Goal: Information Seeking & Learning: Find specific fact

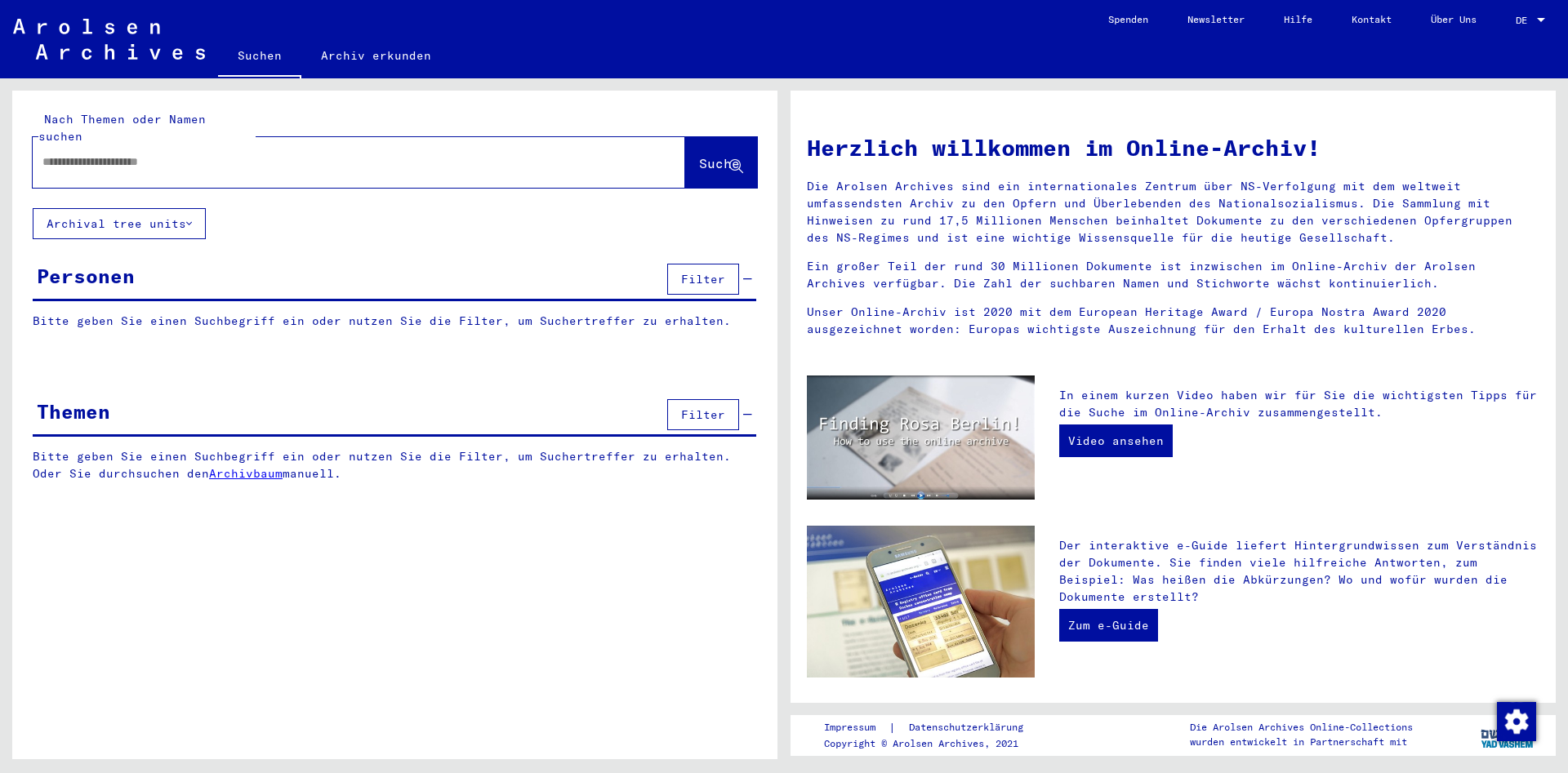
click at [182, 157] on div at bounding box center [334, 162] width 604 height 37
click at [191, 153] on input "text" at bounding box center [339, 161] width 594 height 17
paste input "******"
type input "******"
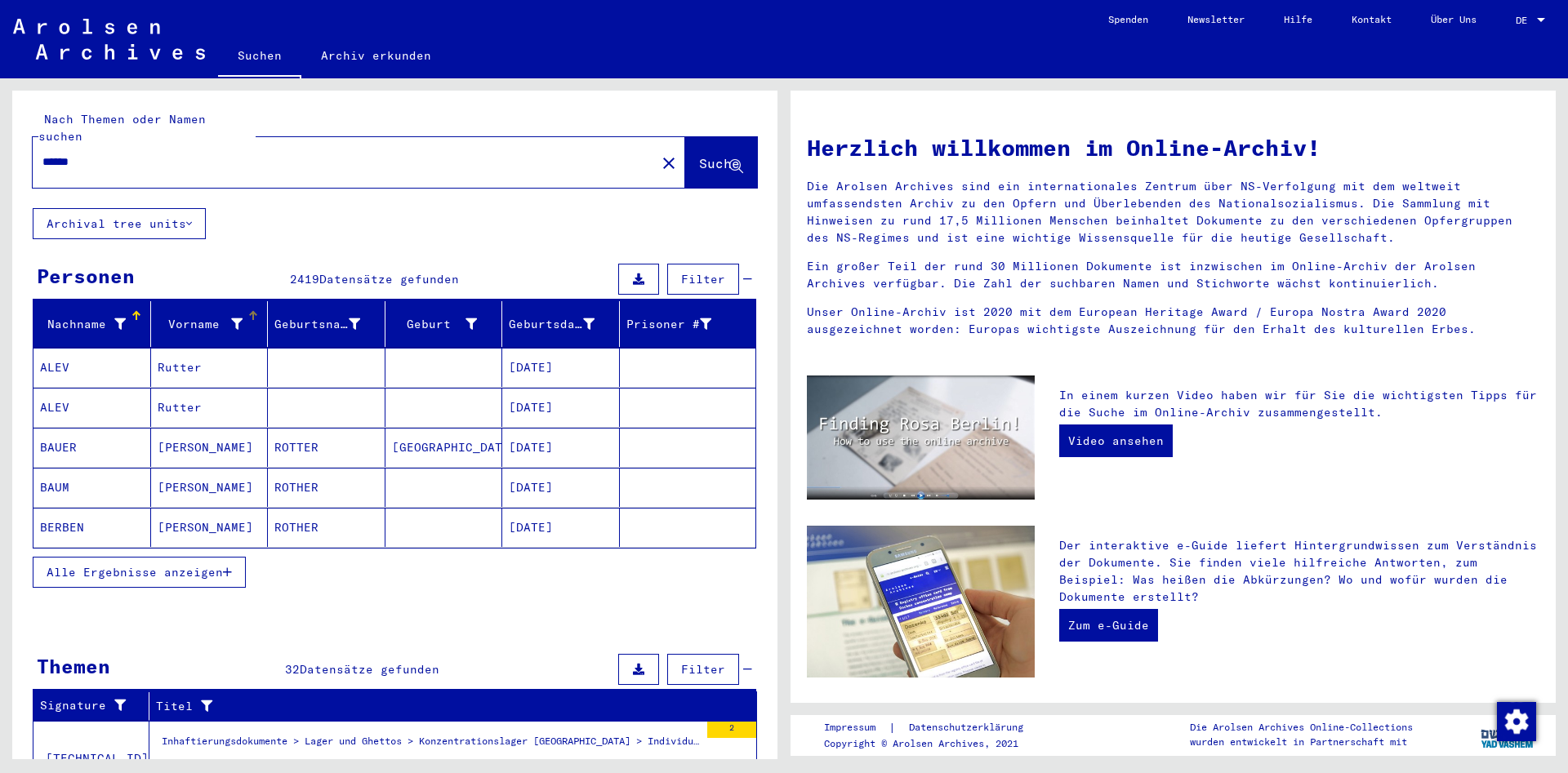
click at [240, 318] on icon at bounding box center [237, 323] width 12 height 12
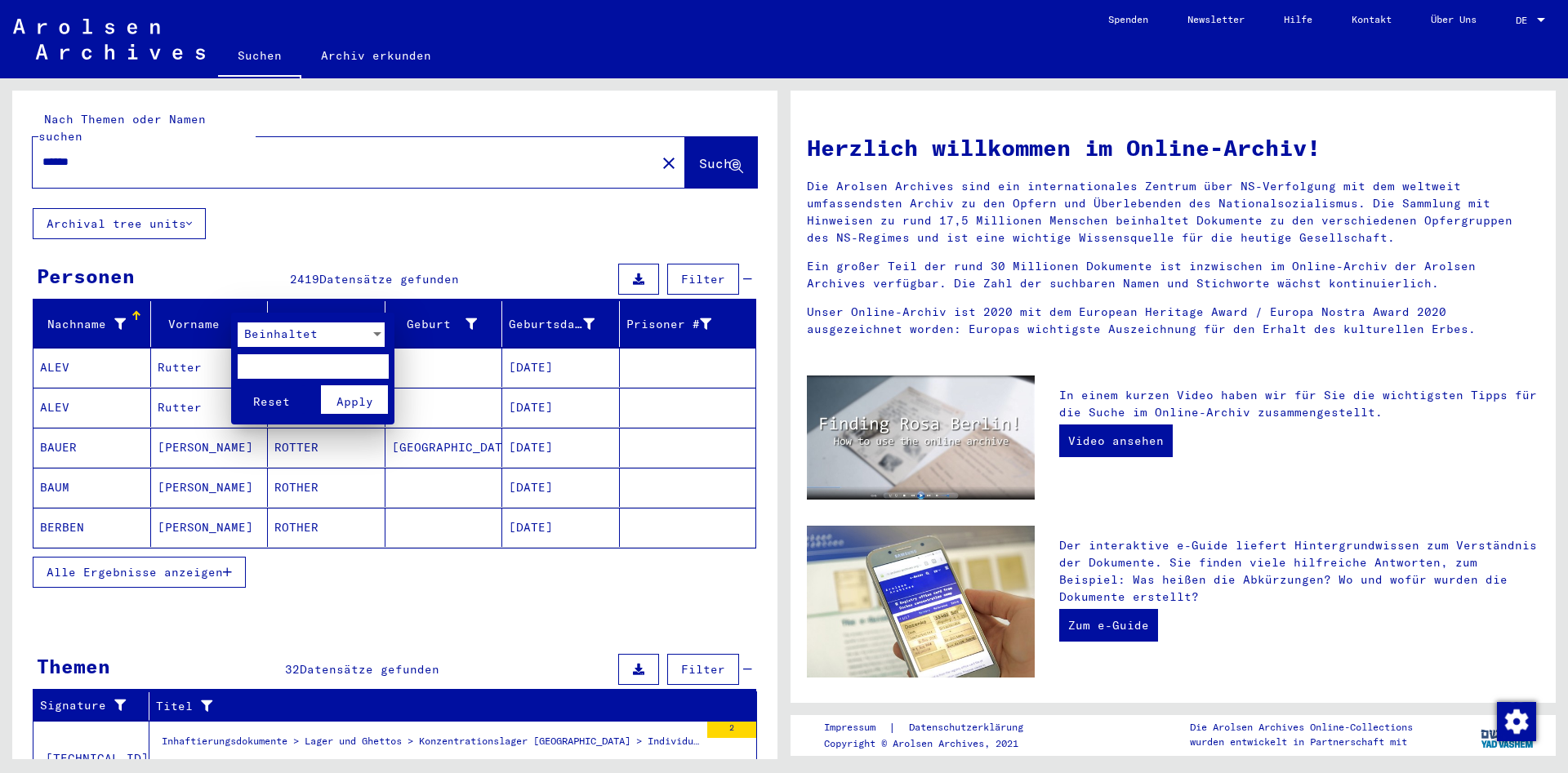
click at [271, 364] on input "text" at bounding box center [314, 366] width 151 height 24
paste input "********"
type input "********"
click at [340, 397] on span "Apply" at bounding box center [354, 402] width 37 height 14
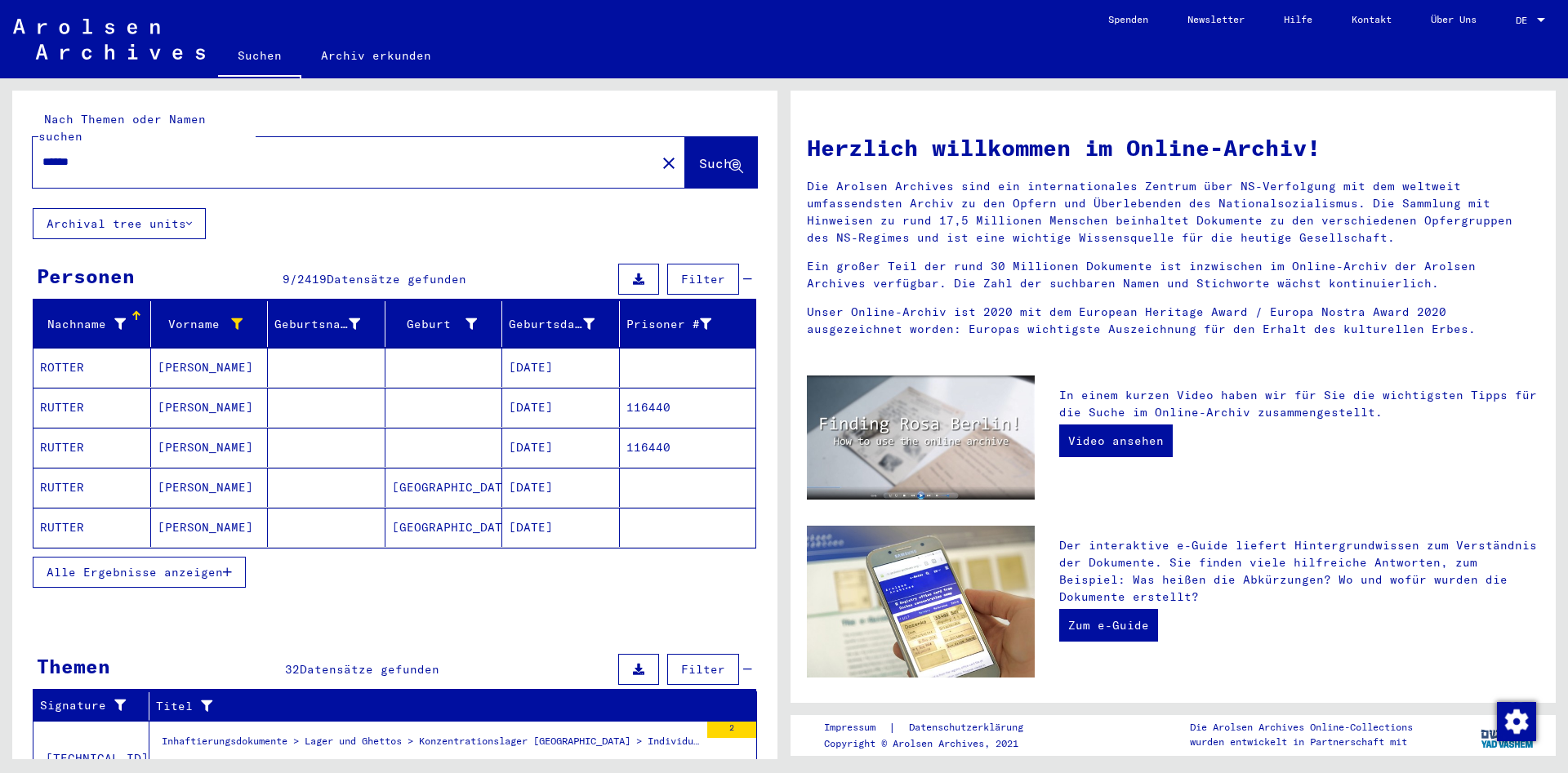
click at [606, 389] on mat-cell "[DATE]" at bounding box center [561, 408] width 118 height 40
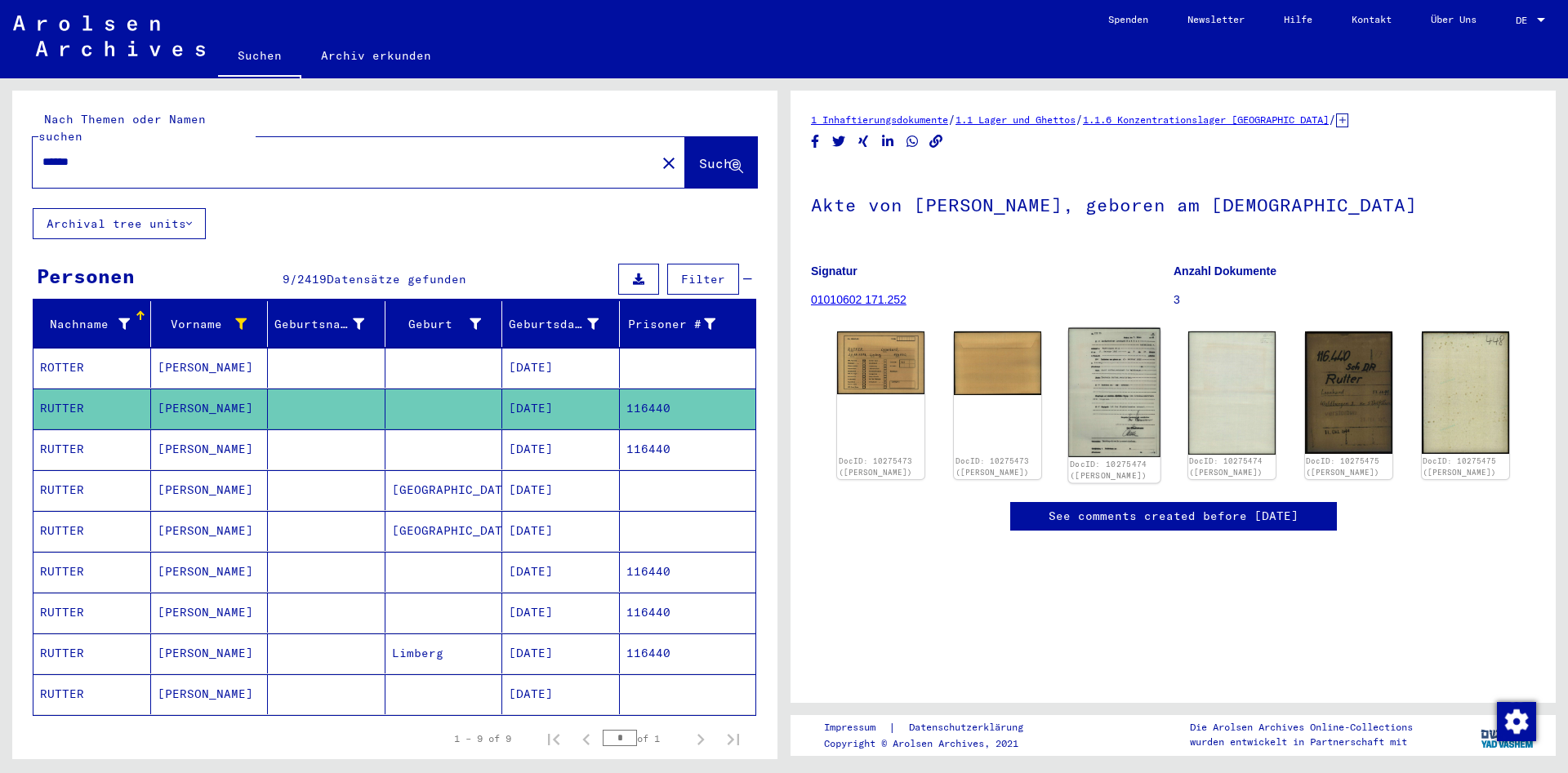
click at [1116, 363] on img at bounding box center [1115, 392] width 92 height 129
click at [558, 316] on div "Geburtsdatum" at bounding box center [554, 324] width 90 height 17
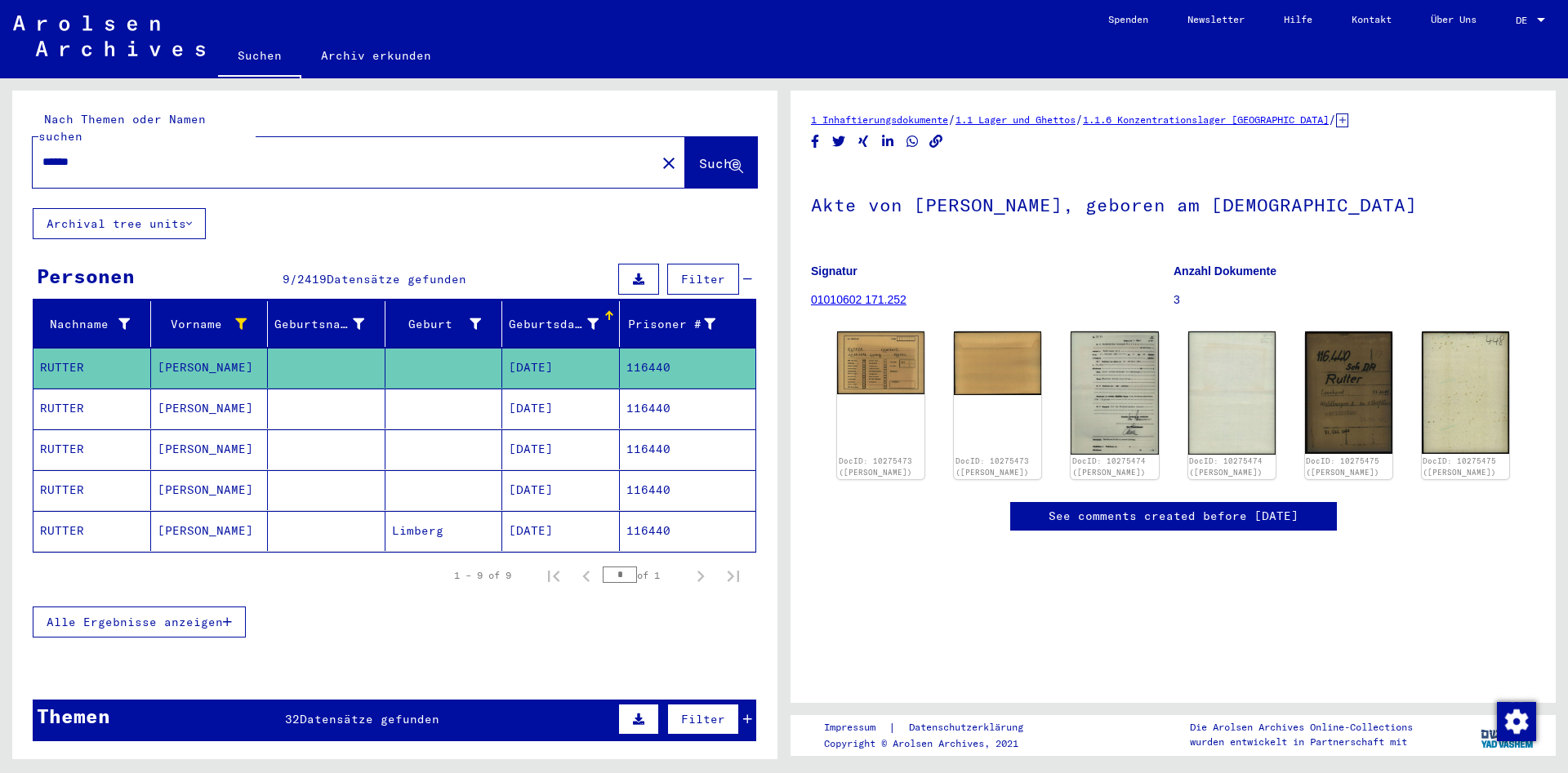
click at [230, 616] on icon "button" at bounding box center [227, 622] width 9 height 12
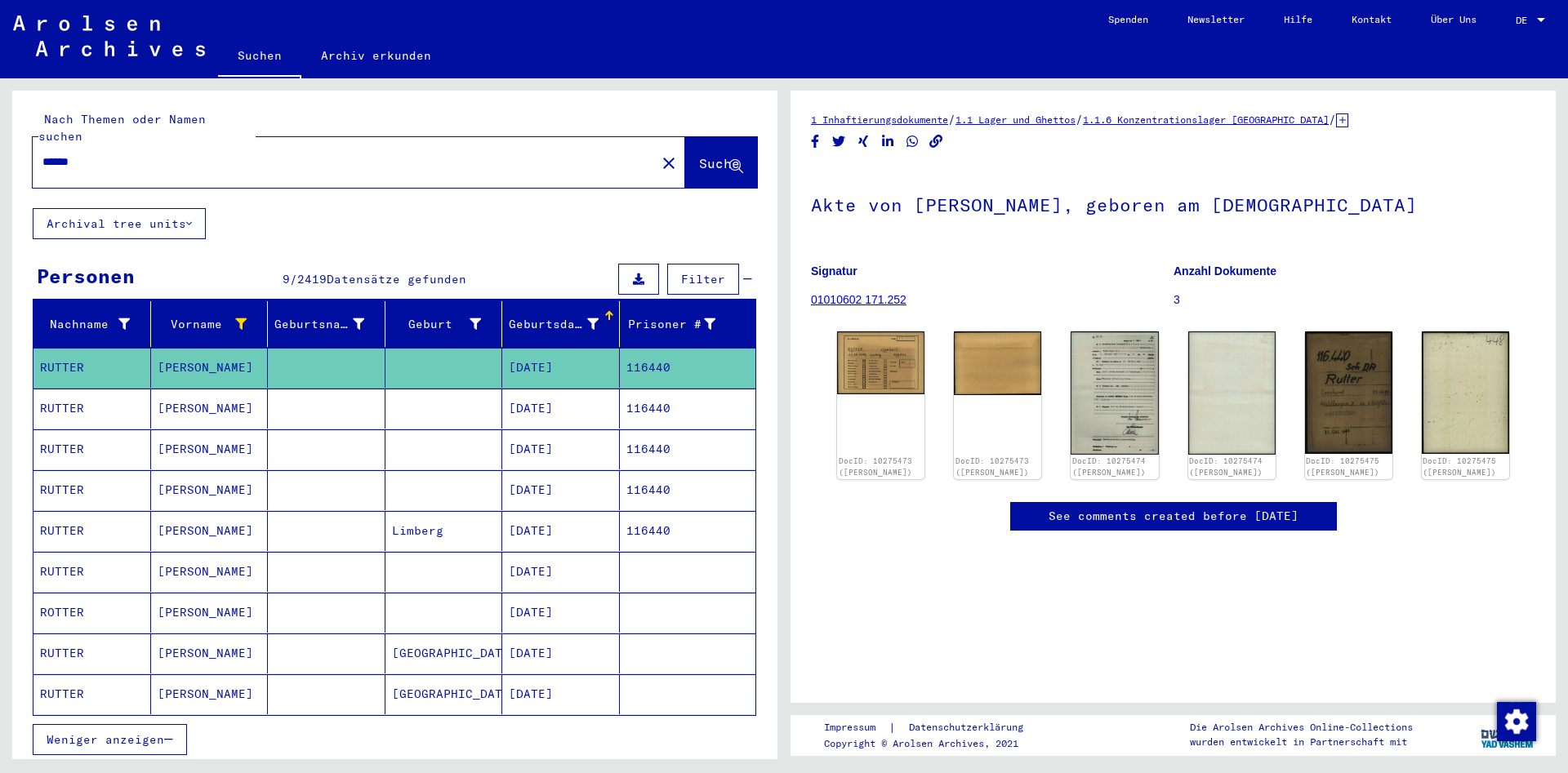
click at [456, 514] on mat-cell "Limberg" at bounding box center [444, 531] width 118 height 40
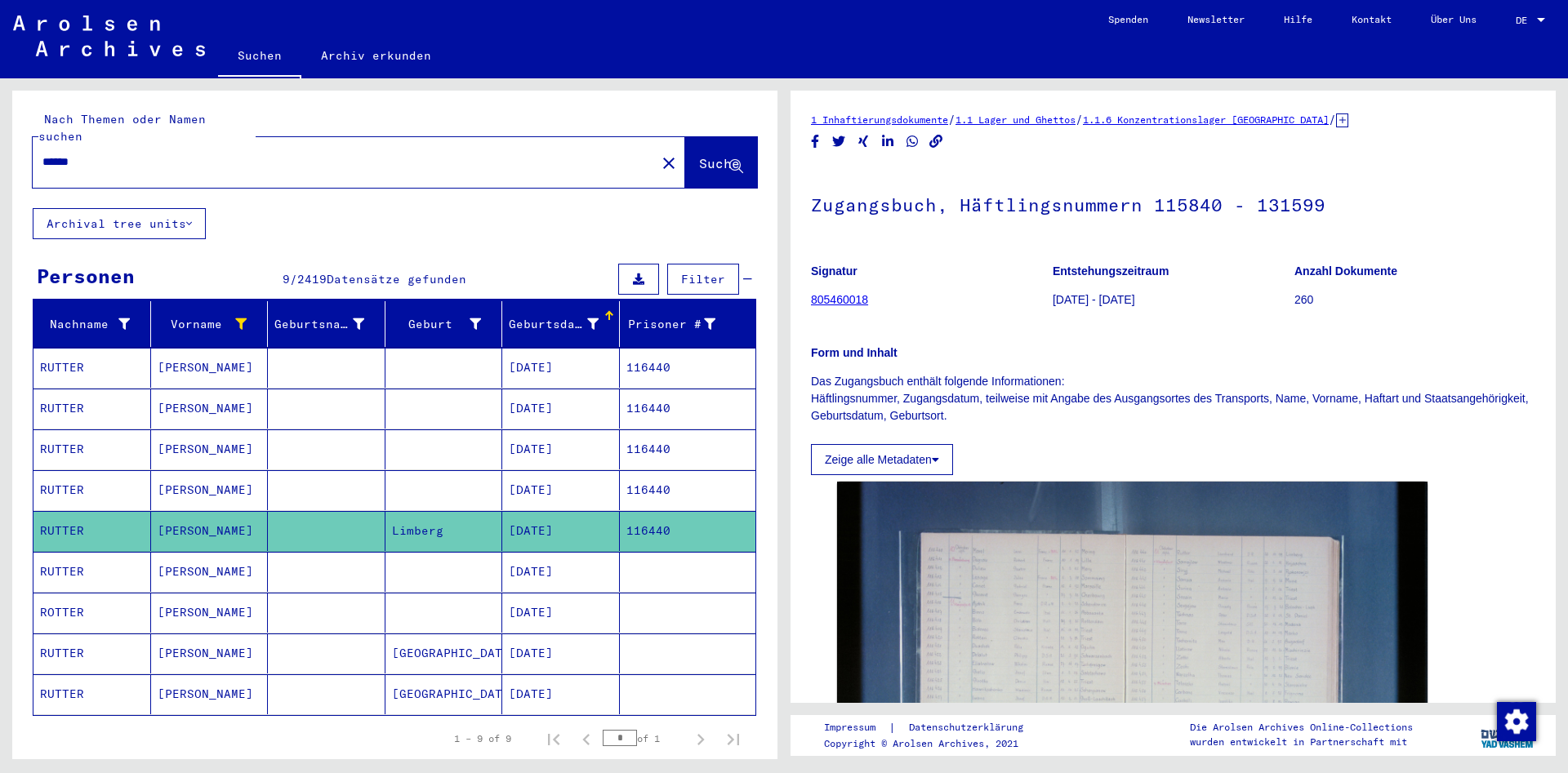
click at [628, 353] on mat-cell "116440" at bounding box center [688, 368] width 136 height 40
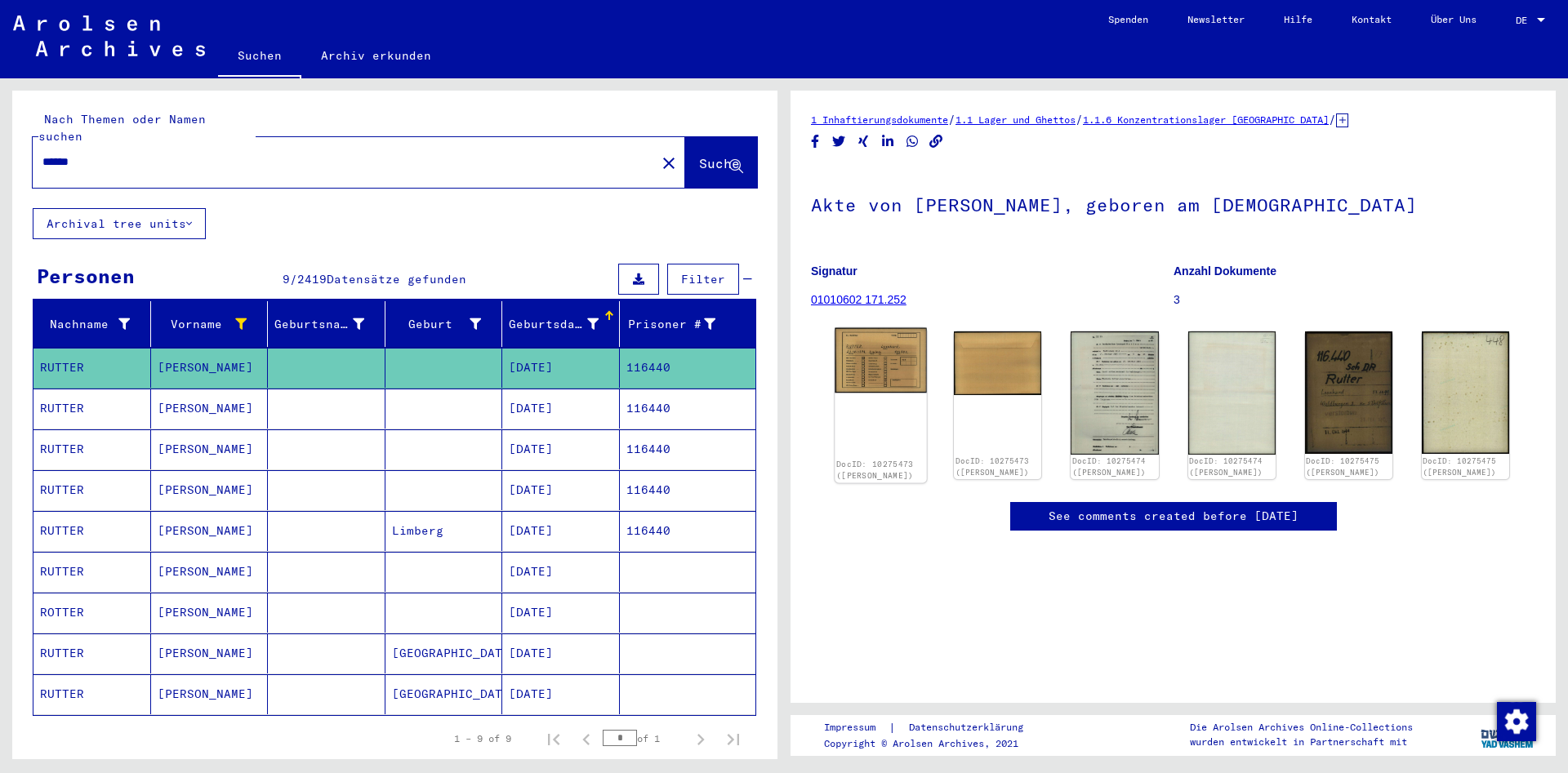
click at [852, 352] on img at bounding box center [880, 360] width 92 height 66
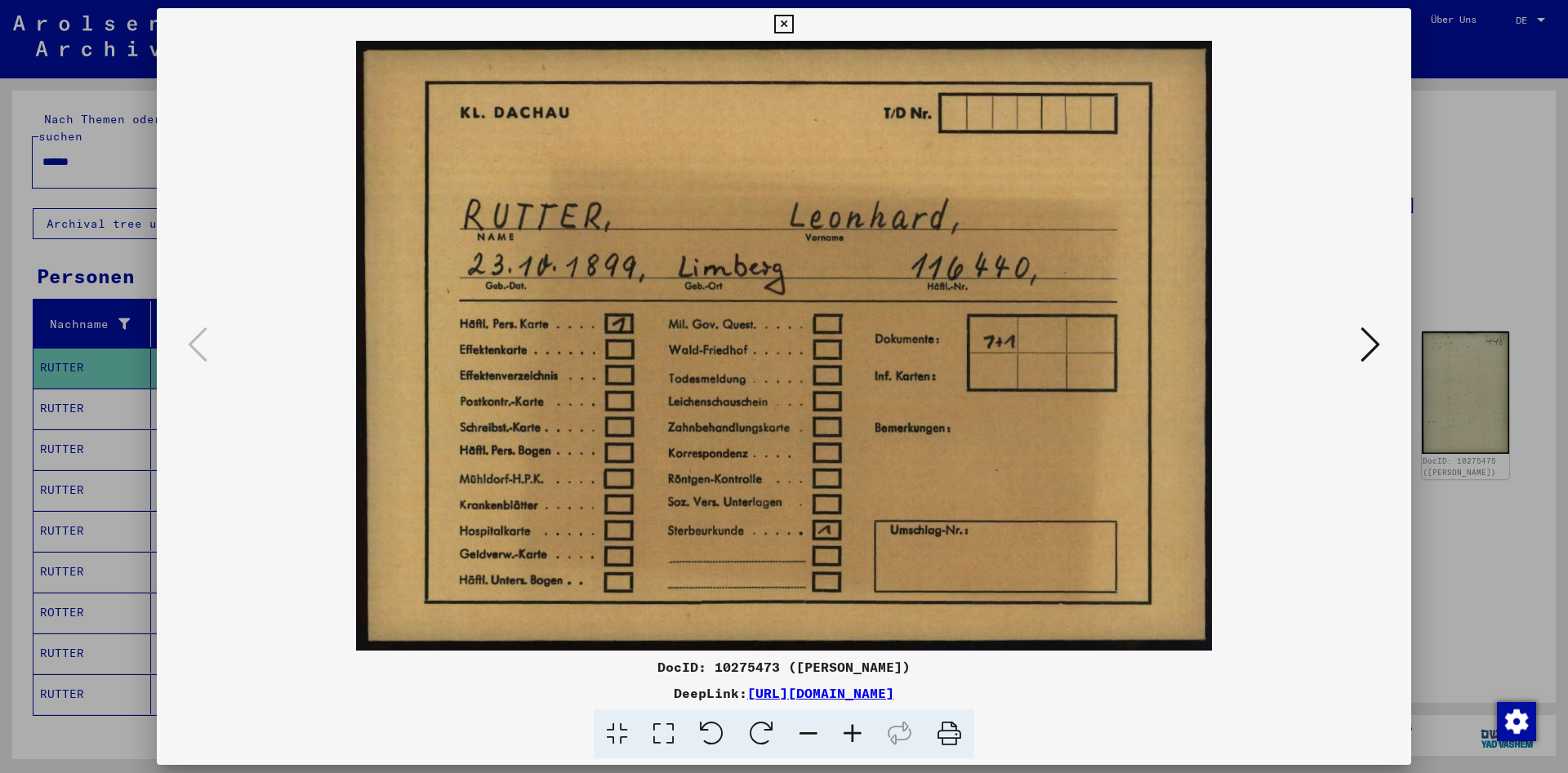
click at [758, 658] on div "DocID: 10275473 ([PERSON_NAME]) DeepLink: [URL][DOMAIN_NAME]" at bounding box center [784, 384] width 1254 height 751
click at [758, 658] on div "DocID: 10275473 ([PERSON_NAME])" at bounding box center [784, 668] width 1254 height 20
copy div "10275473"
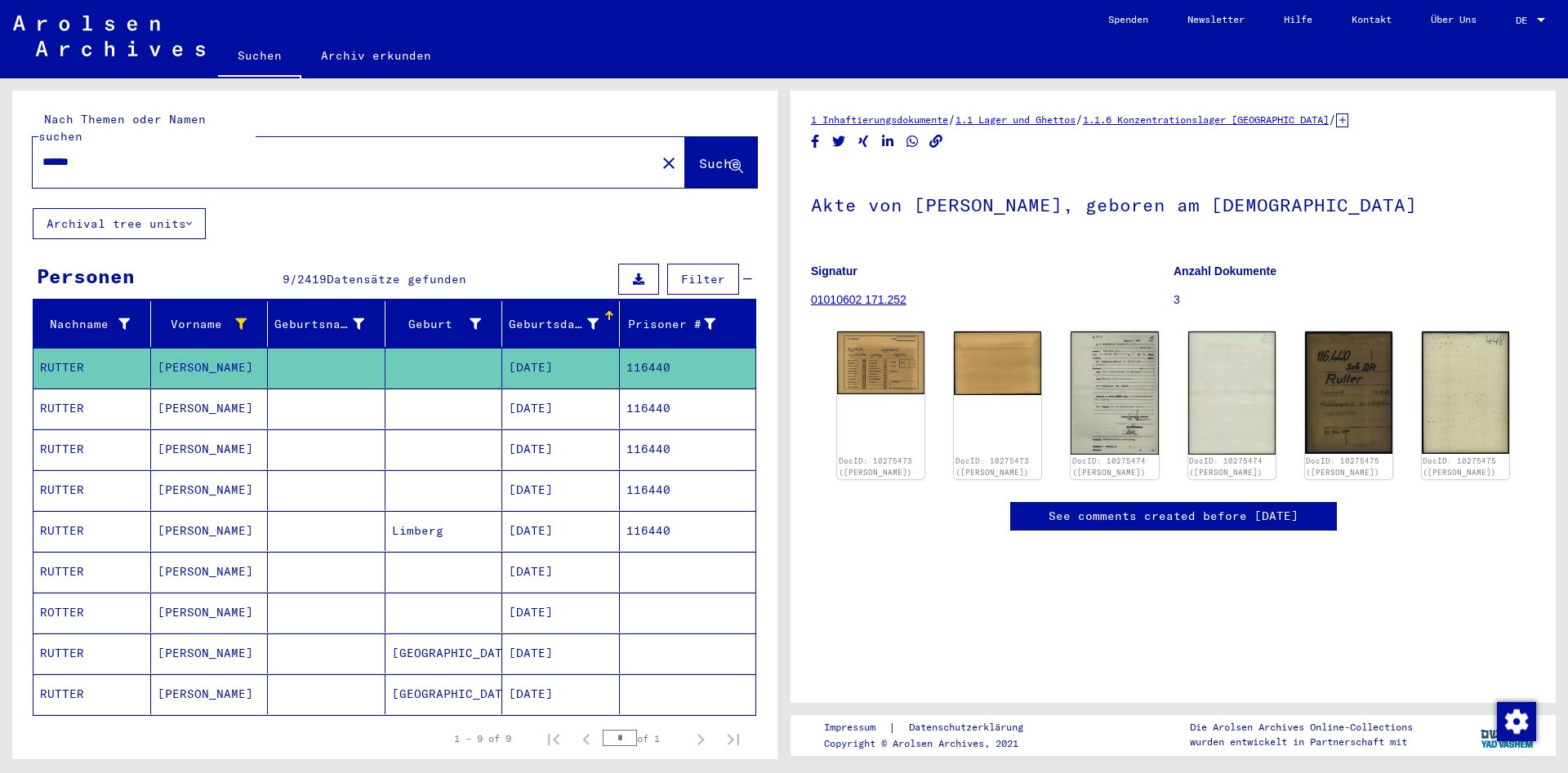
click at [694, 388] on mat-cell "116440" at bounding box center [688, 408] width 136 height 40
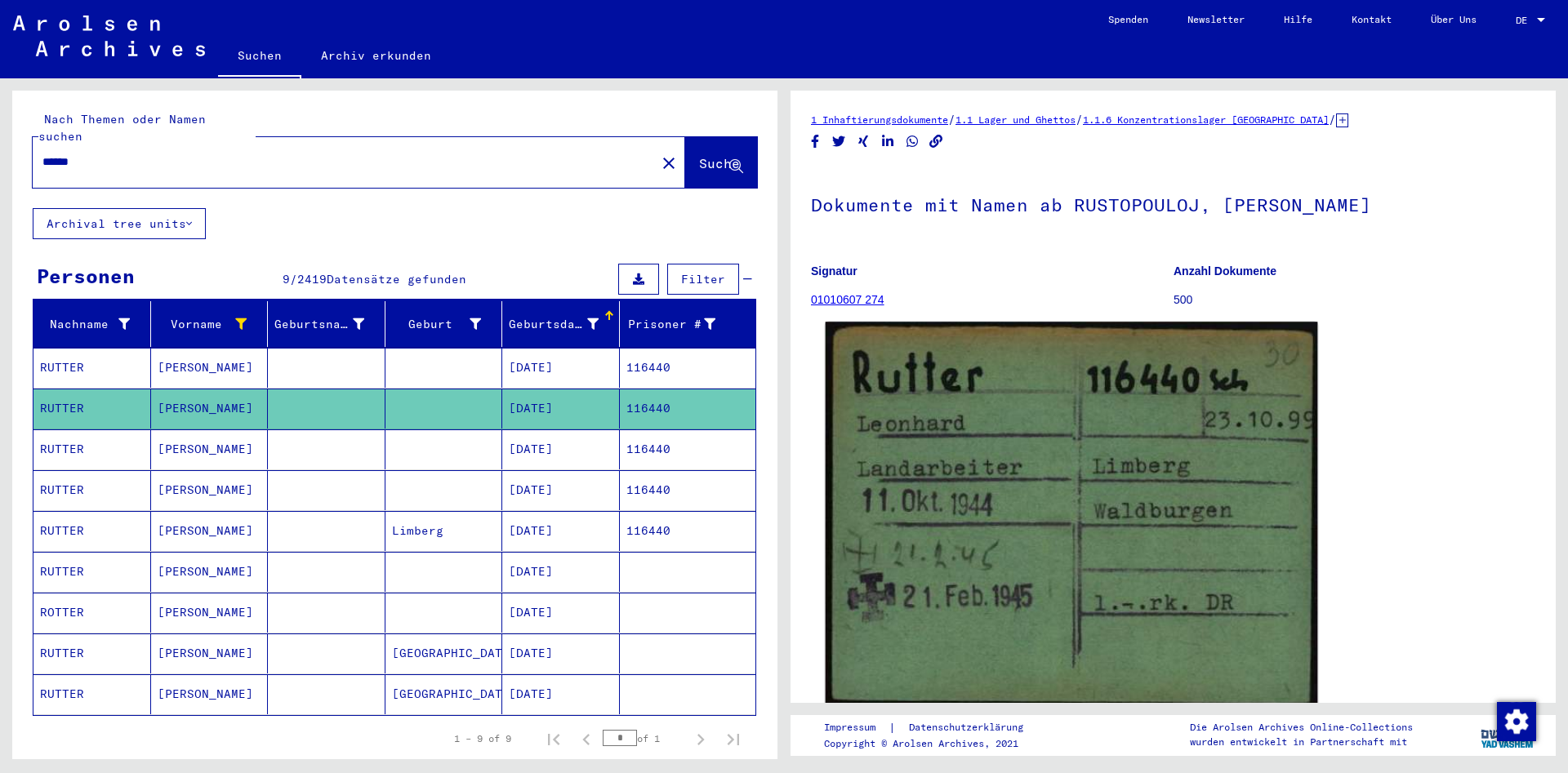
click at [952, 427] on img at bounding box center [1071, 516] width 493 height 390
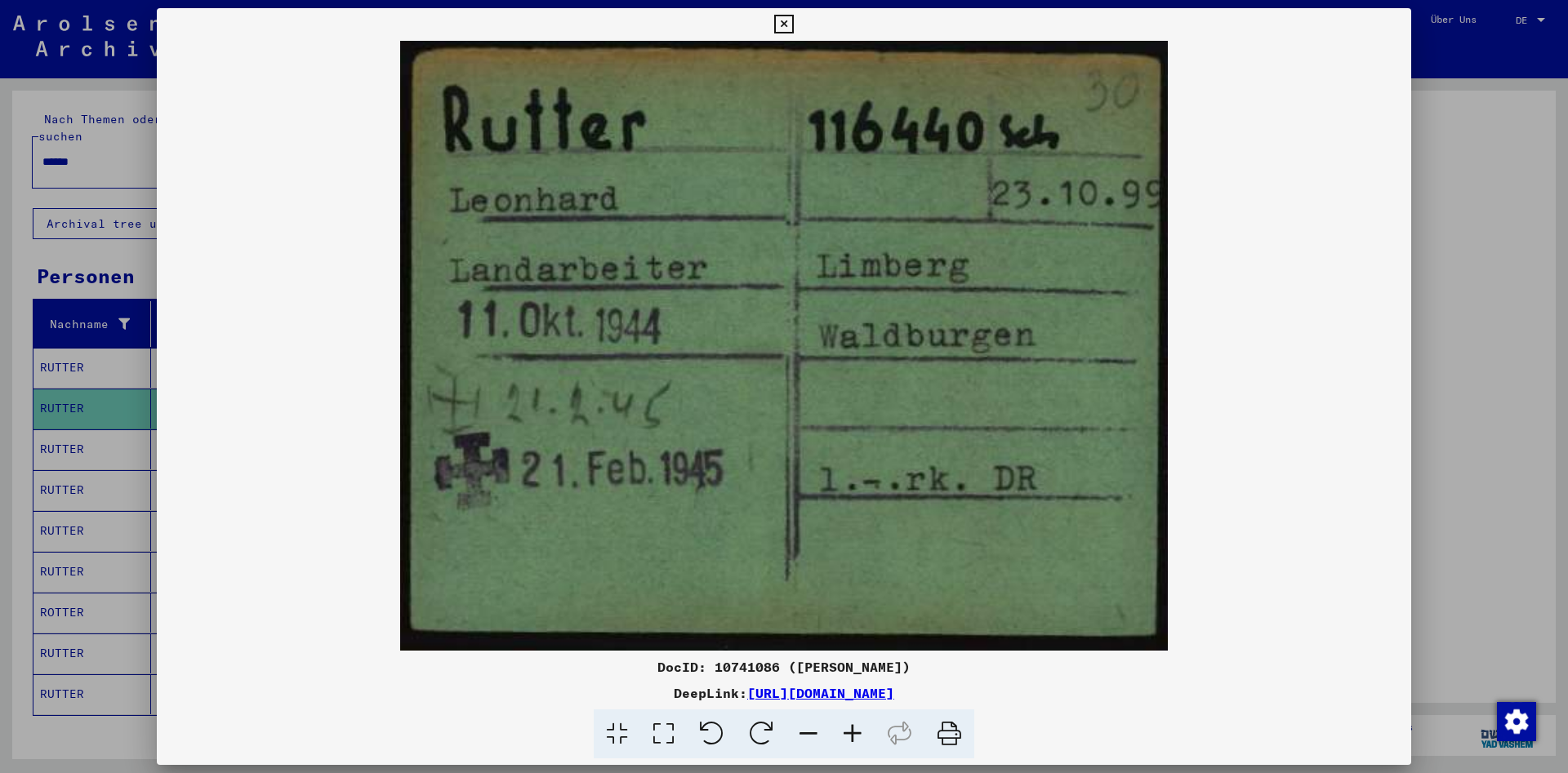
click at [735, 667] on div "DocID: 10741086 ([PERSON_NAME])" at bounding box center [784, 668] width 1254 height 20
click at [737, 666] on div "DocID: 10741086 ([PERSON_NAME])" at bounding box center [784, 668] width 1254 height 20
click at [738, 665] on div "DocID: 10741086 ([PERSON_NAME])" at bounding box center [784, 668] width 1254 height 20
click at [734, 668] on div "DocID: 10741086 ([PERSON_NAME])" at bounding box center [784, 668] width 1254 height 20
click at [747, 659] on div "DocID: 10741086 ([PERSON_NAME])" at bounding box center [784, 668] width 1254 height 20
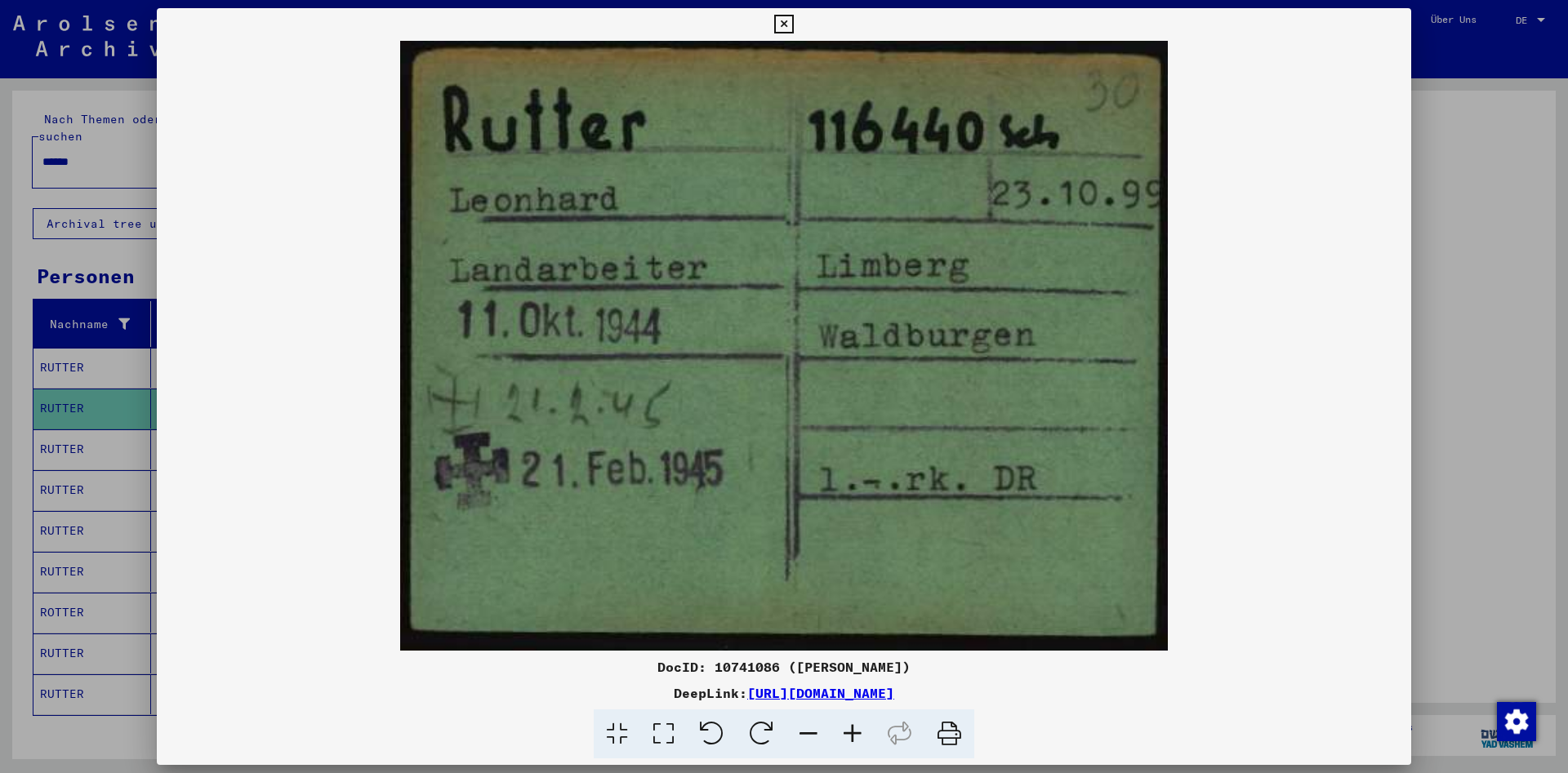
click at [747, 659] on div "DocID: 10741086 ([PERSON_NAME])" at bounding box center [784, 668] width 1254 height 20
copy div "10741086"
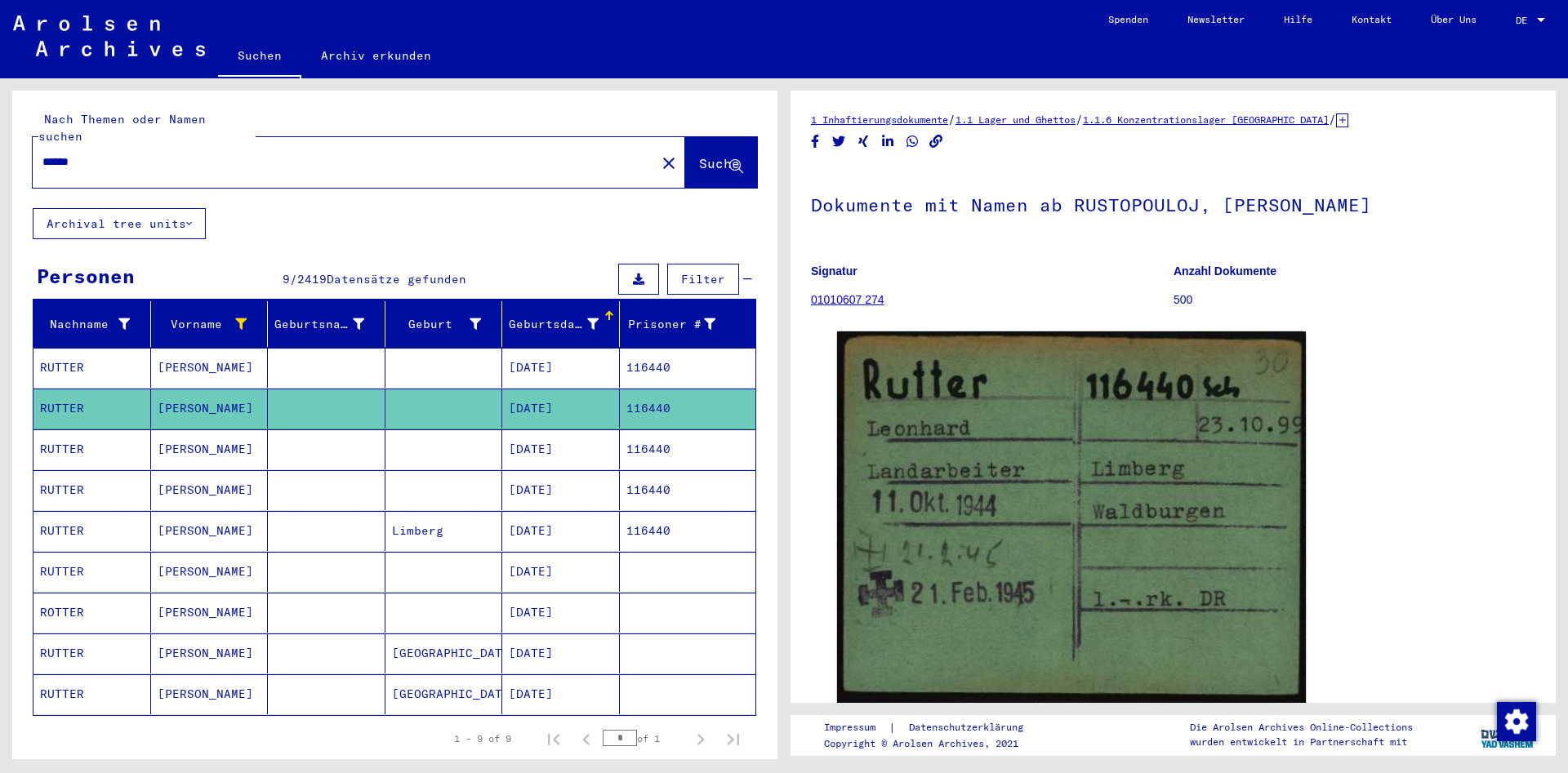
click at [441, 433] on mat-cell at bounding box center [444, 450] width 118 height 40
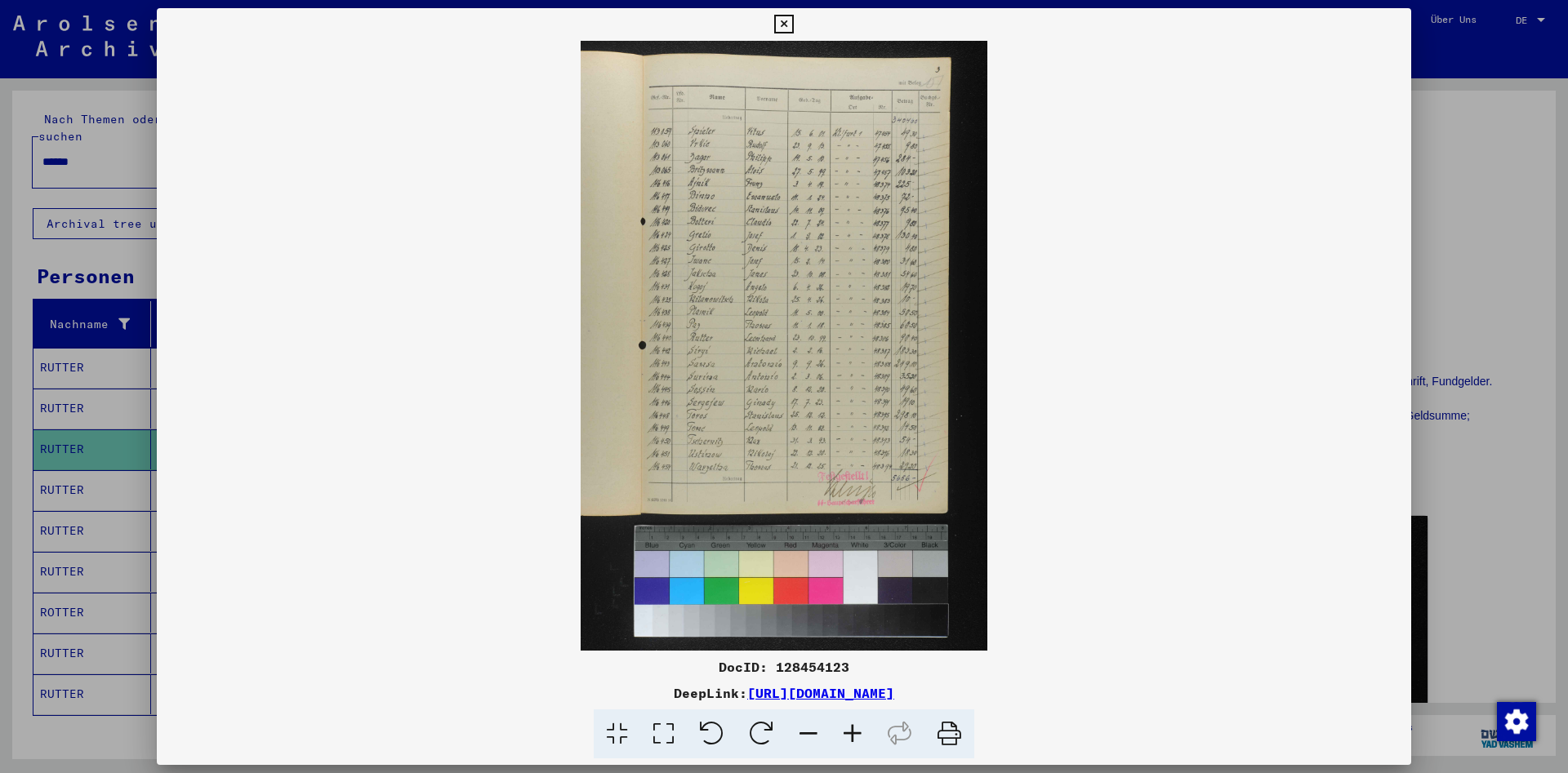
click at [818, 666] on div "DocID: 128454123" at bounding box center [784, 668] width 1254 height 20
copy div "128454123"
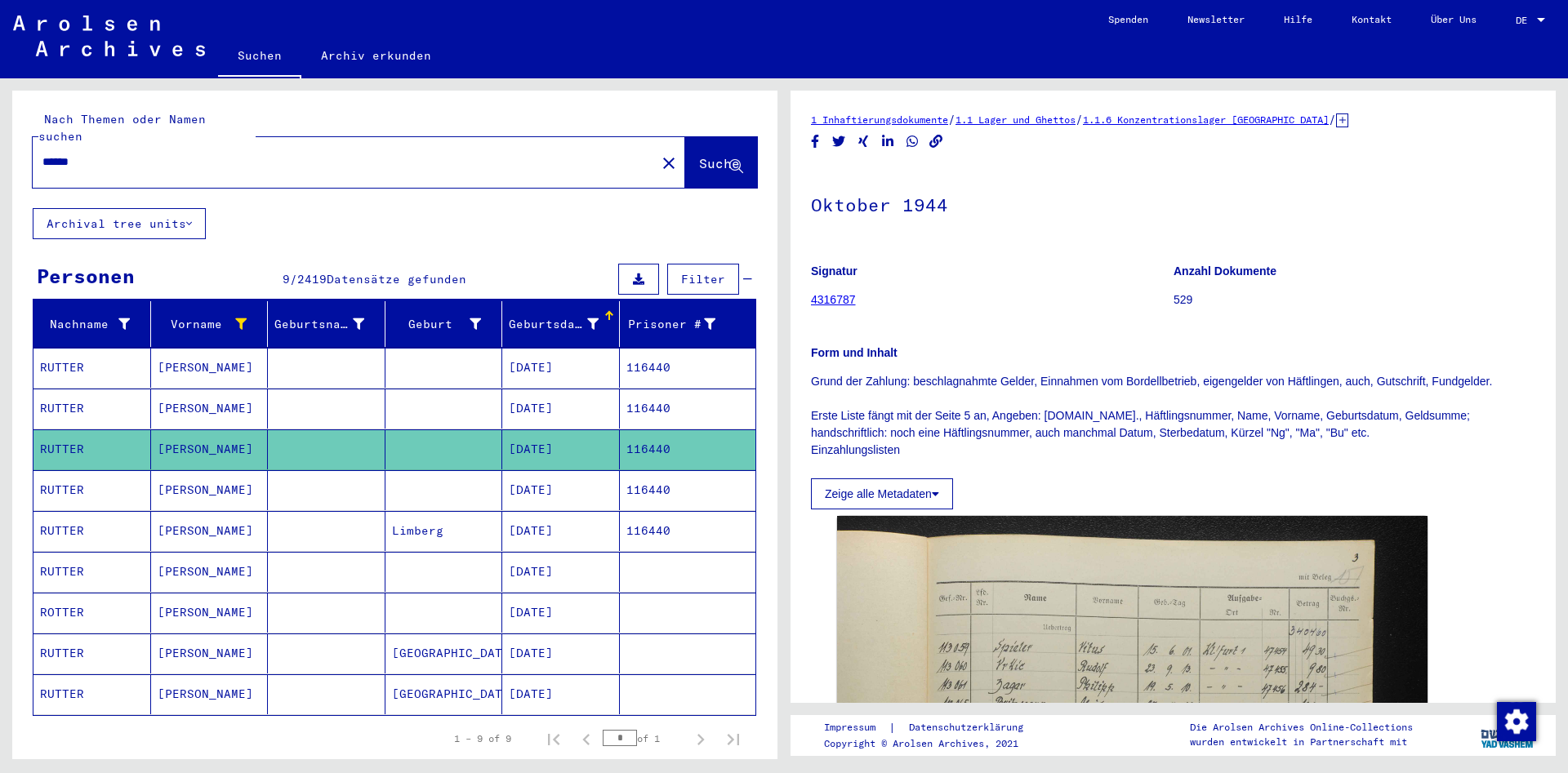
click at [702, 470] on mat-cell "116440" at bounding box center [688, 490] width 136 height 40
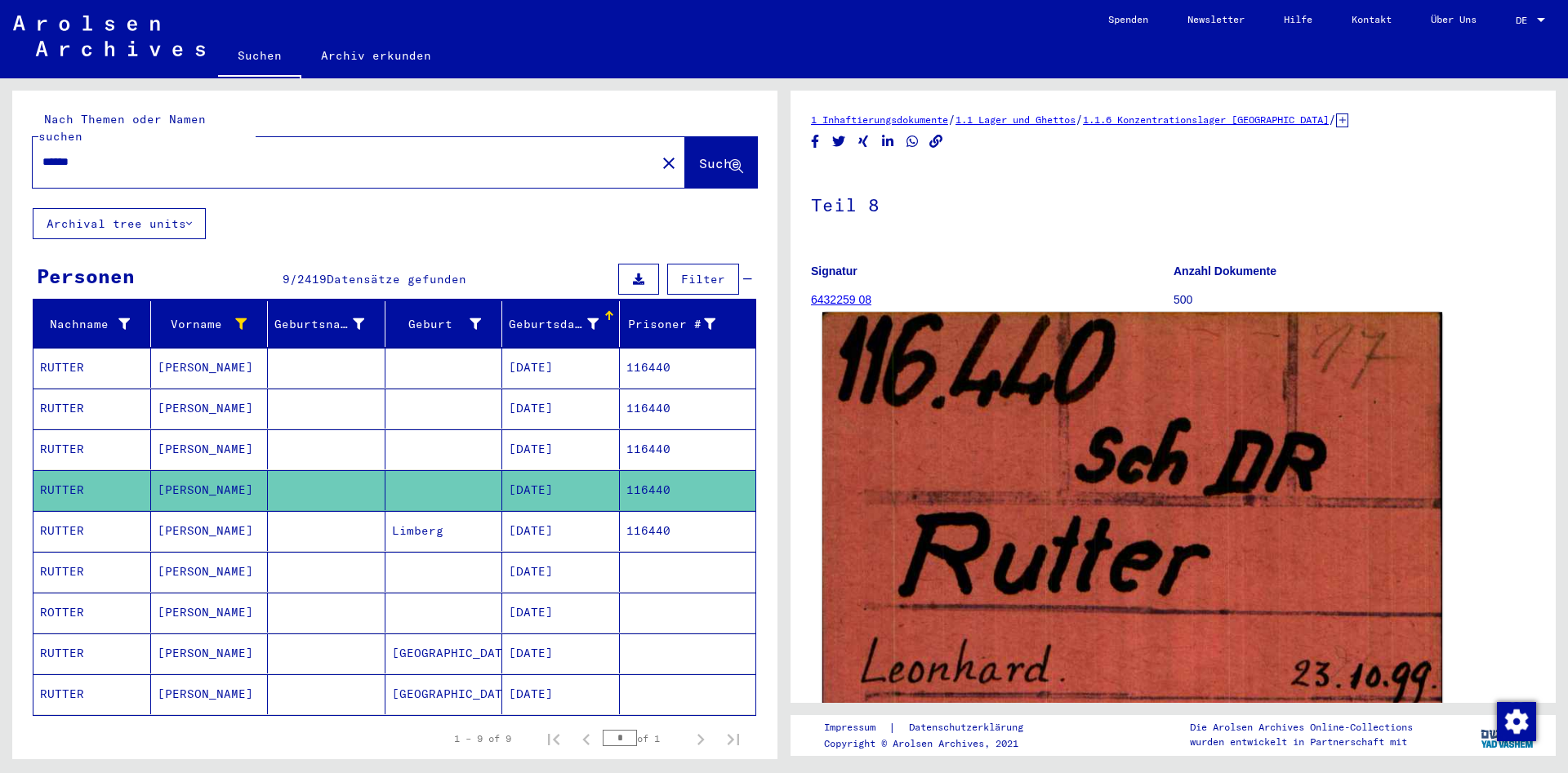
click at [1207, 593] on img at bounding box center [1133, 712] width 620 height 798
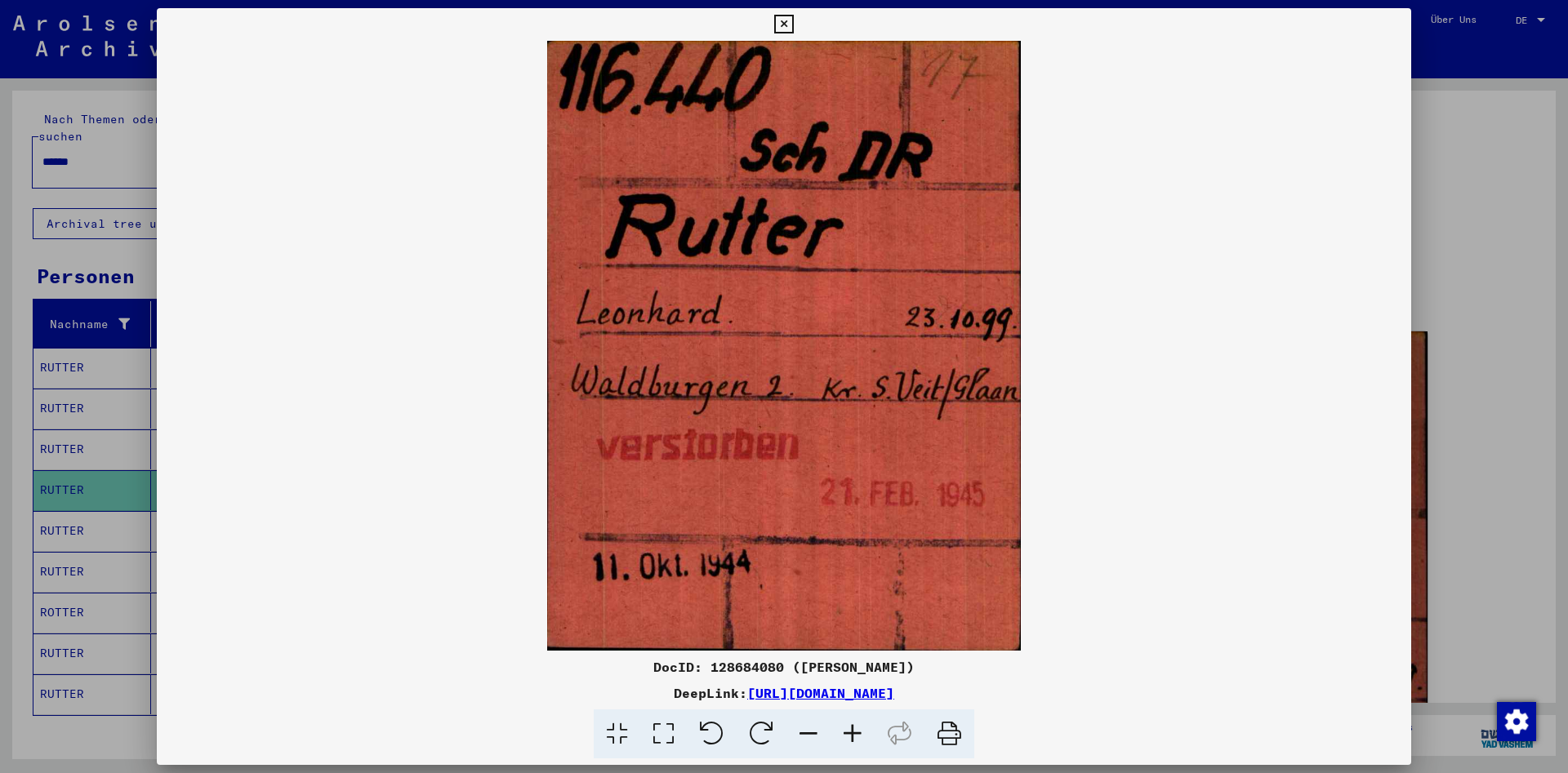
click at [736, 663] on div "DocID: 128684080 ([PERSON_NAME])" at bounding box center [784, 668] width 1254 height 20
copy div "128684080"
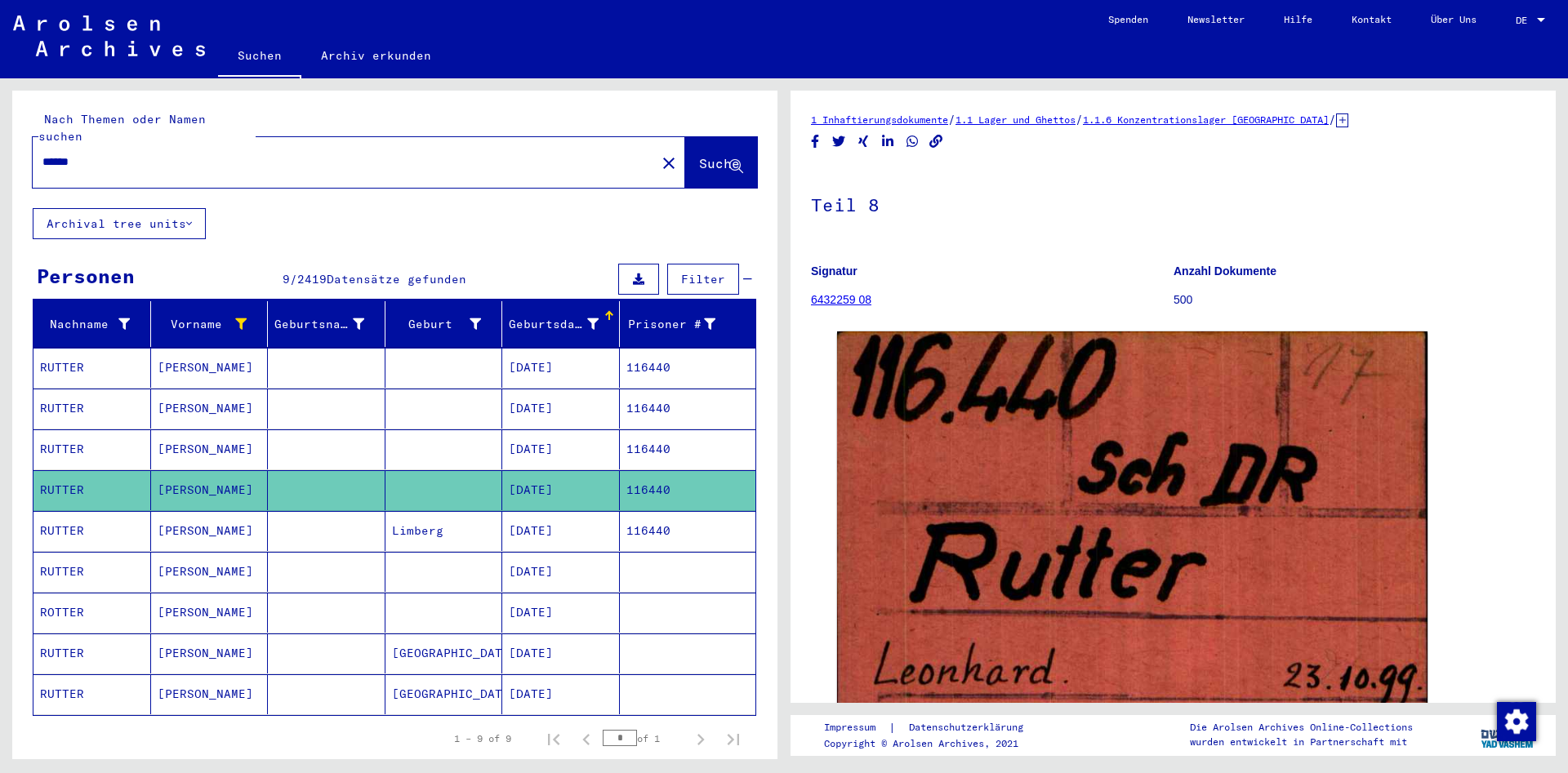
click at [400, 512] on mat-cell "Limberg" at bounding box center [444, 531] width 118 height 40
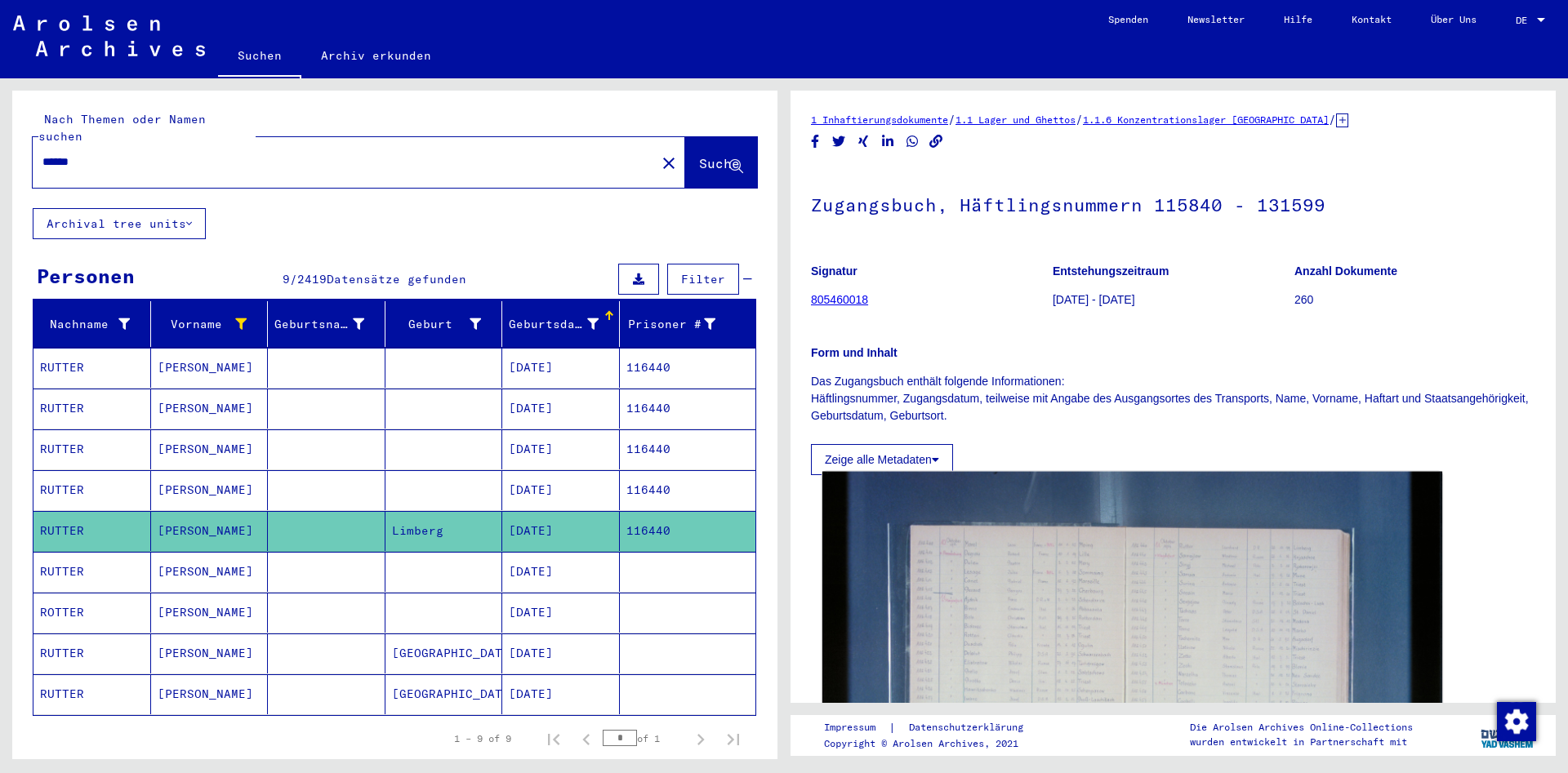
click at [992, 578] on img at bounding box center [1133, 678] width 620 height 414
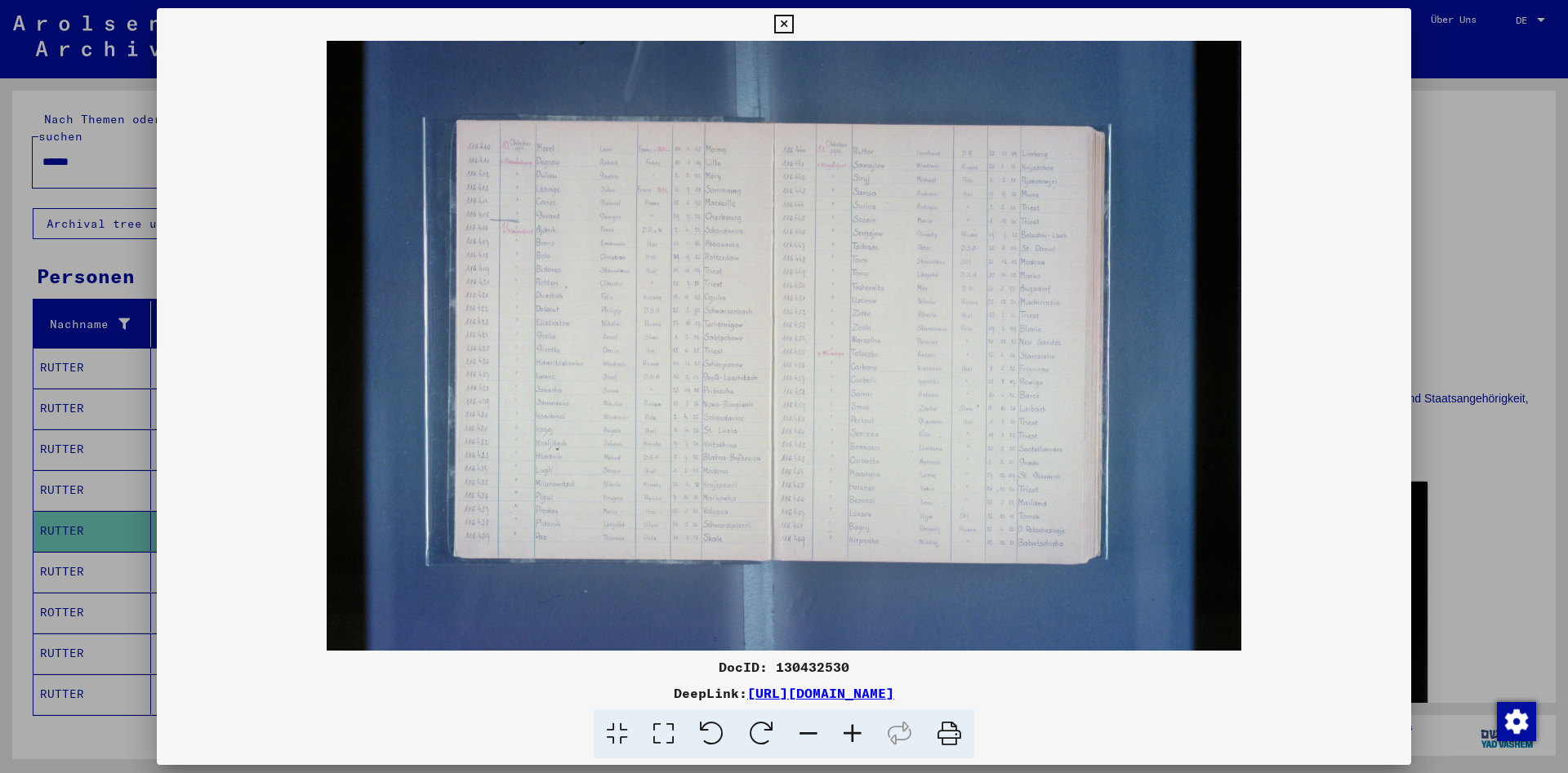
click at [806, 662] on div "DocID: 130432530" at bounding box center [784, 668] width 1254 height 20
click at [807, 662] on div "DocID: 130432530" at bounding box center [784, 668] width 1254 height 20
copy div "130432530"
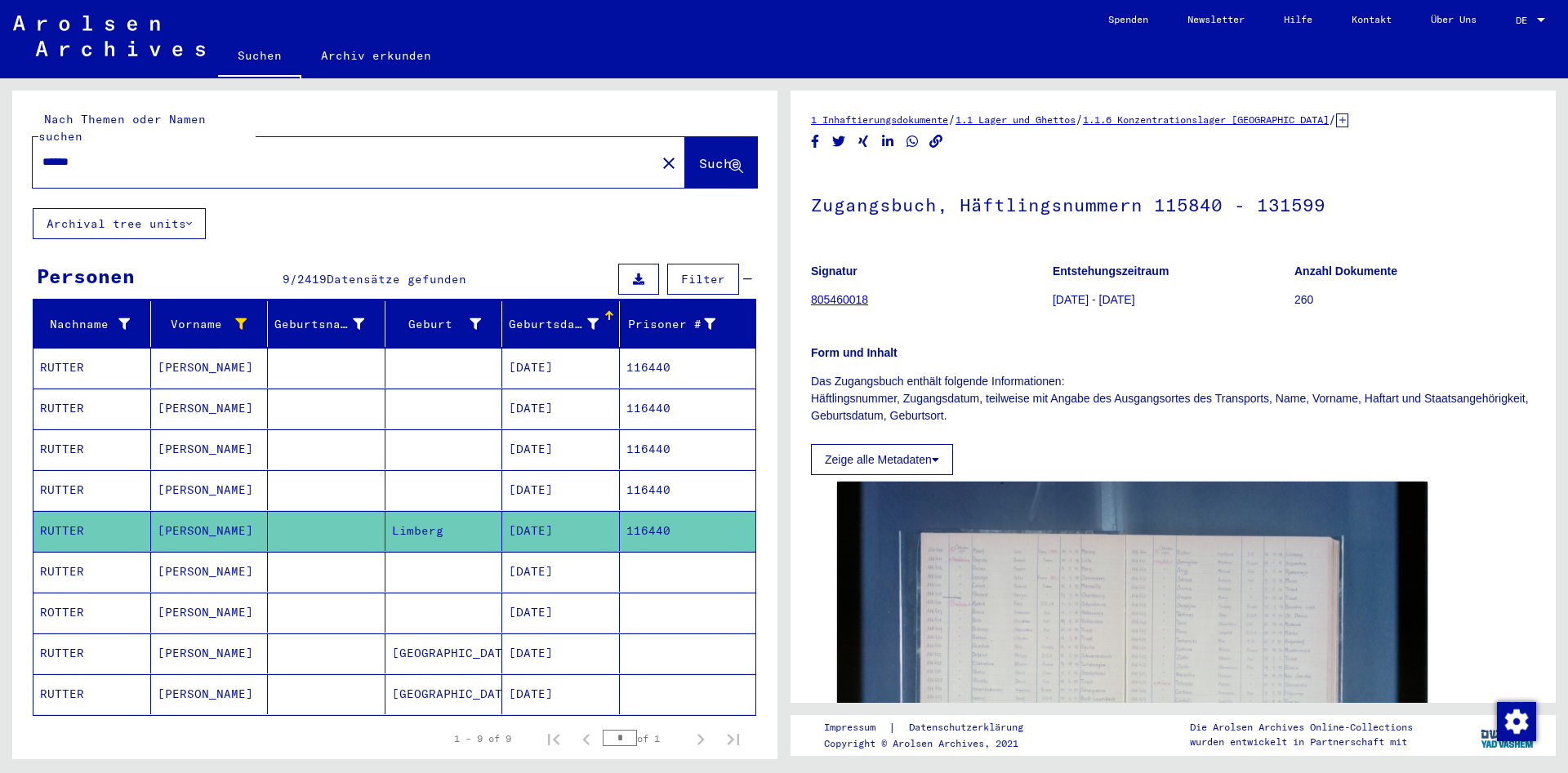
click at [660, 561] on mat-cell at bounding box center [688, 572] width 136 height 40
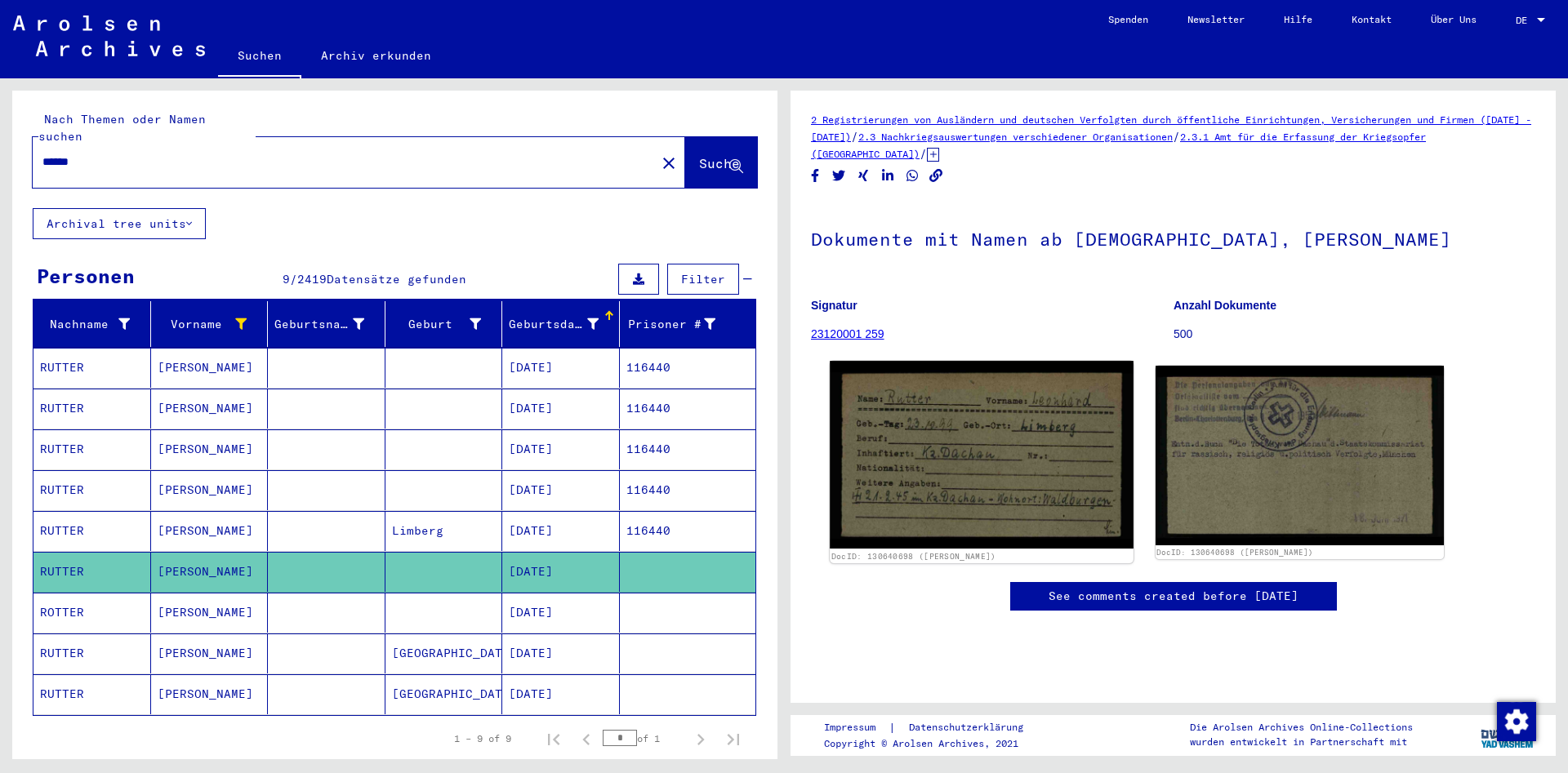
click at [1075, 479] on img at bounding box center [981, 455] width 303 height 187
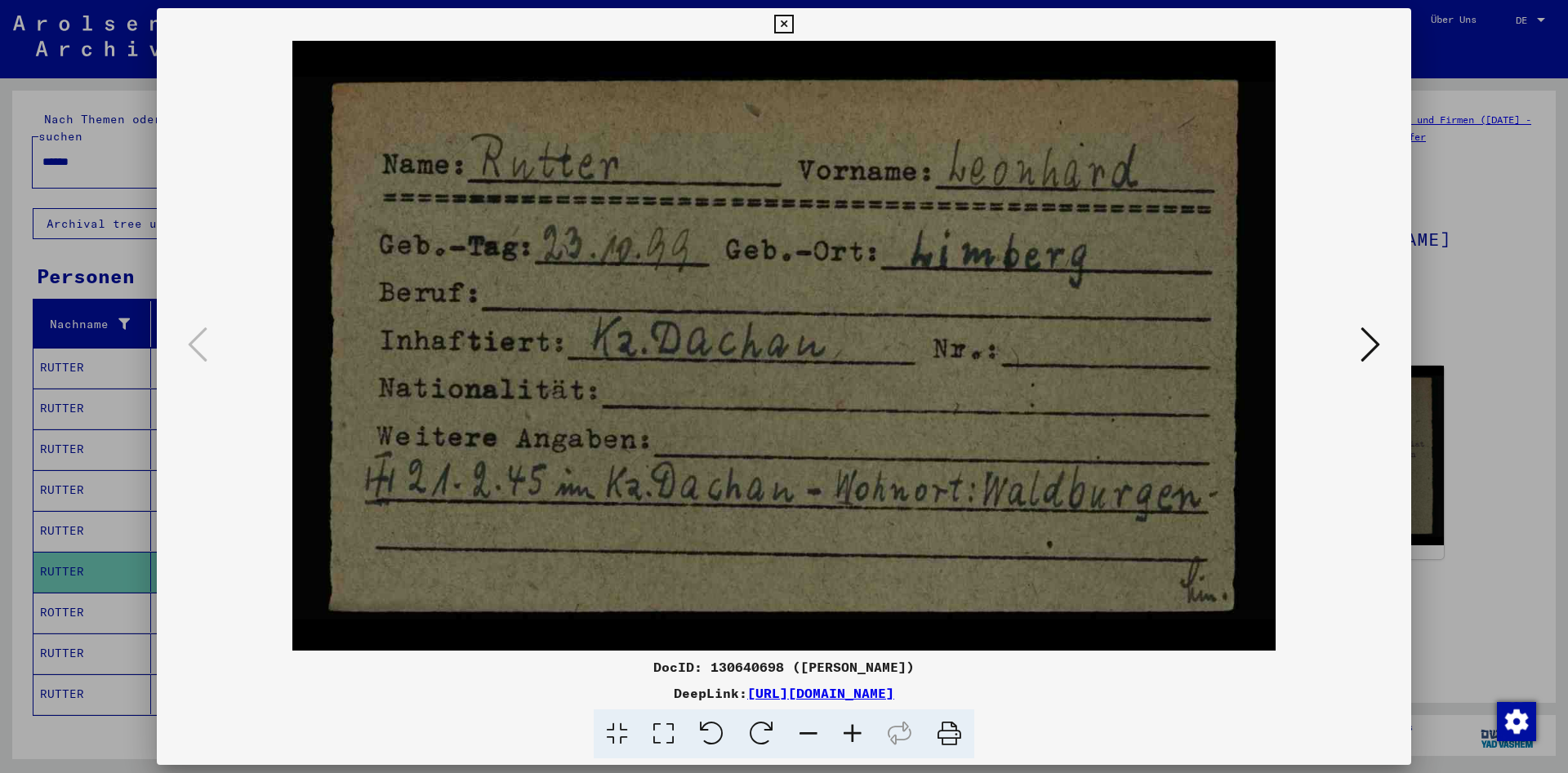
click at [726, 663] on div "DocID: 130640698 ([PERSON_NAME])" at bounding box center [784, 668] width 1254 height 20
copy div "130640698"
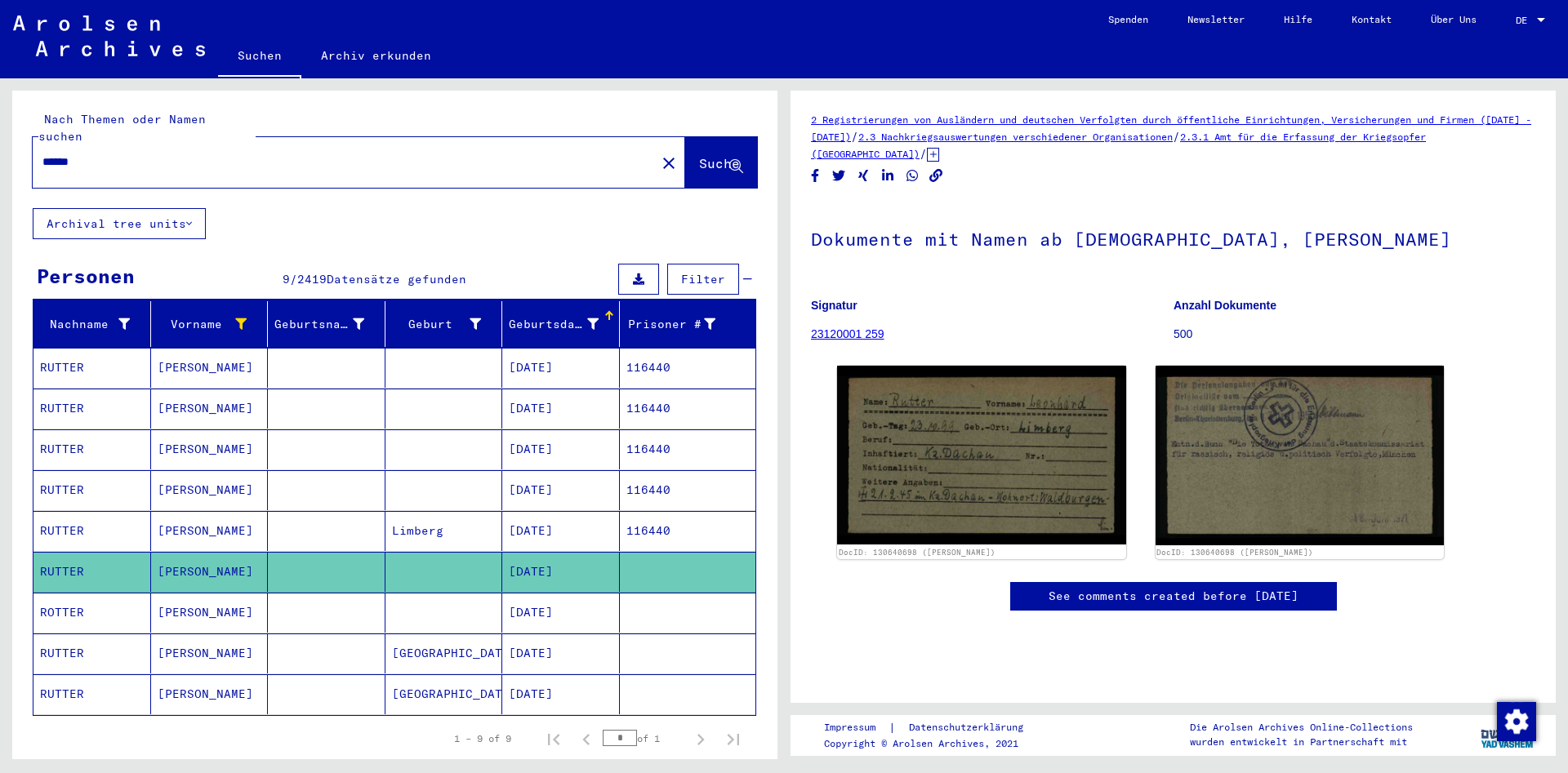
click at [709, 511] on mat-cell "116440" at bounding box center [688, 531] width 136 height 40
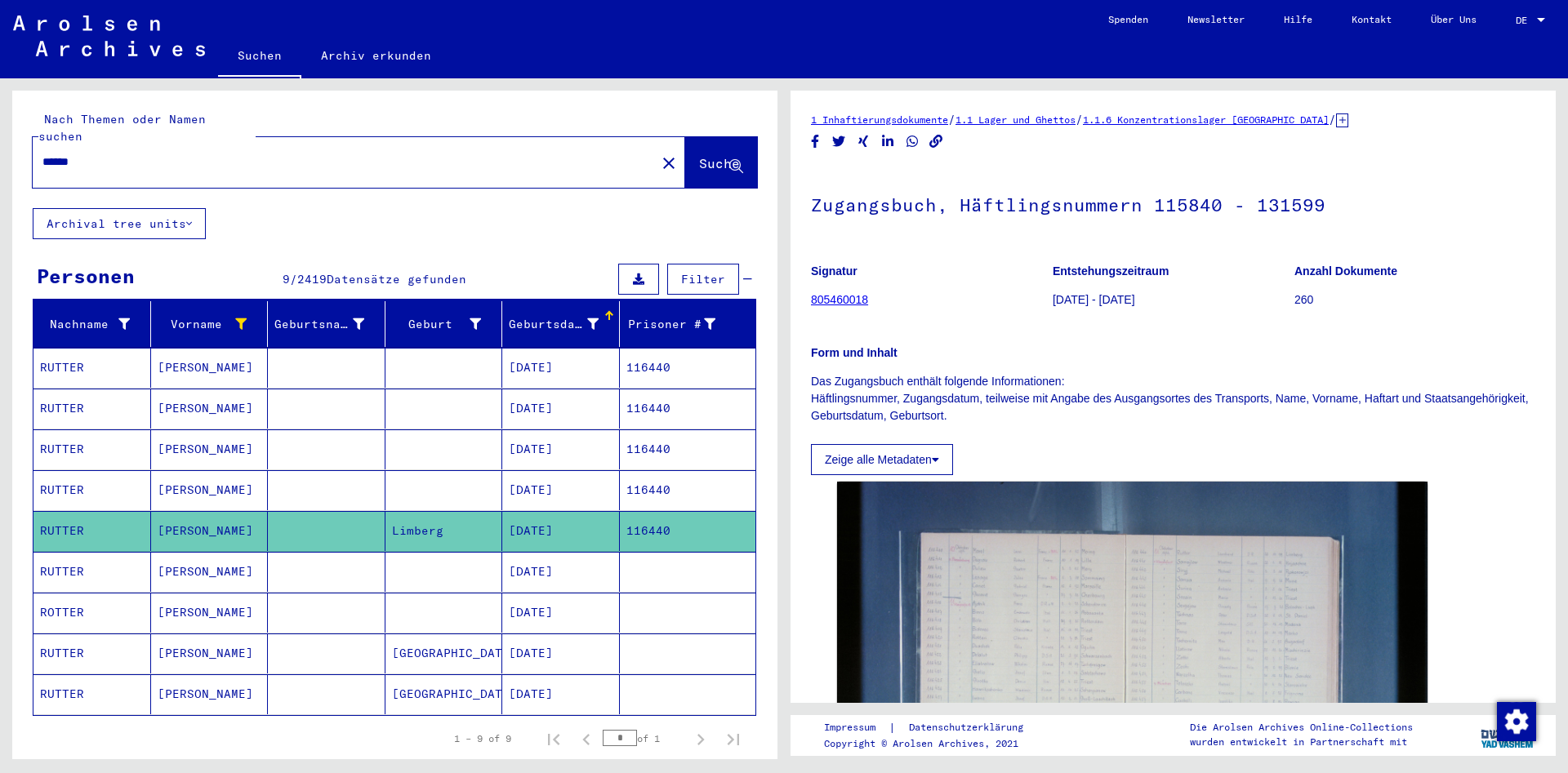
click at [716, 474] on mat-cell "116440" at bounding box center [688, 490] width 136 height 40
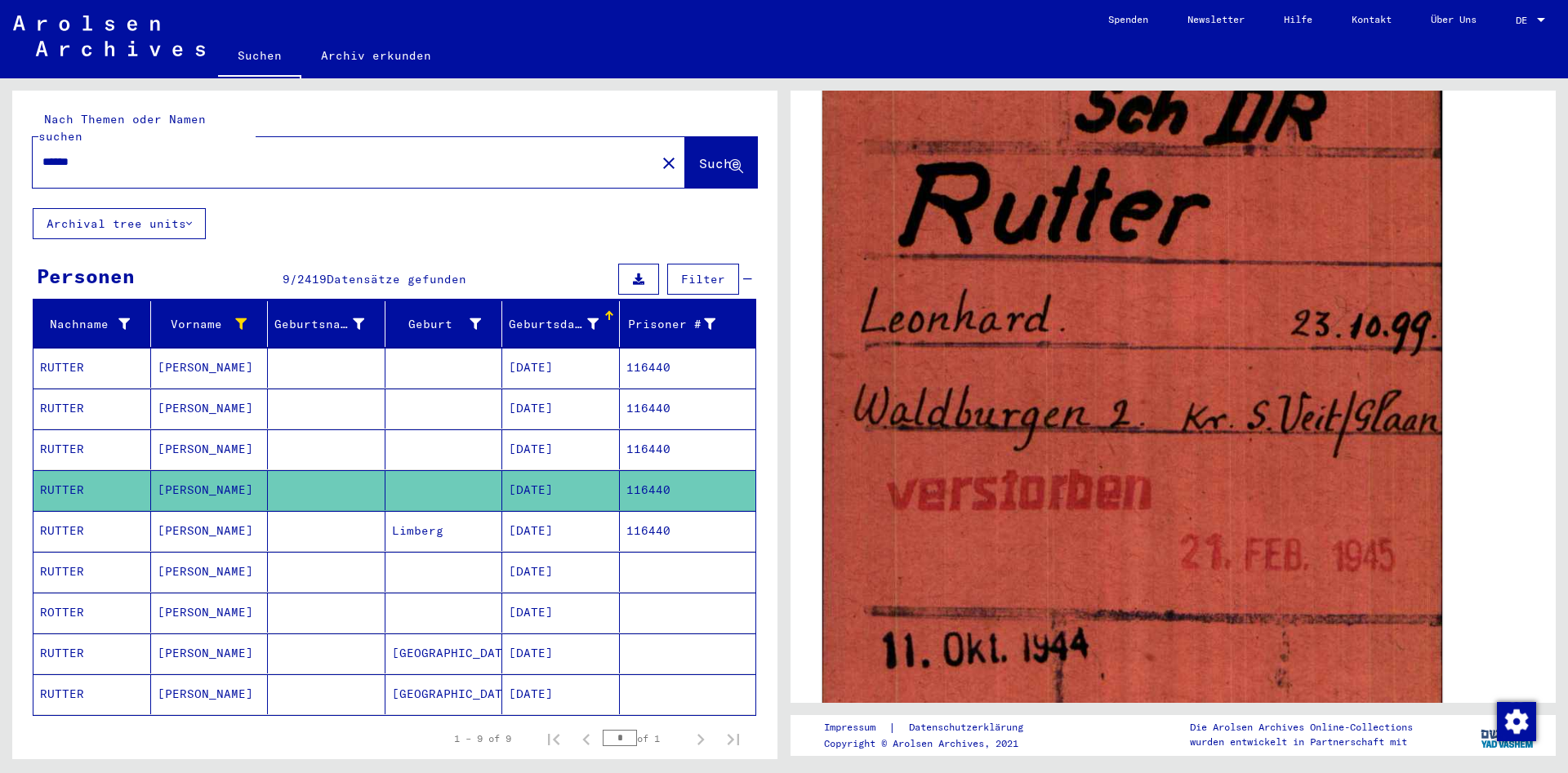
scroll to position [352, 0]
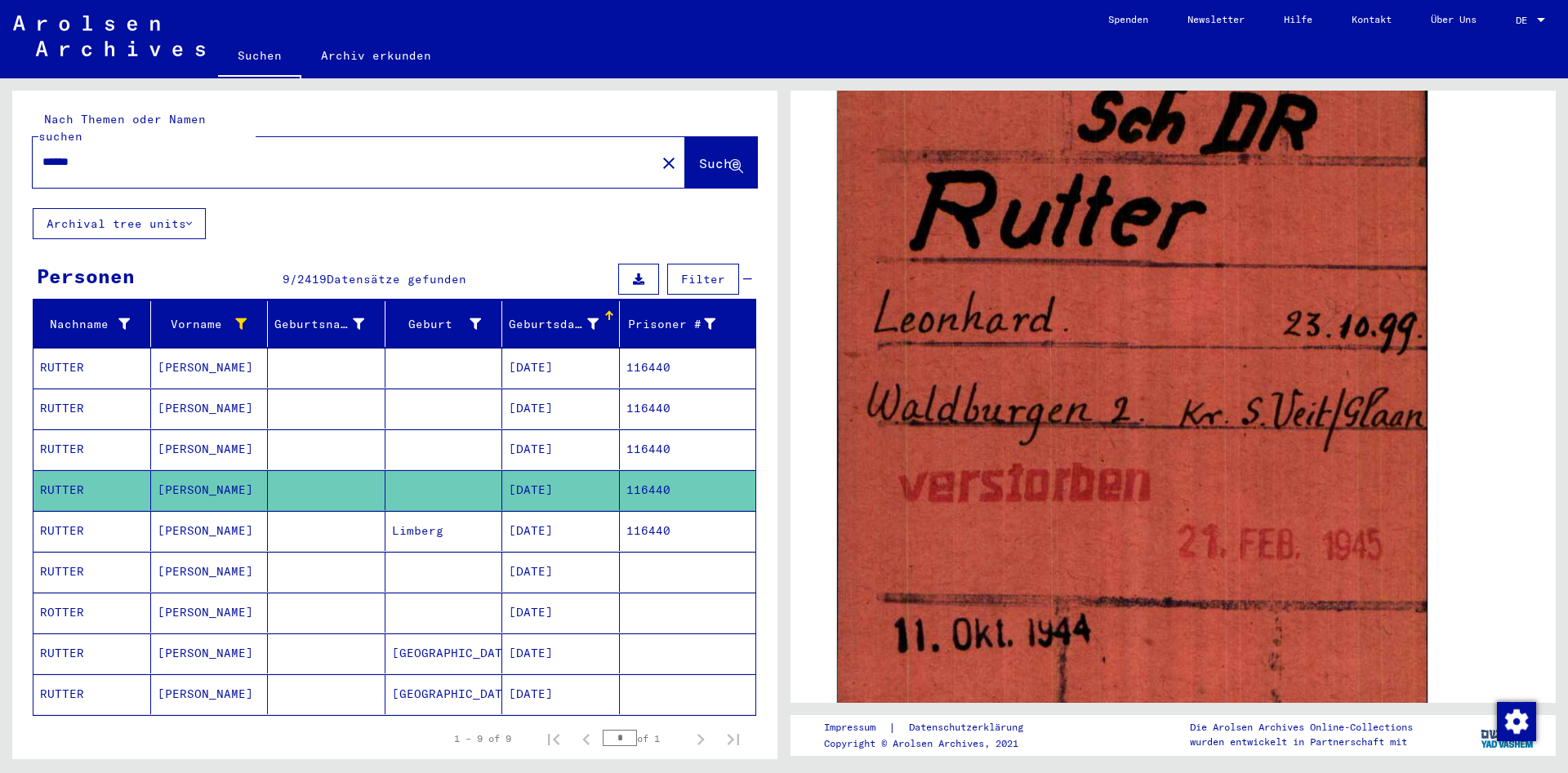
click at [647, 441] on mat-cell "116440" at bounding box center [688, 450] width 136 height 40
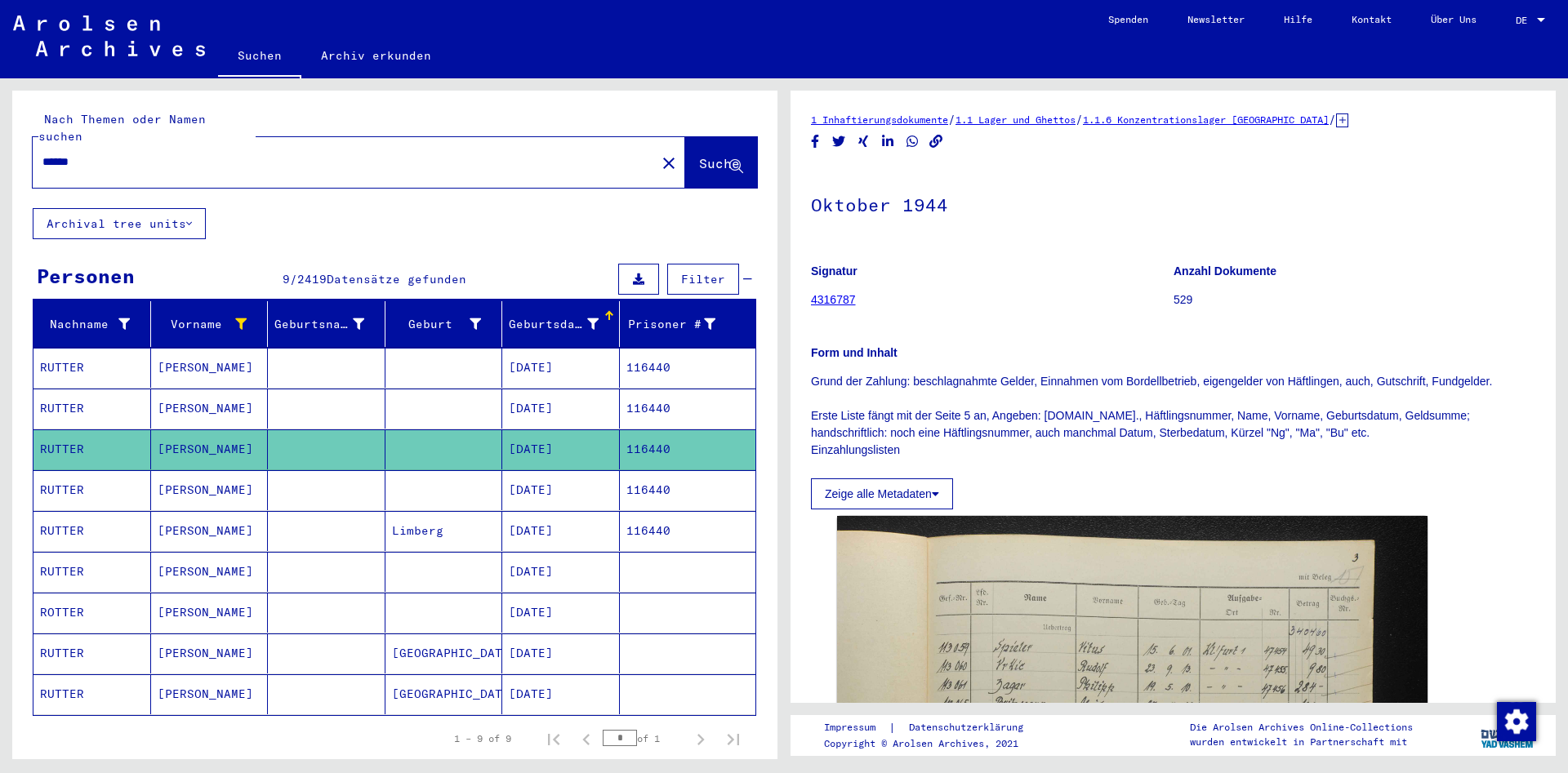
click at [671, 402] on mat-cell "116440" at bounding box center [688, 408] width 136 height 40
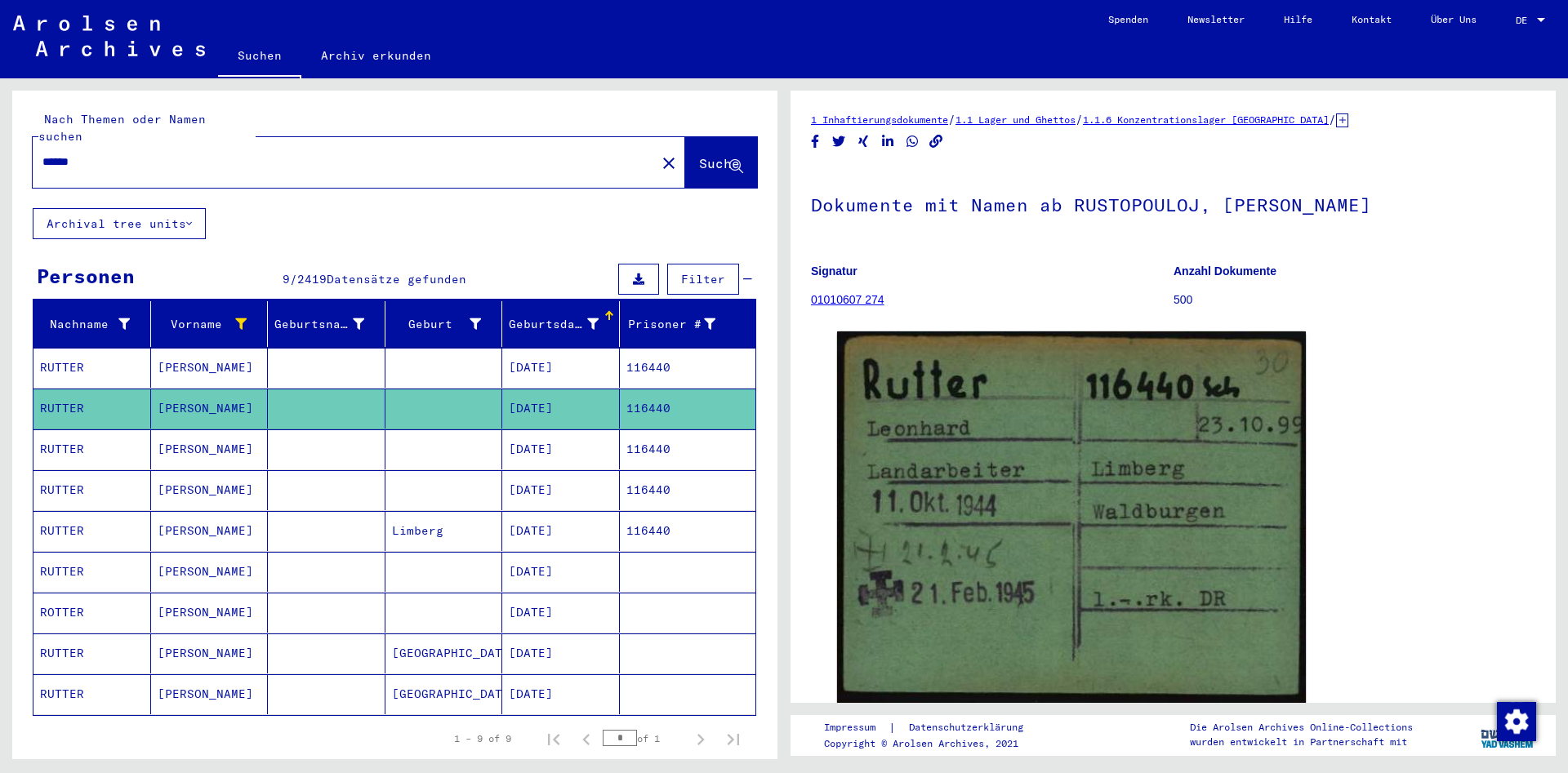
click at [703, 356] on mat-cell "116440" at bounding box center [688, 368] width 136 height 40
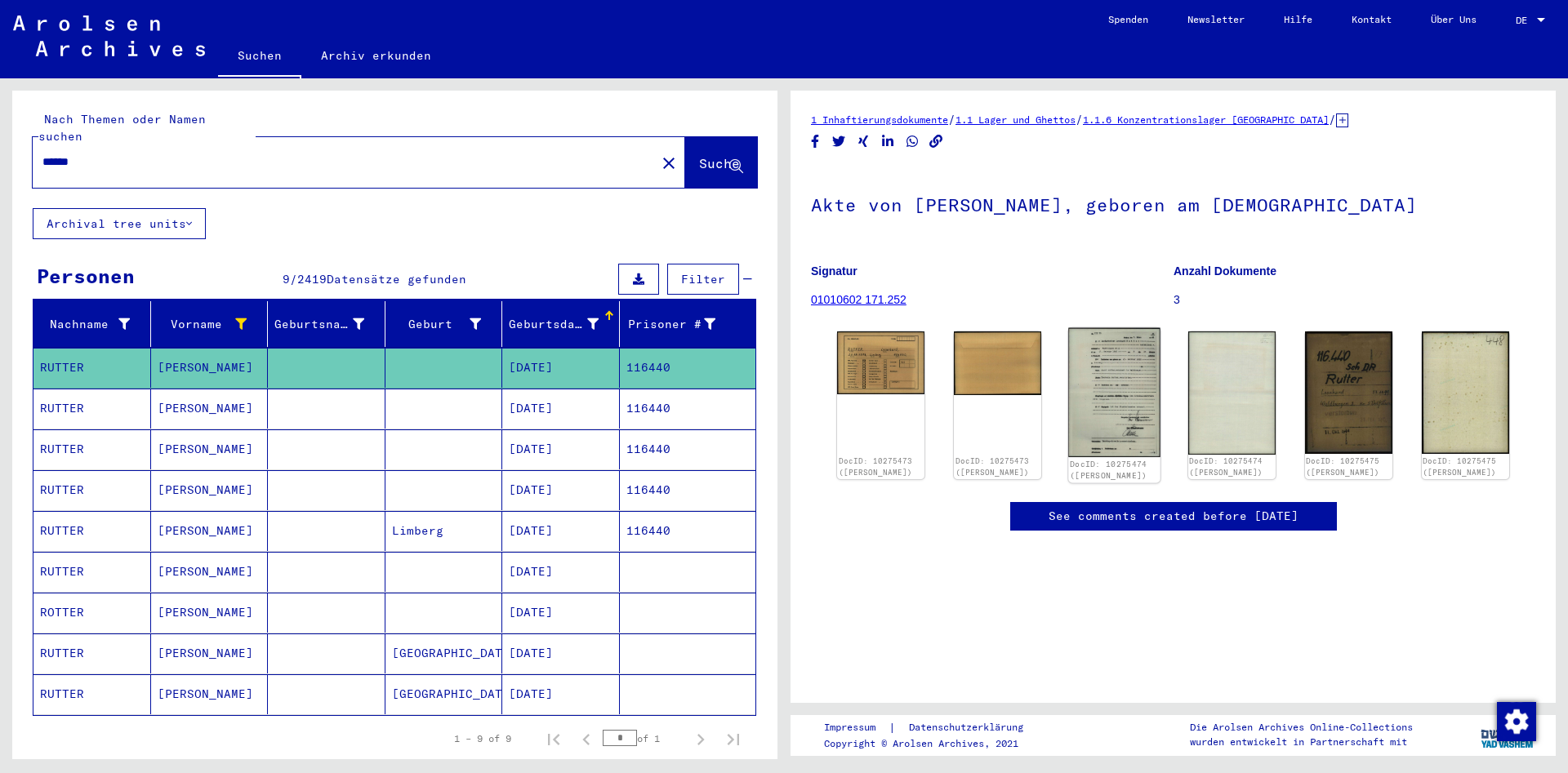
click at [1158, 397] on img at bounding box center [1115, 392] width 92 height 129
click at [721, 397] on mat-cell "116440" at bounding box center [688, 408] width 136 height 40
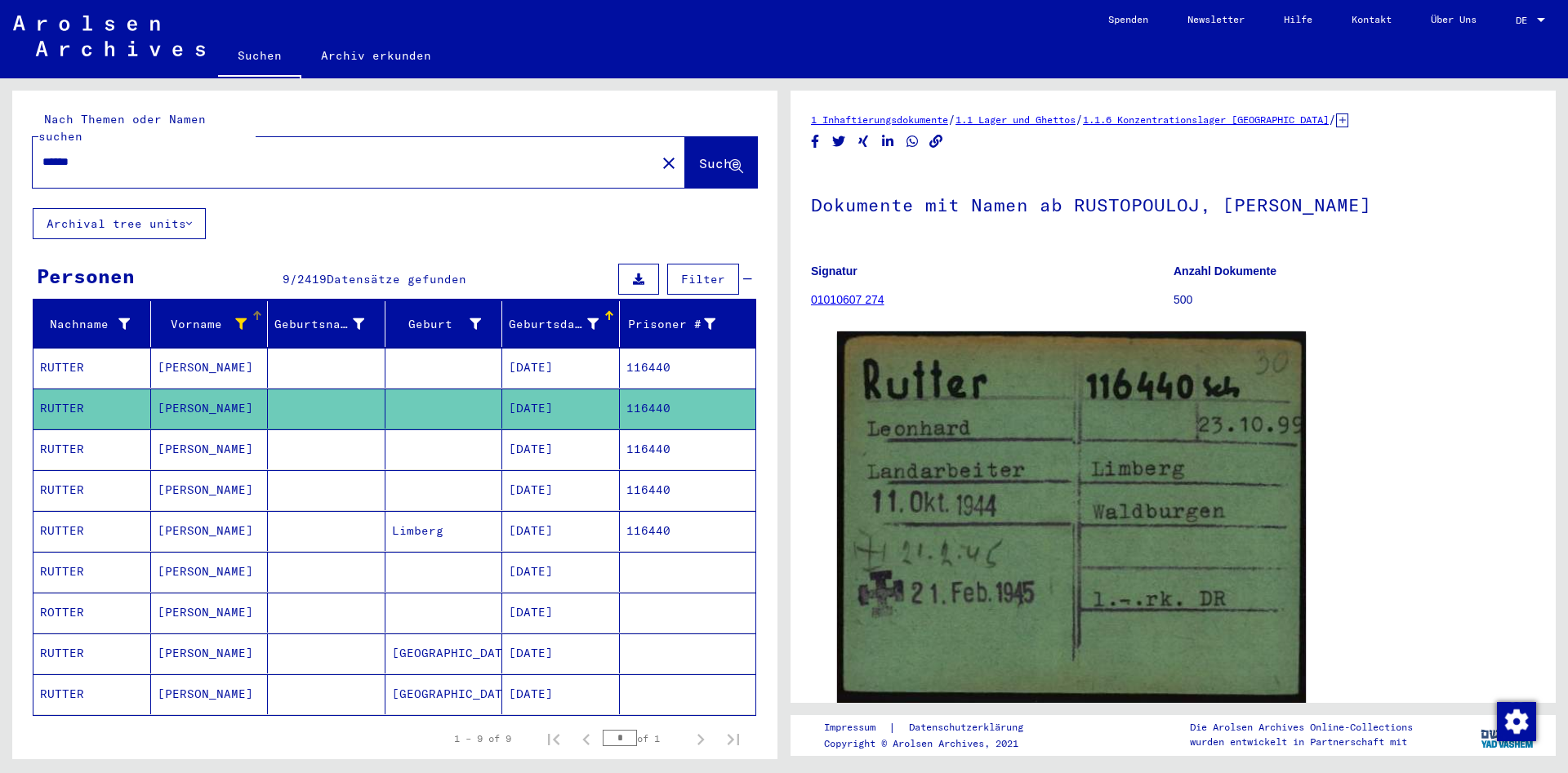
click at [243, 318] on icon at bounding box center [241, 323] width 12 height 12
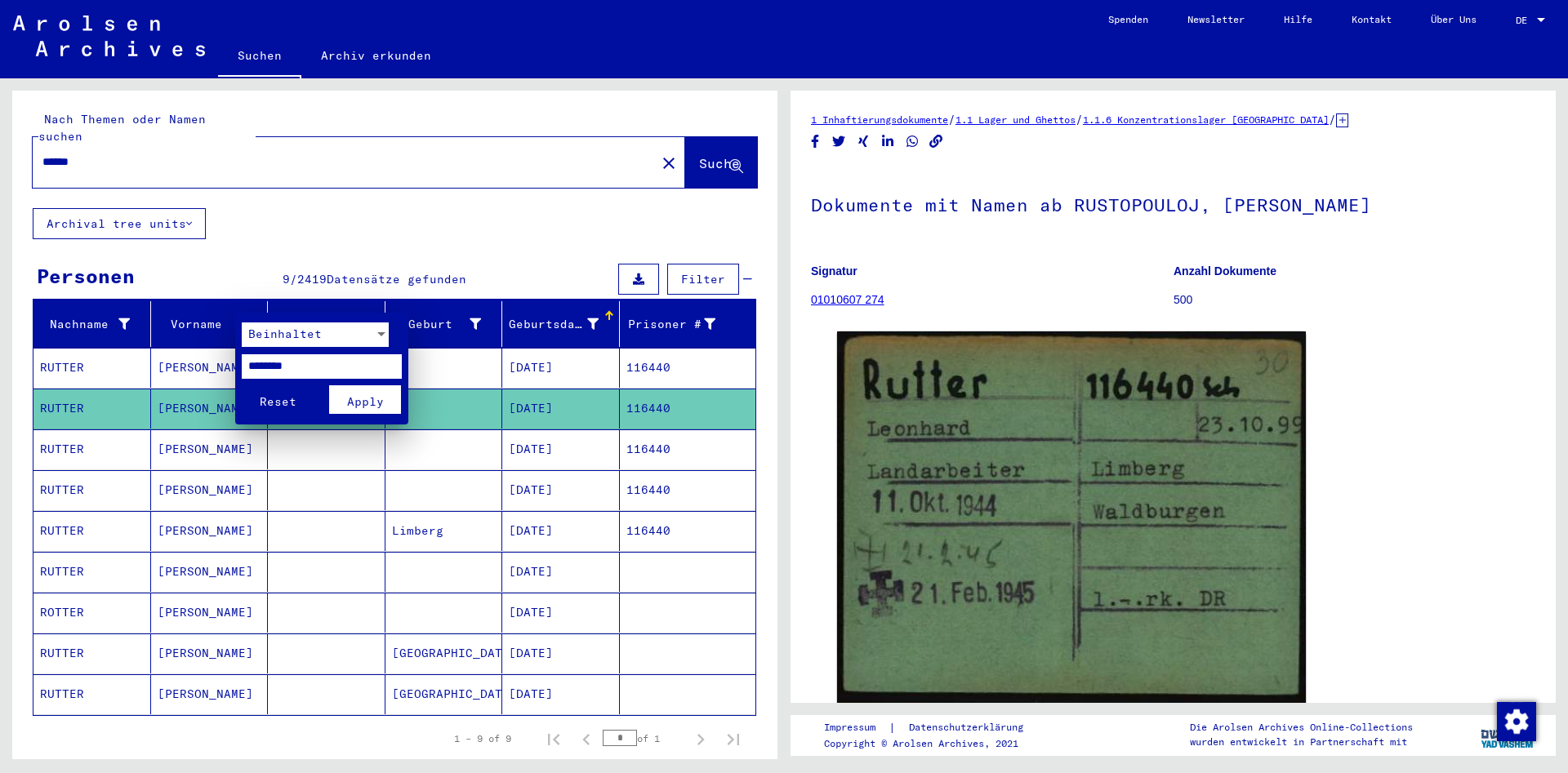
drag, startPoint x: 308, startPoint y: 367, endPoint x: 150, endPoint y: 359, distance: 158.2
click at [242, 359] on input "********" at bounding box center [322, 366] width 160 height 24
paste input "*"
type input "*********"
click at [377, 407] on span "Apply" at bounding box center [365, 402] width 37 height 14
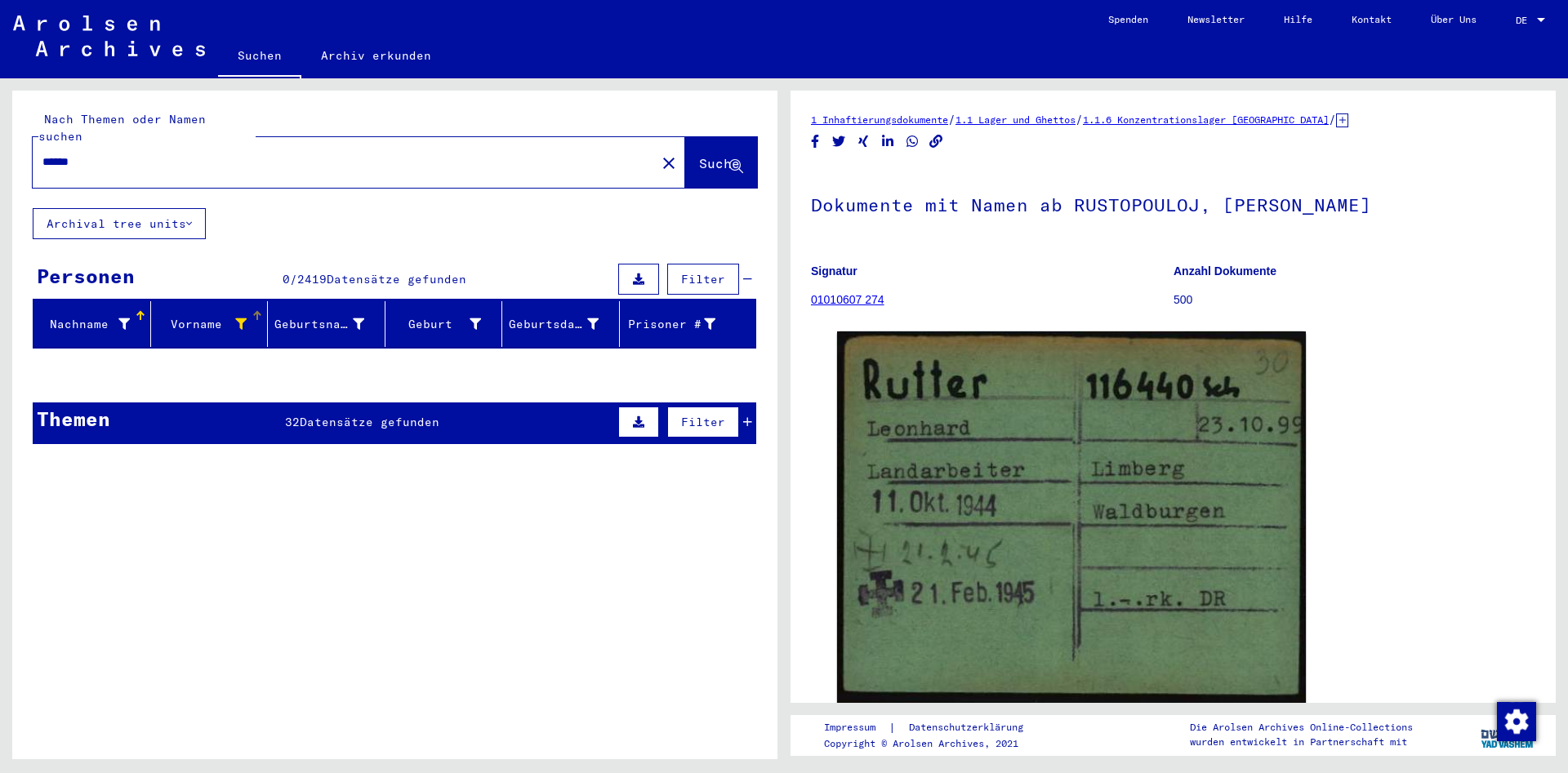
click at [242, 318] on icon at bounding box center [241, 323] width 12 height 12
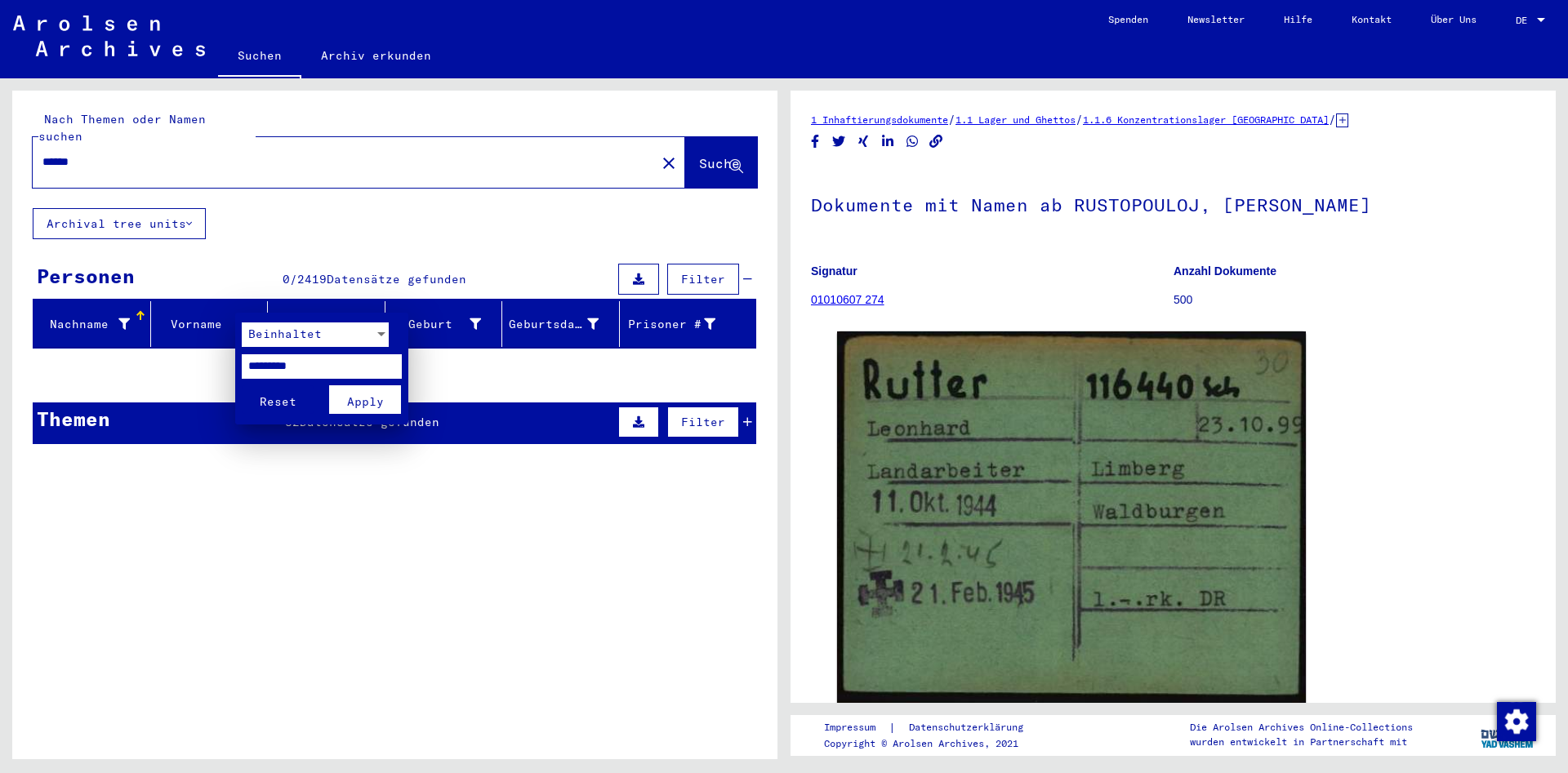
drag, startPoint x: 318, startPoint y: 367, endPoint x: 214, endPoint y: 364, distance: 104.0
click at [242, 364] on input "*********" at bounding box center [322, 366] width 160 height 24
paste input "text"
type input "*******"
click at [335, 400] on button "Apply" at bounding box center [365, 400] width 72 height 29
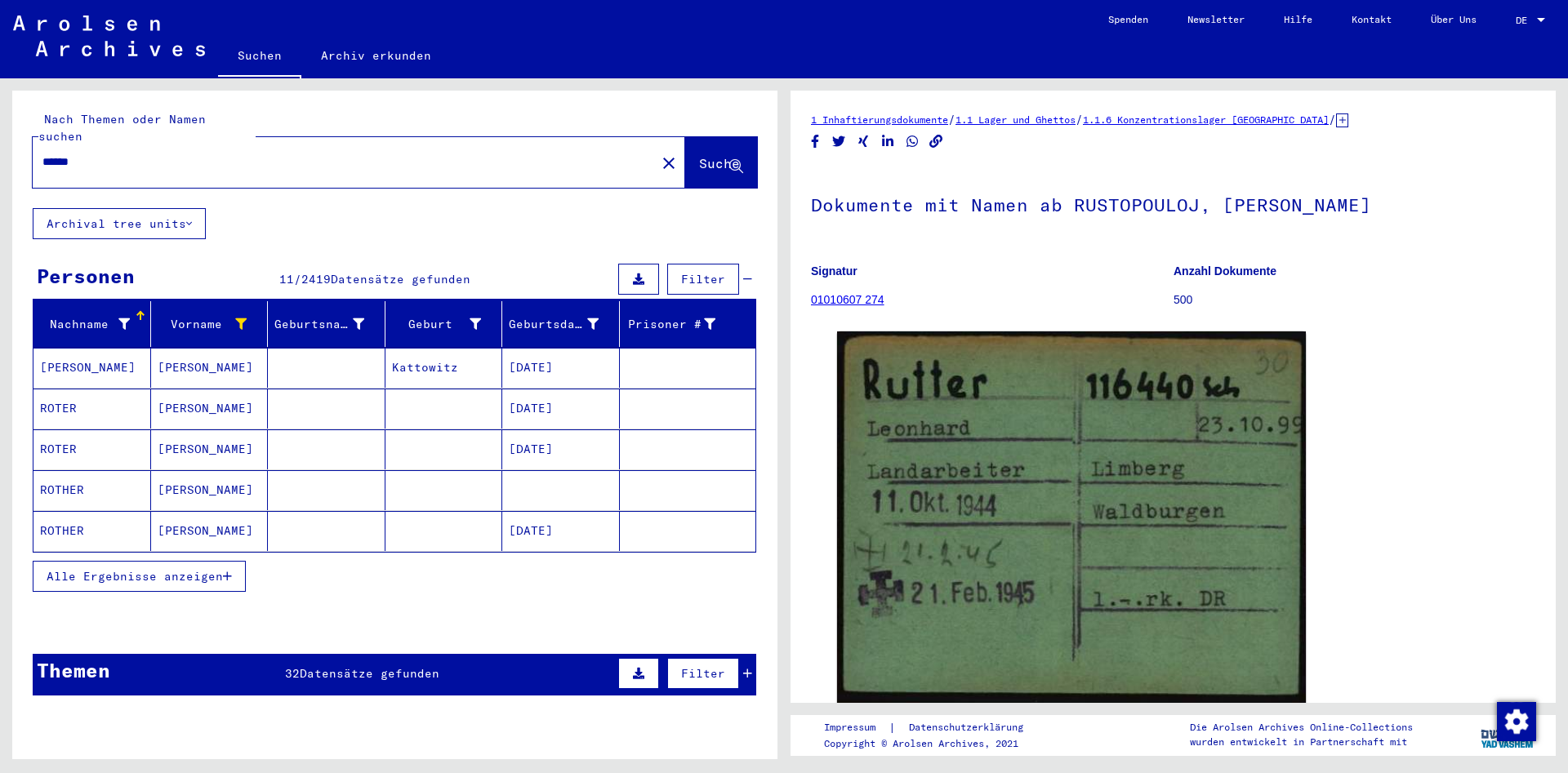
click at [436, 434] on mat-cell at bounding box center [444, 450] width 118 height 40
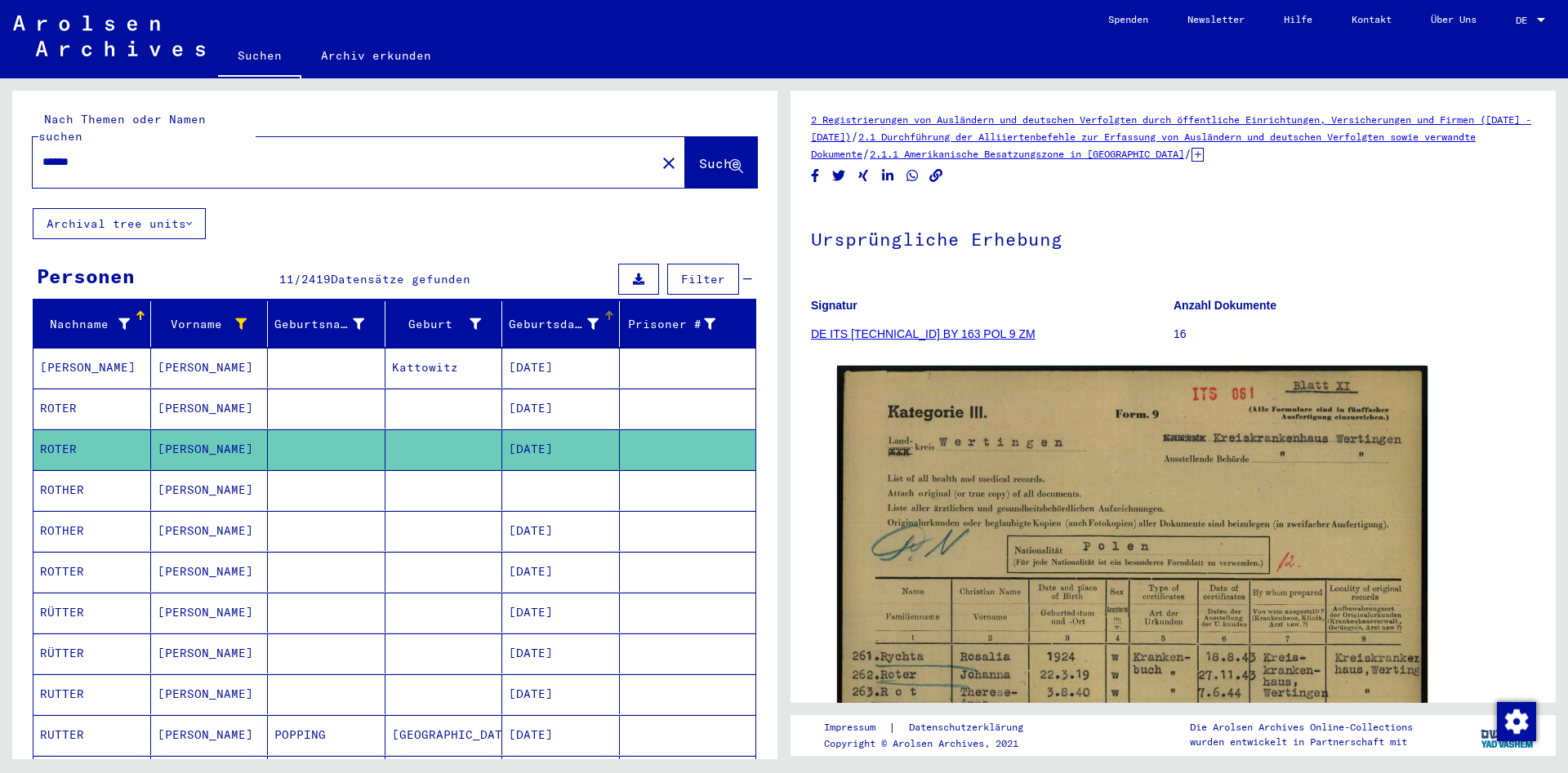
click at [531, 316] on div "Geburtsdatum" at bounding box center [554, 324] width 90 height 17
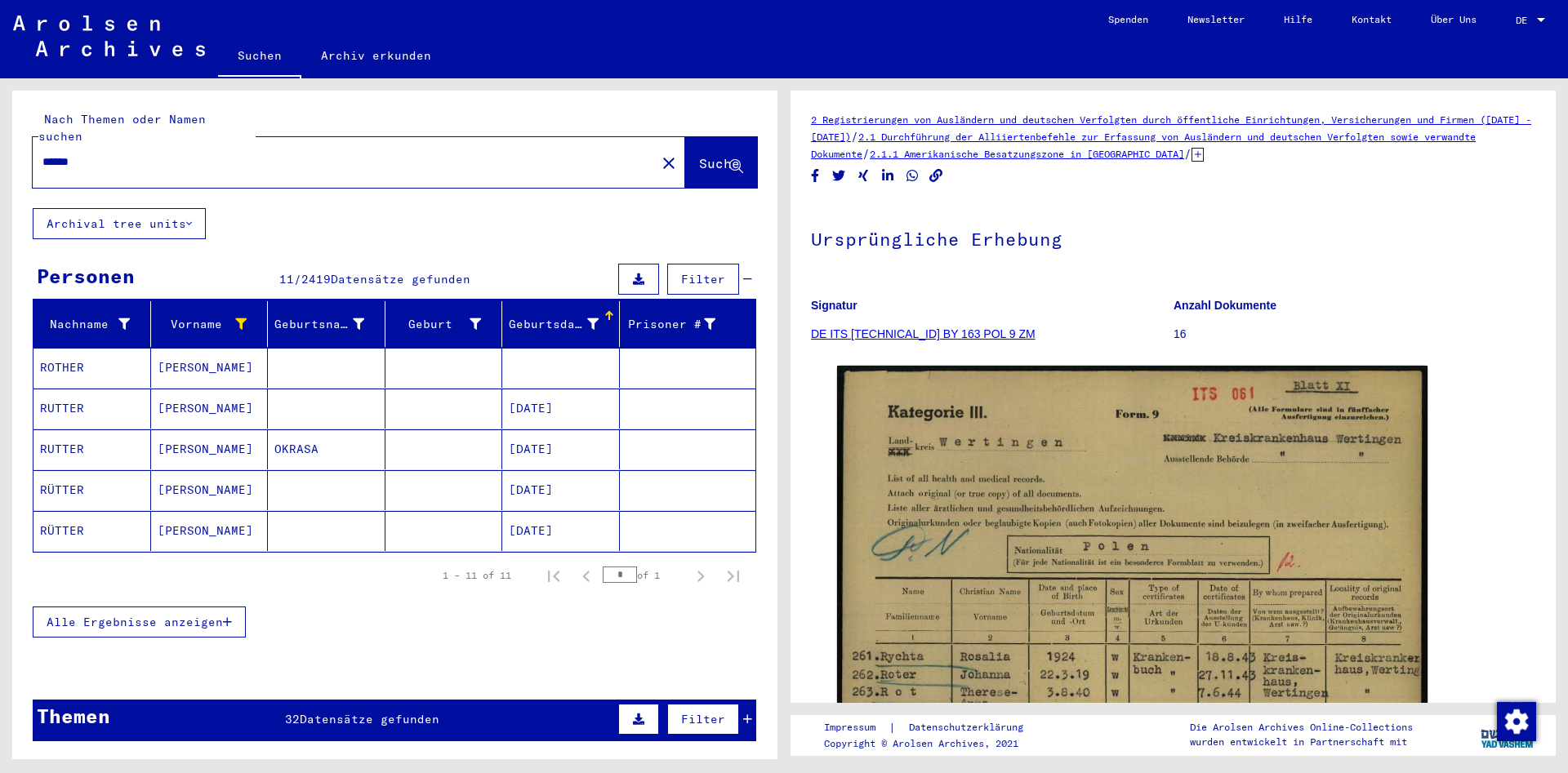
click at [199, 615] on span "Alle Ergebnisse anzeigen" at bounding box center [135, 623] width 177 height 14
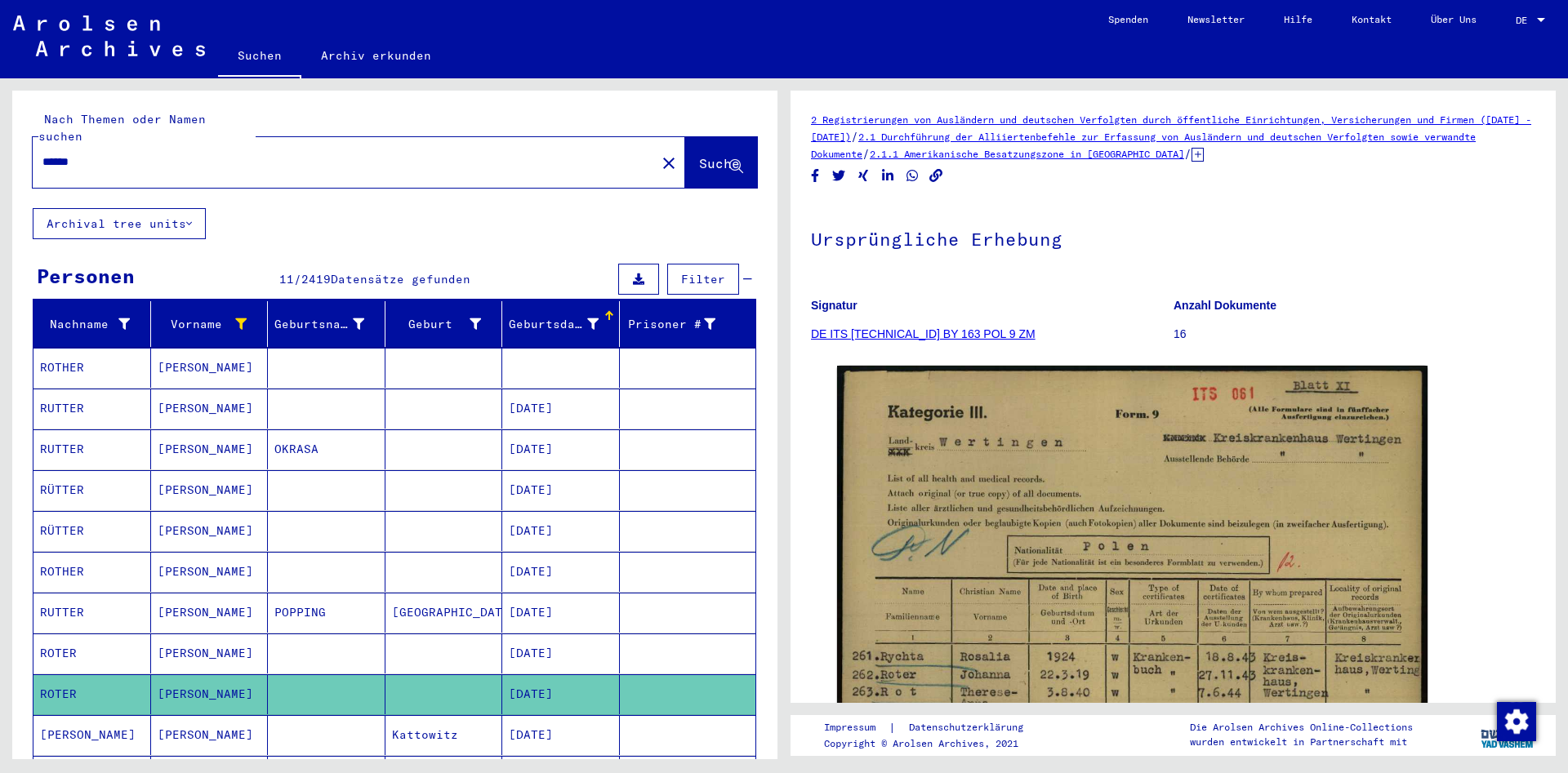
click at [582, 388] on mat-cell "[DATE]" at bounding box center [561, 408] width 118 height 40
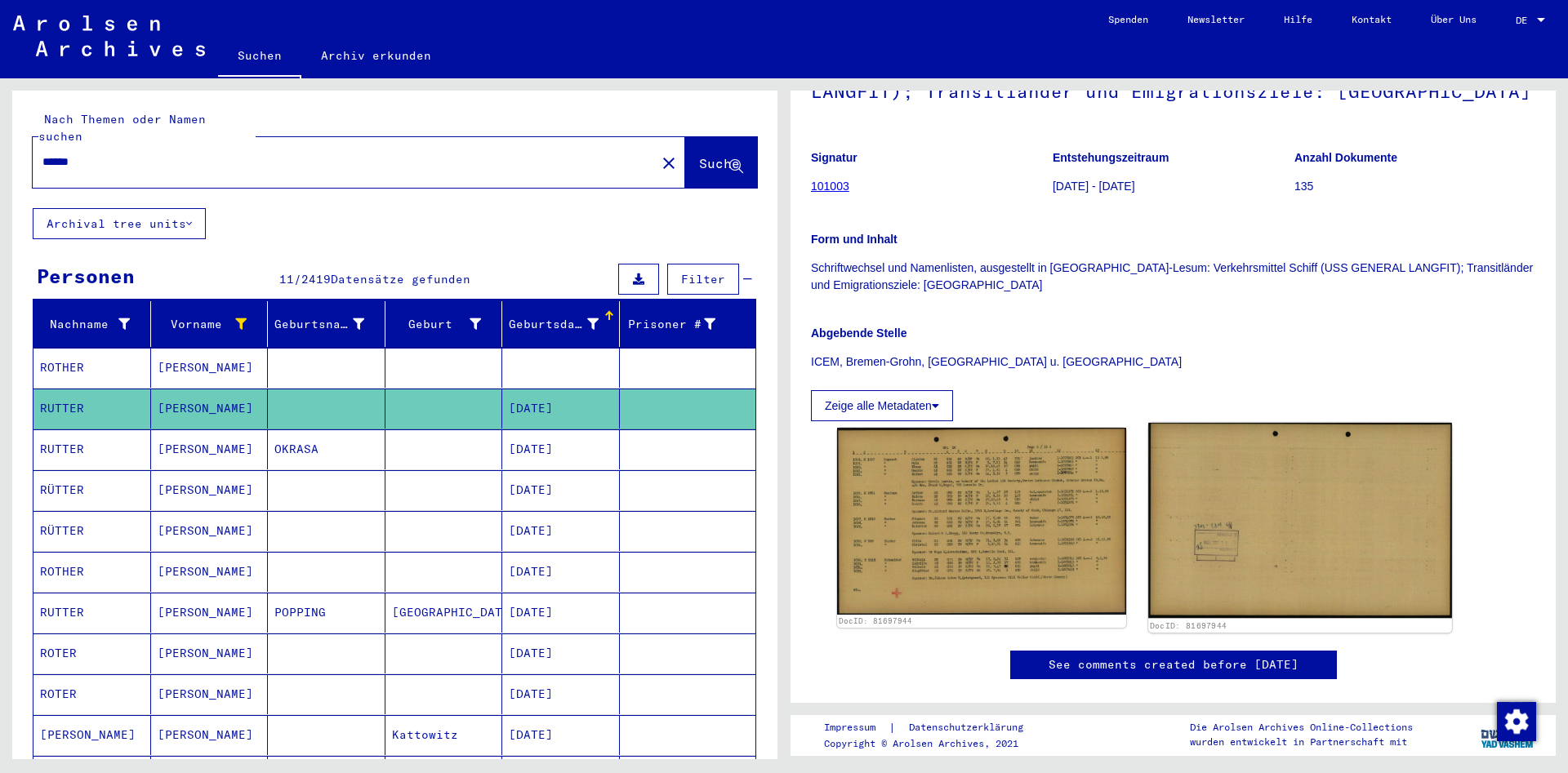
scroll to position [190, 0]
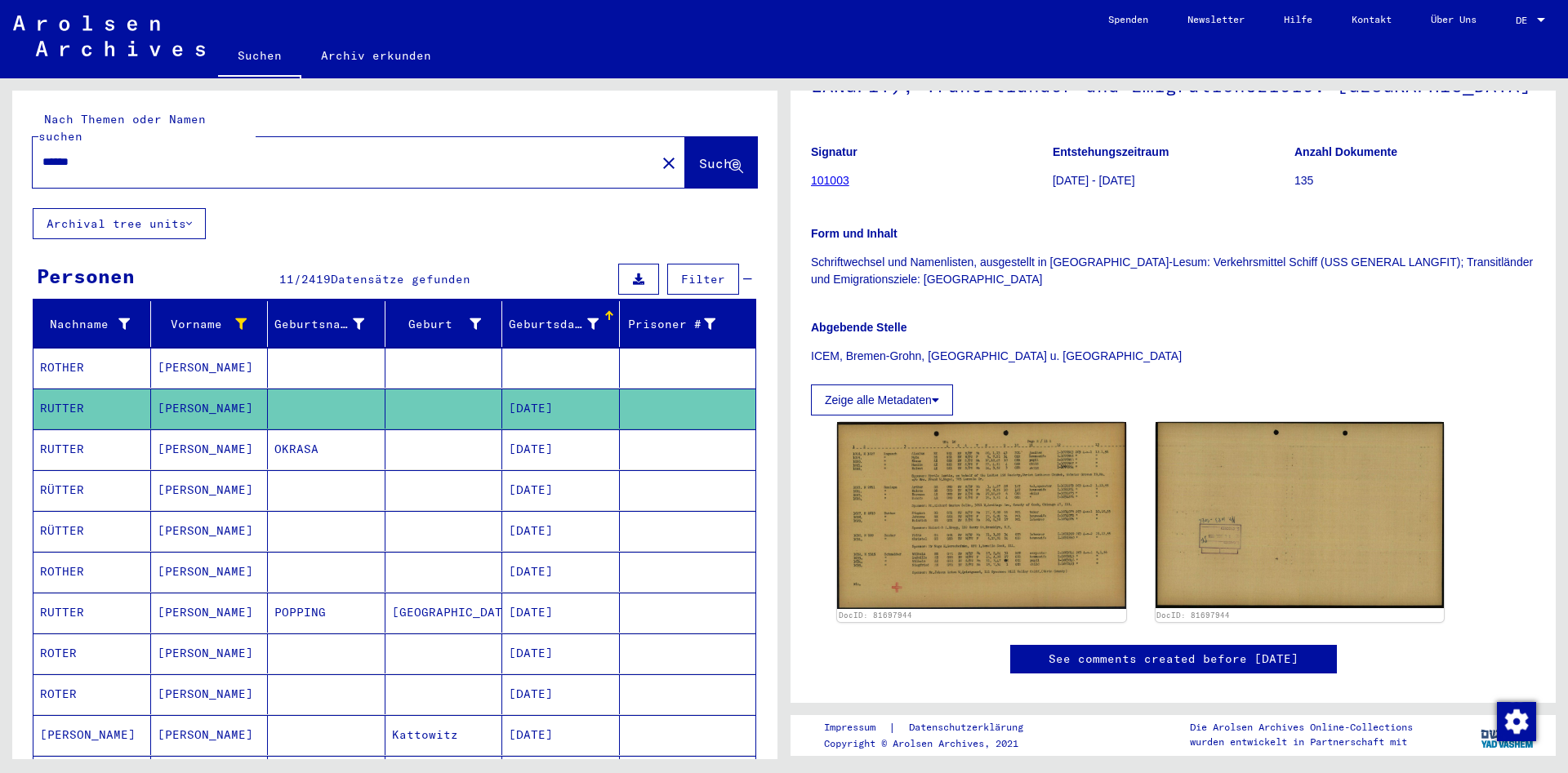
drag, startPoint x: 166, startPoint y: 129, endPoint x: 41, endPoint y: 158, distance: 128.3
click at [50, 159] on div "******" at bounding box center [339, 162] width 614 height 37
drag, startPoint x: 102, startPoint y: 145, endPoint x: 0, endPoint y: 154, distance: 102.4
click at [42, 154] on input "******" at bounding box center [344, 161] width 604 height 17
paste input "text"
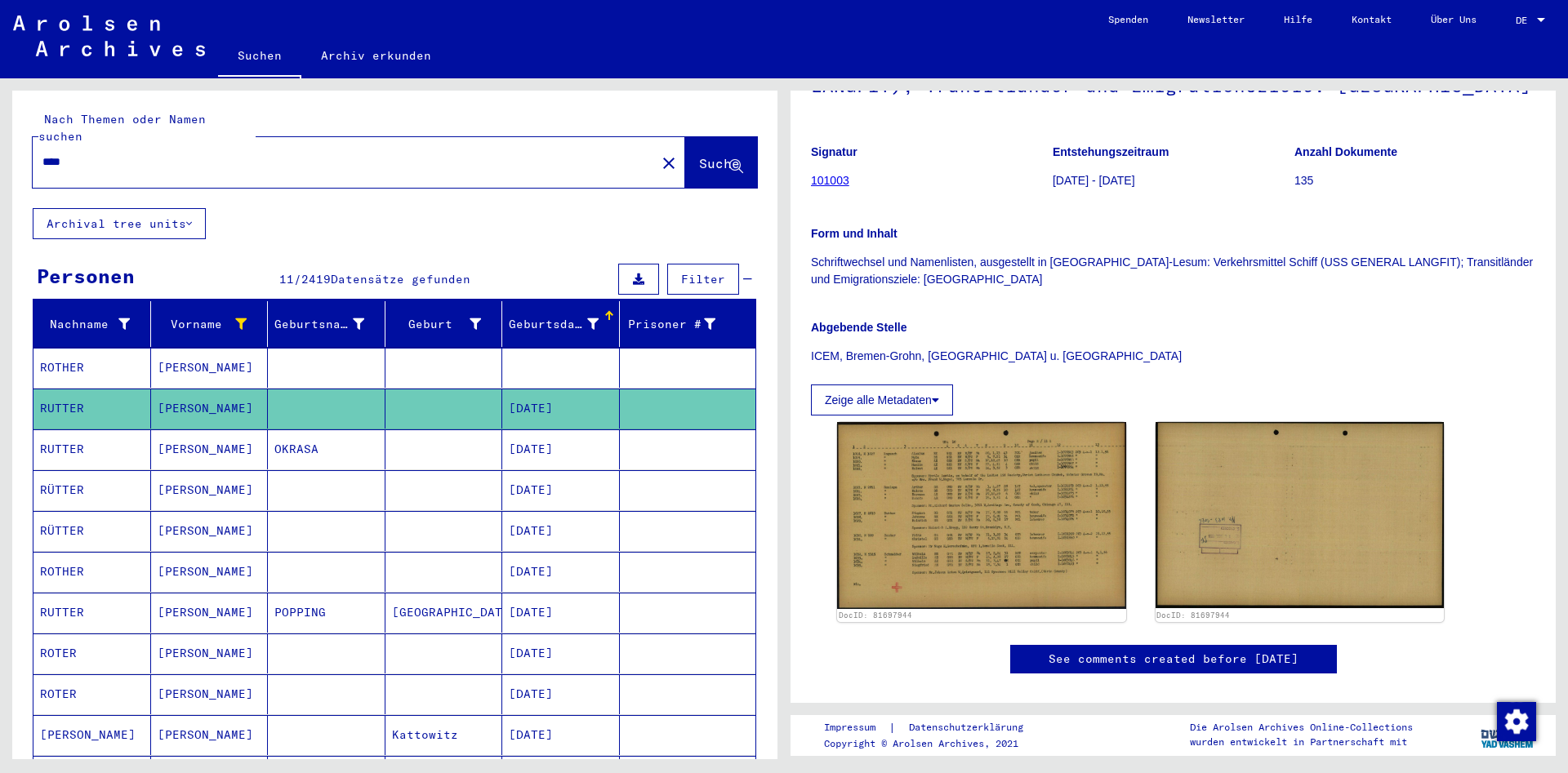
type input "****"
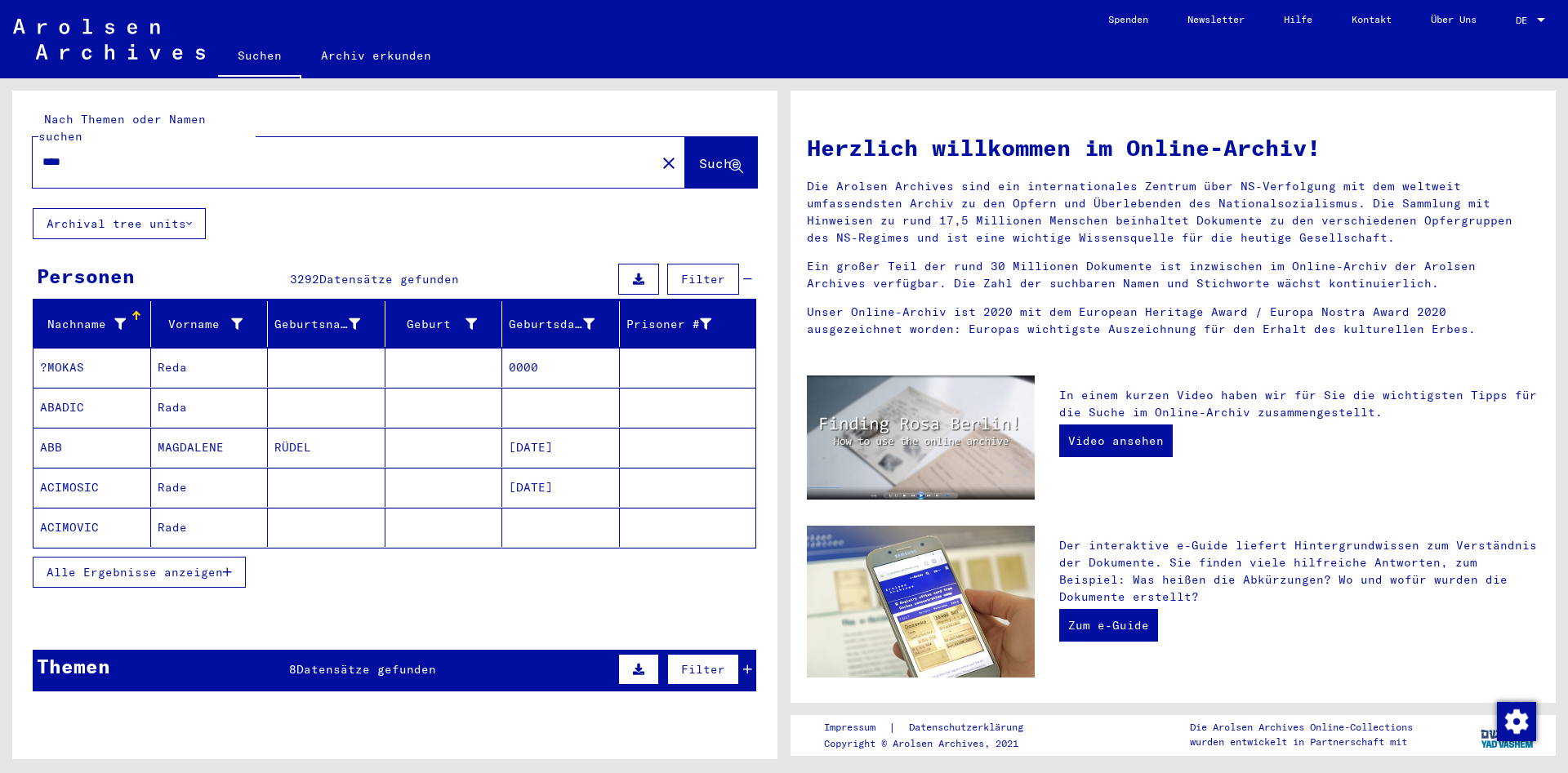
click at [118, 318] on icon at bounding box center [120, 323] width 12 height 12
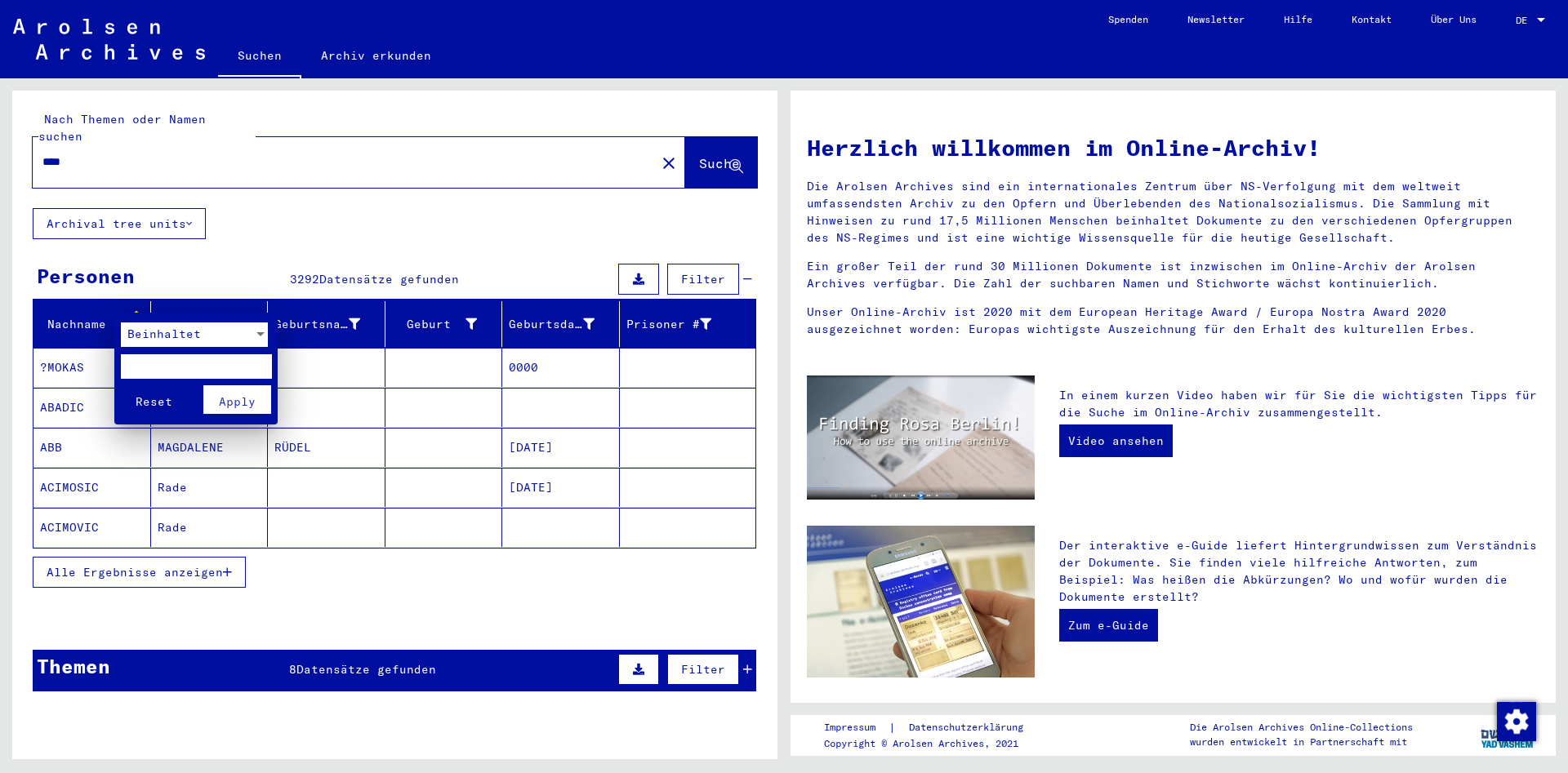
click at [153, 365] on input "text" at bounding box center [196, 366] width 151 height 24
paste input "****"
type input "****"
click at [224, 400] on span "Apply" at bounding box center [237, 402] width 37 height 14
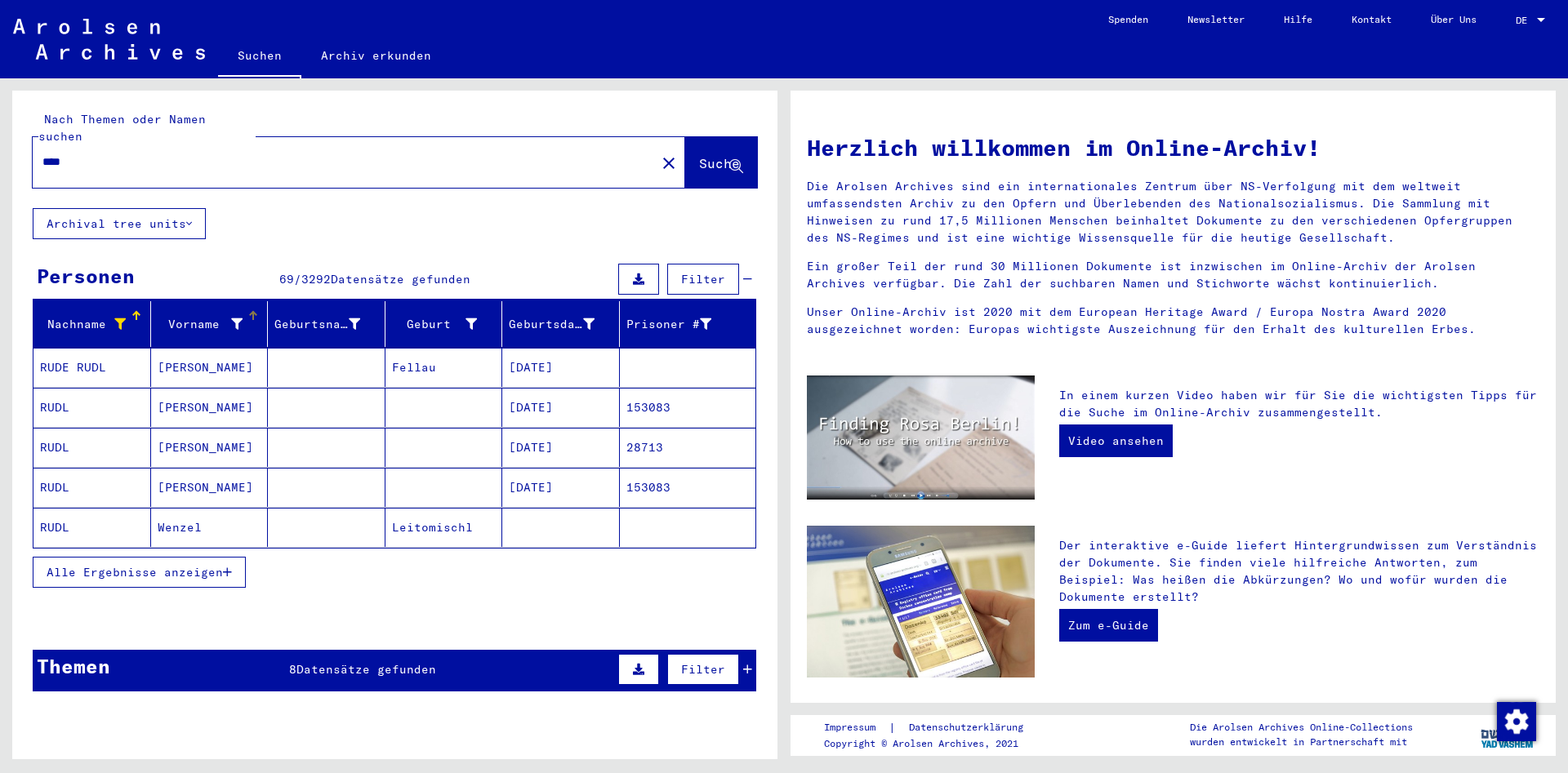
click at [232, 316] on div at bounding box center [237, 324] width 12 height 17
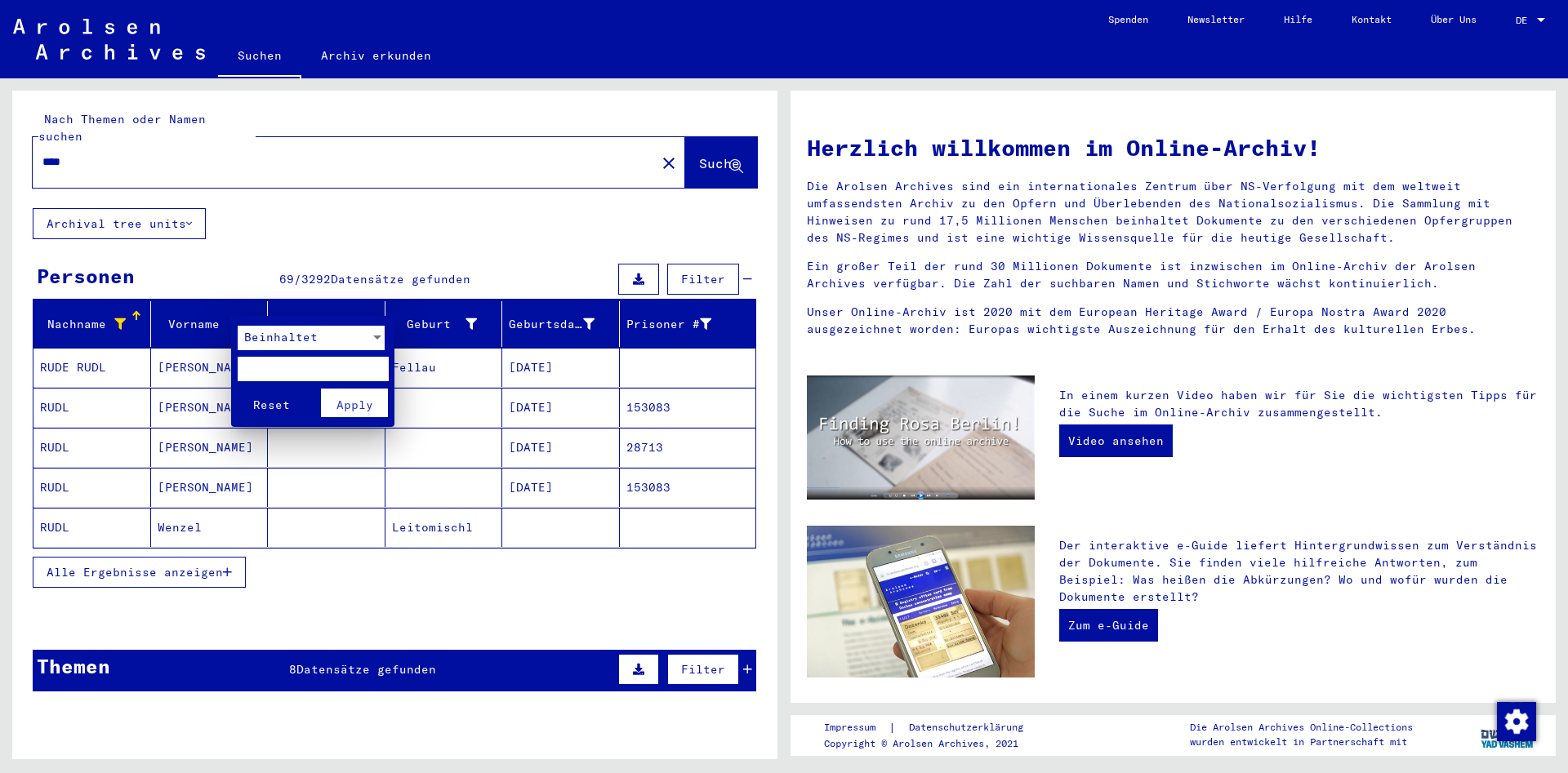
click at [263, 379] on input "text" at bounding box center [314, 368] width 151 height 24
paste input "****"
type input "****"
click at [351, 409] on button "Apply" at bounding box center [354, 403] width 68 height 29
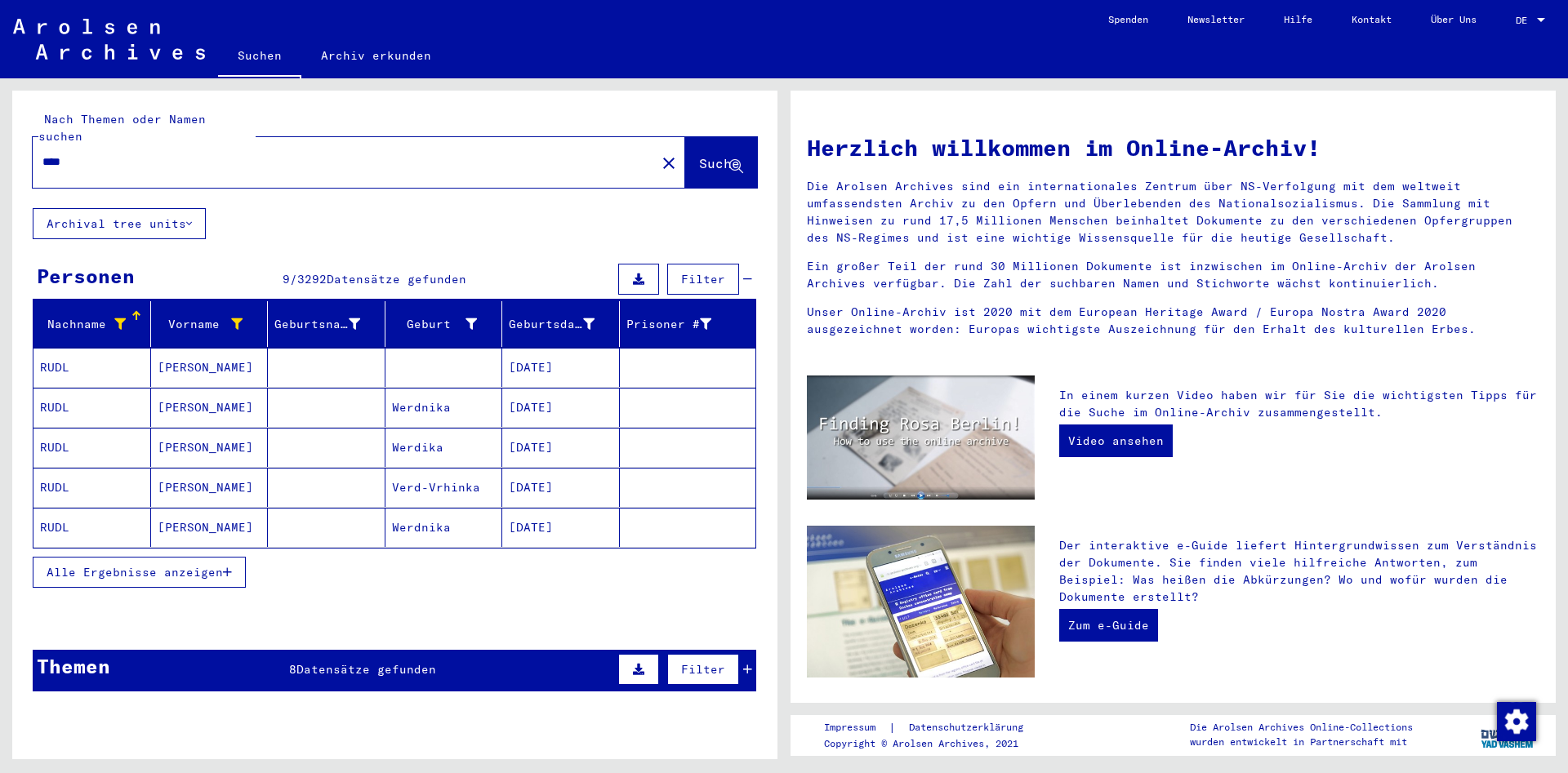
click at [170, 565] on span "Alle Ergebnisse anzeigen" at bounding box center [135, 572] width 177 height 14
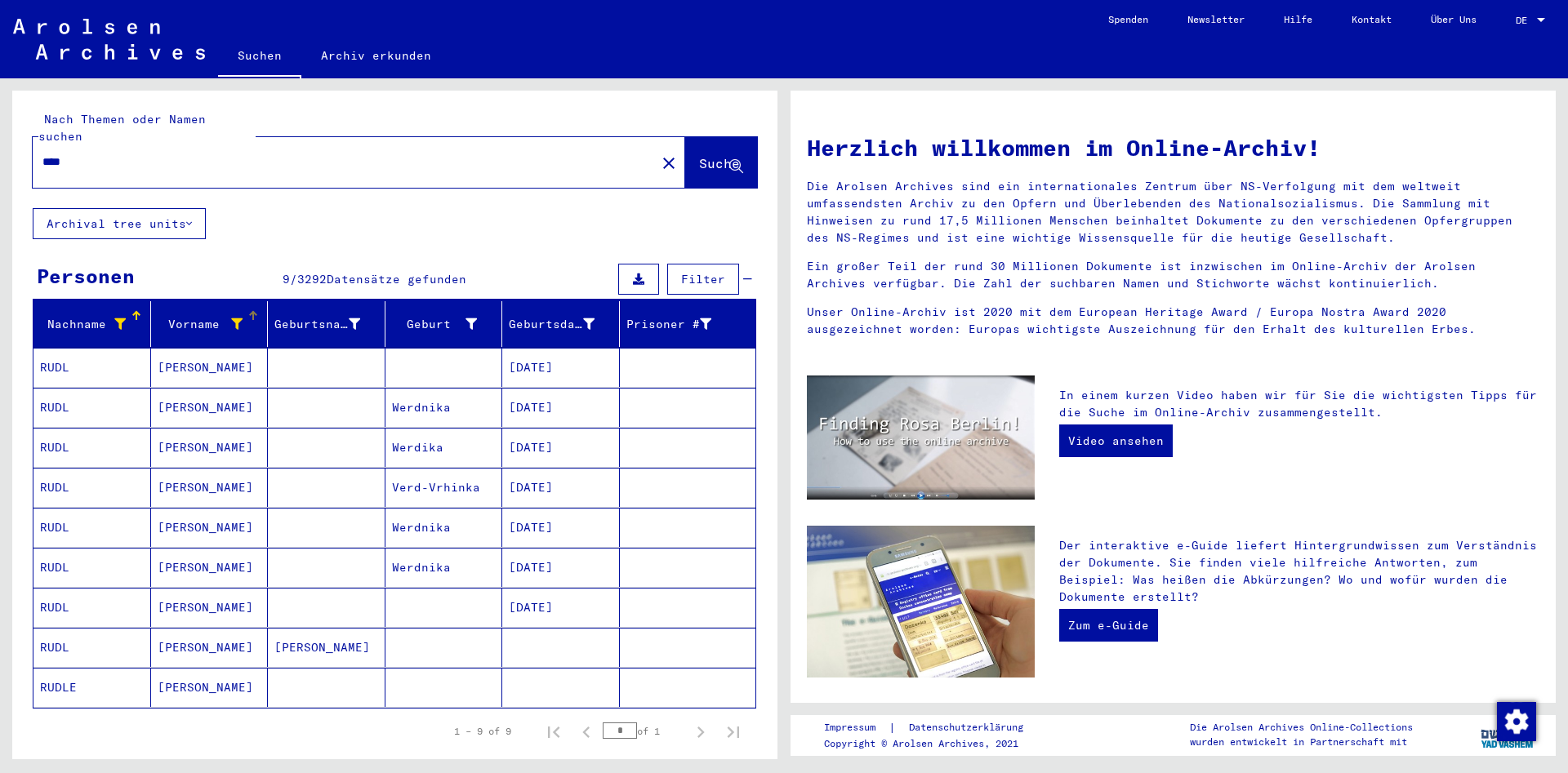
click at [240, 318] on icon at bounding box center [237, 323] width 12 height 12
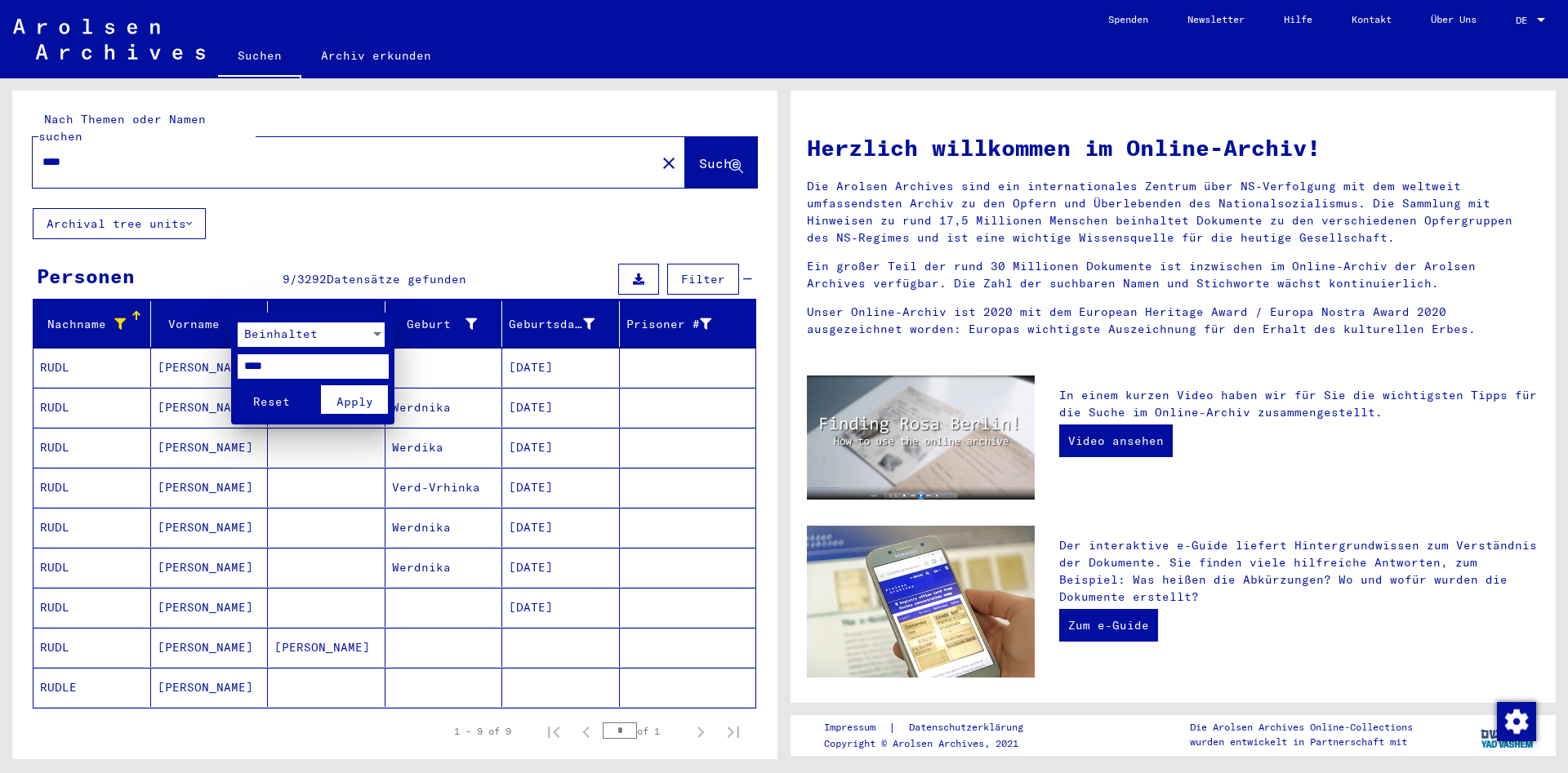
drag, startPoint x: 292, startPoint y: 363, endPoint x: 182, endPoint y: 359, distance: 110.1
click at [238, 359] on input "****" at bounding box center [314, 366] width 151 height 24
paste input "*"
type input "*****"
click at [238, 386] on button "Reset" at bounding box center [271, 400] width 68 height 29
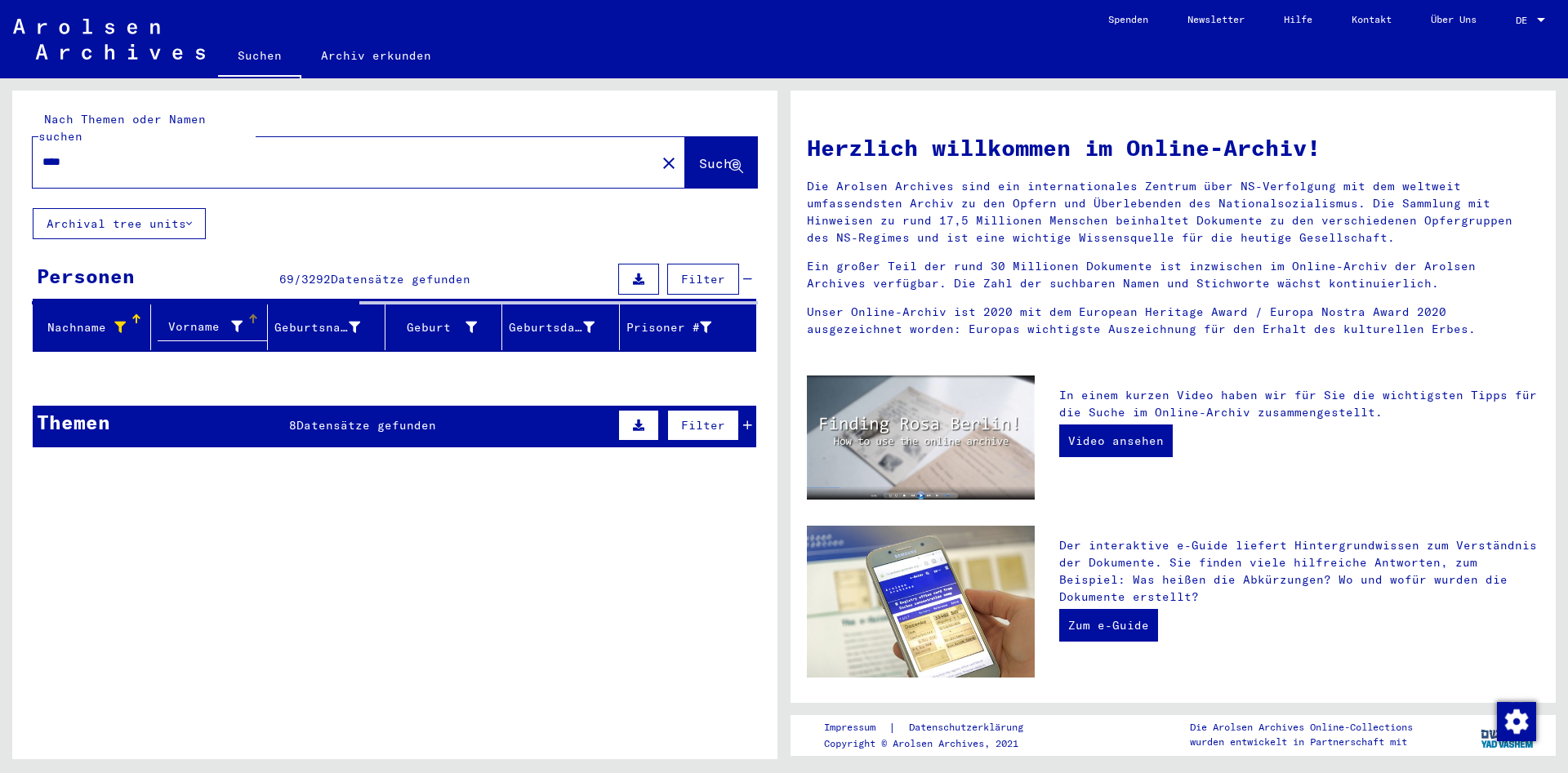
click at [236, 318] on div at bounding box center [237, 326] width 12 height 17
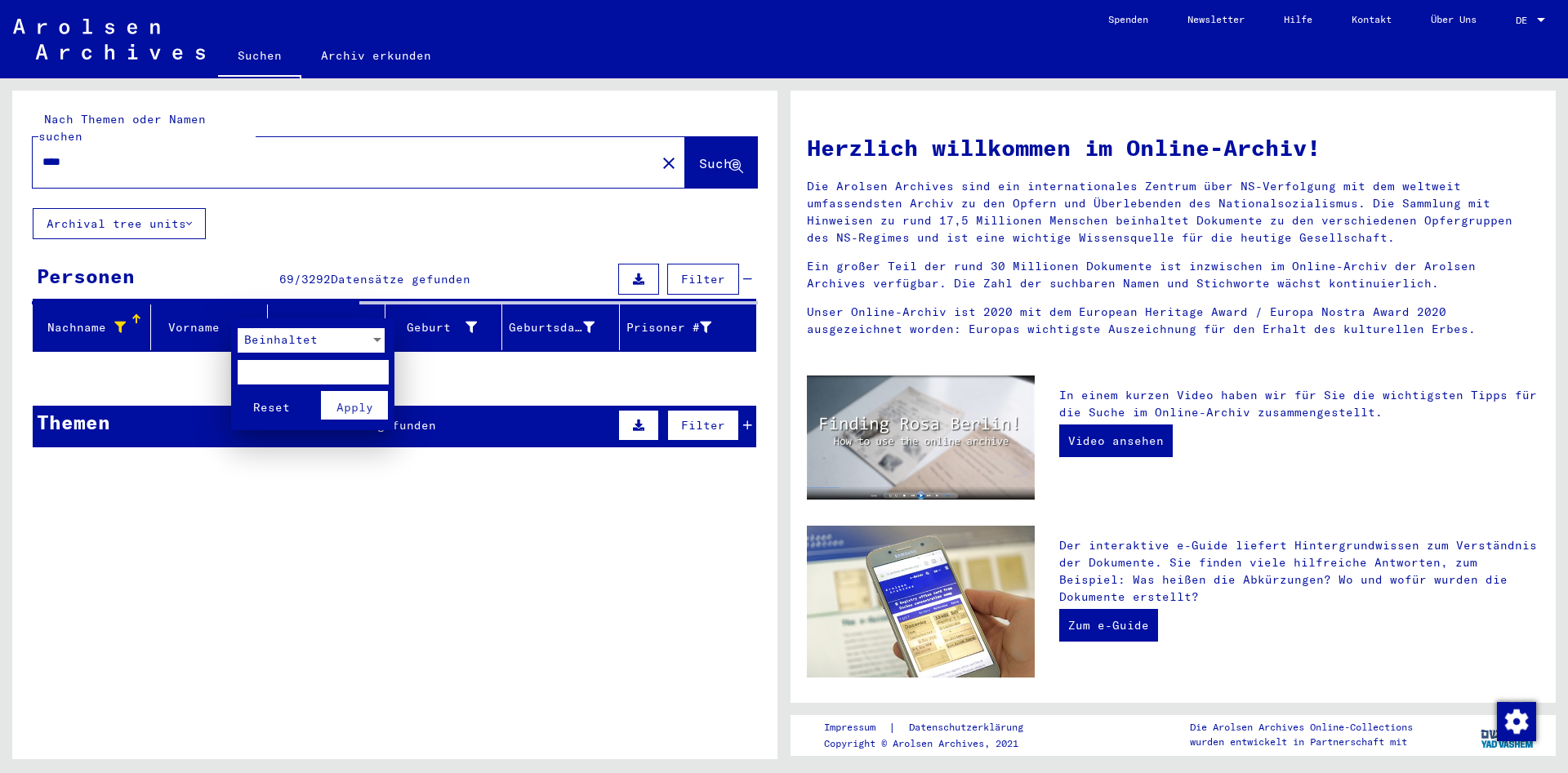
click at [278, 363] on input "text" at bounding box center [314, 372] width 151 height 24
paste input "*****"
type input "*****"
drag, startPoint x: 343, startPoint y: 407, endPoint x: 335, endPoint y: 417, distance: 12.8
click at [342, 407] on span "Apply" at bounding box center [354, 407] width 37 height 14
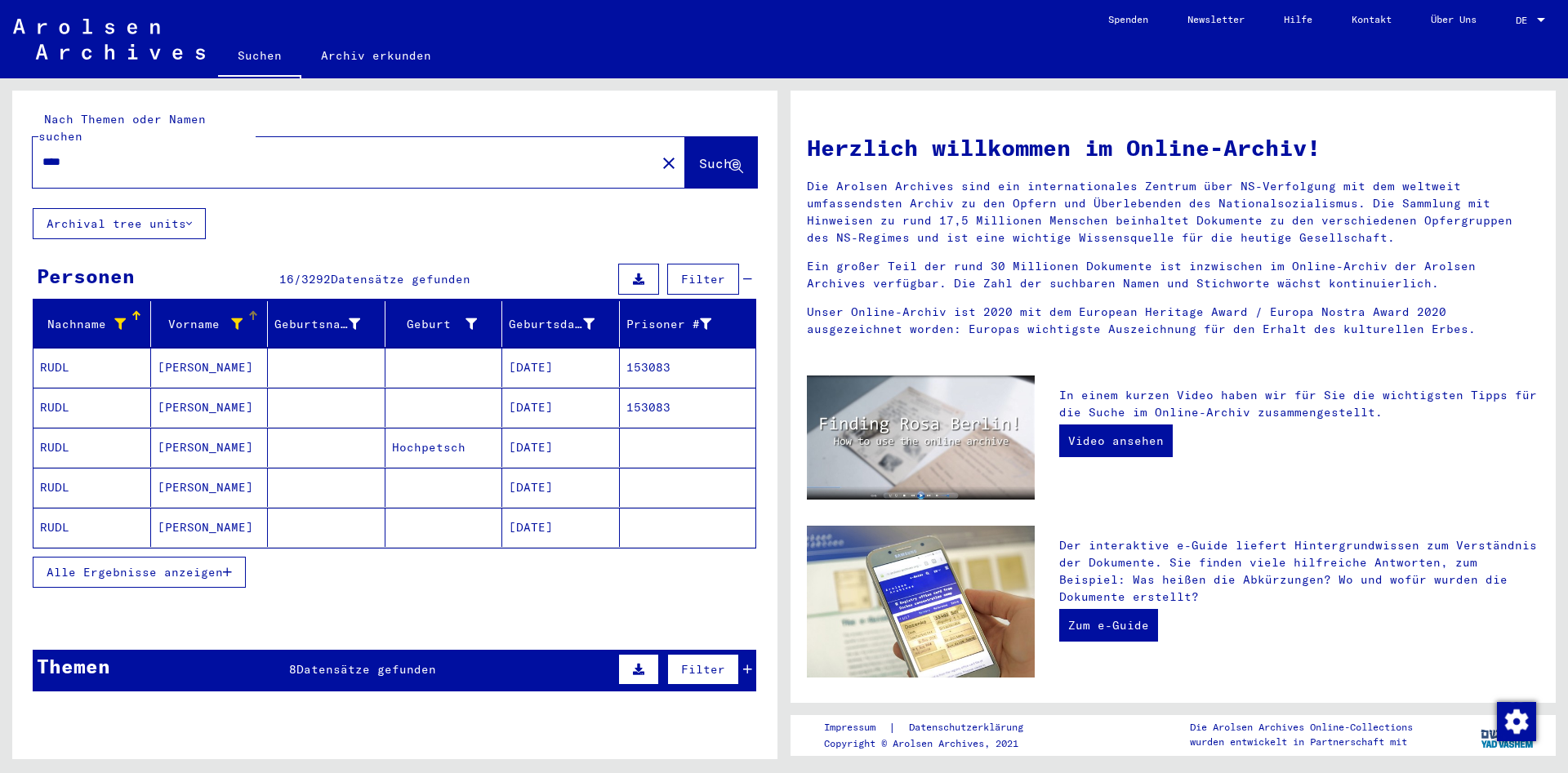
click at [240, 560] on button "Alle Ergebnisse anzeigen" at bounding box center [139, 572] width 214 height 31
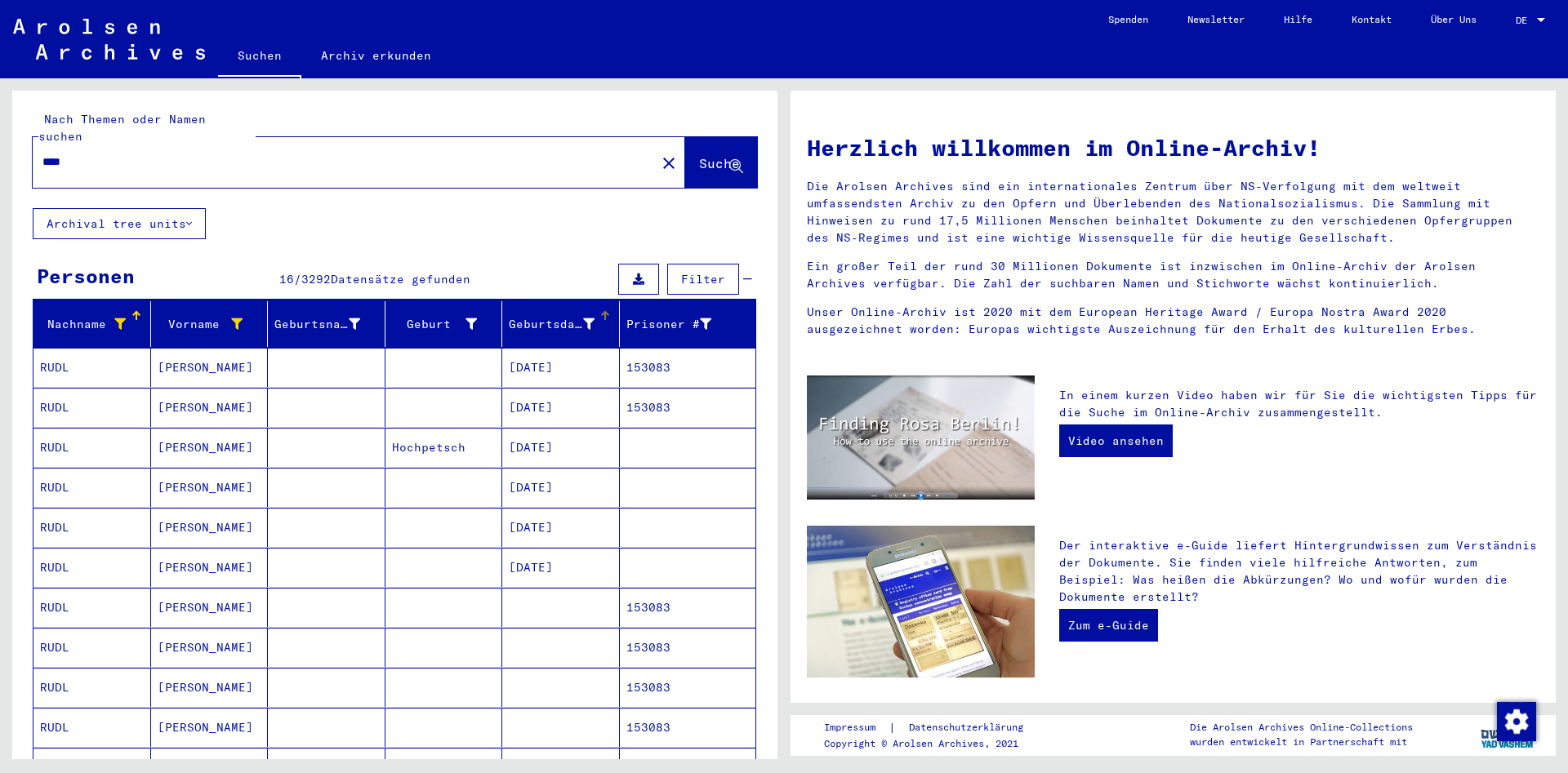
click at [532, 316] on div "Geburtsdatum" at bounding box center [564, 323] width 110 height 26
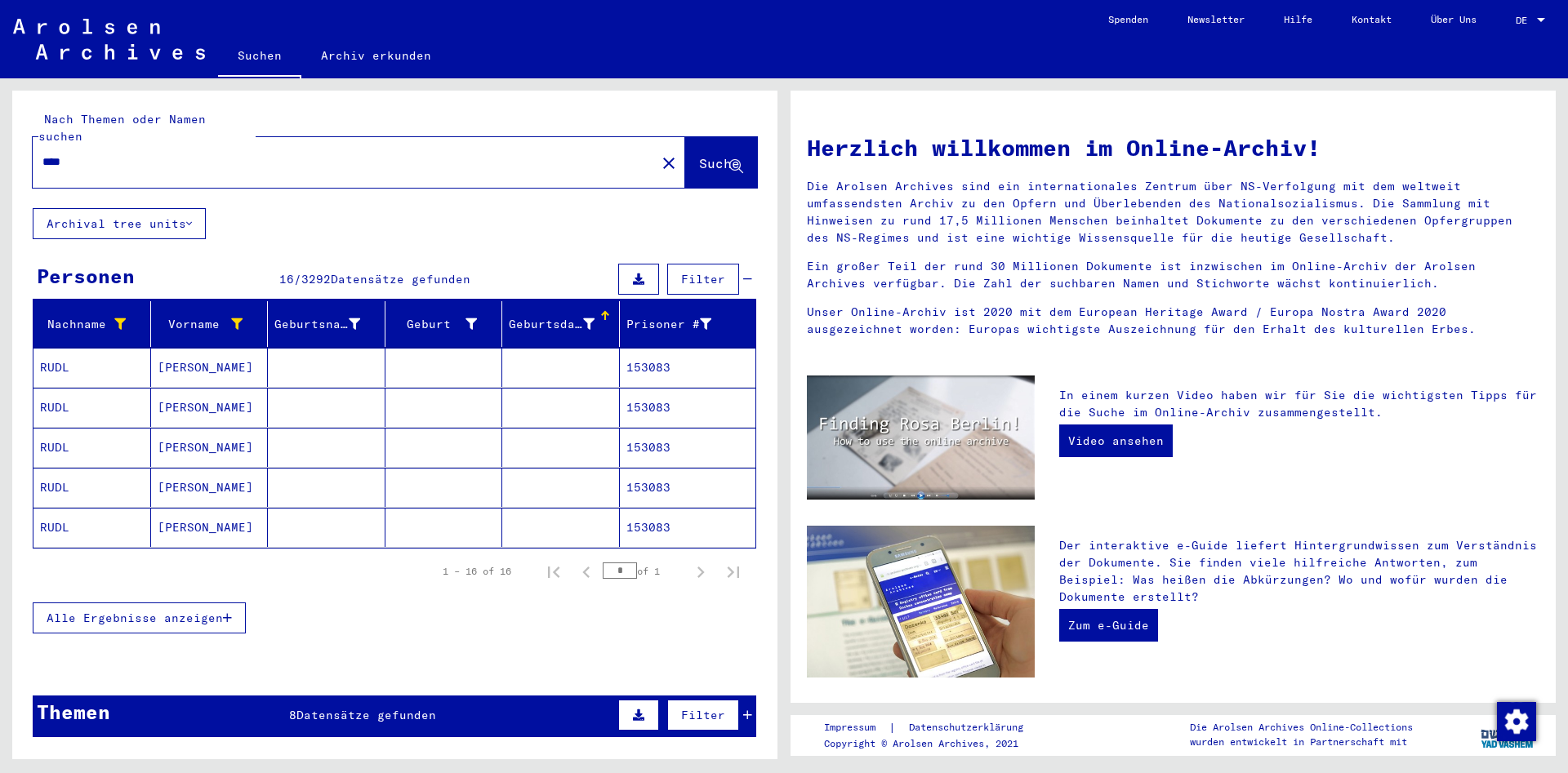
click at [191, 611] on span "Alle Ergebnisse anzeigen" at bounding box center [135, 618] width 177 height 14
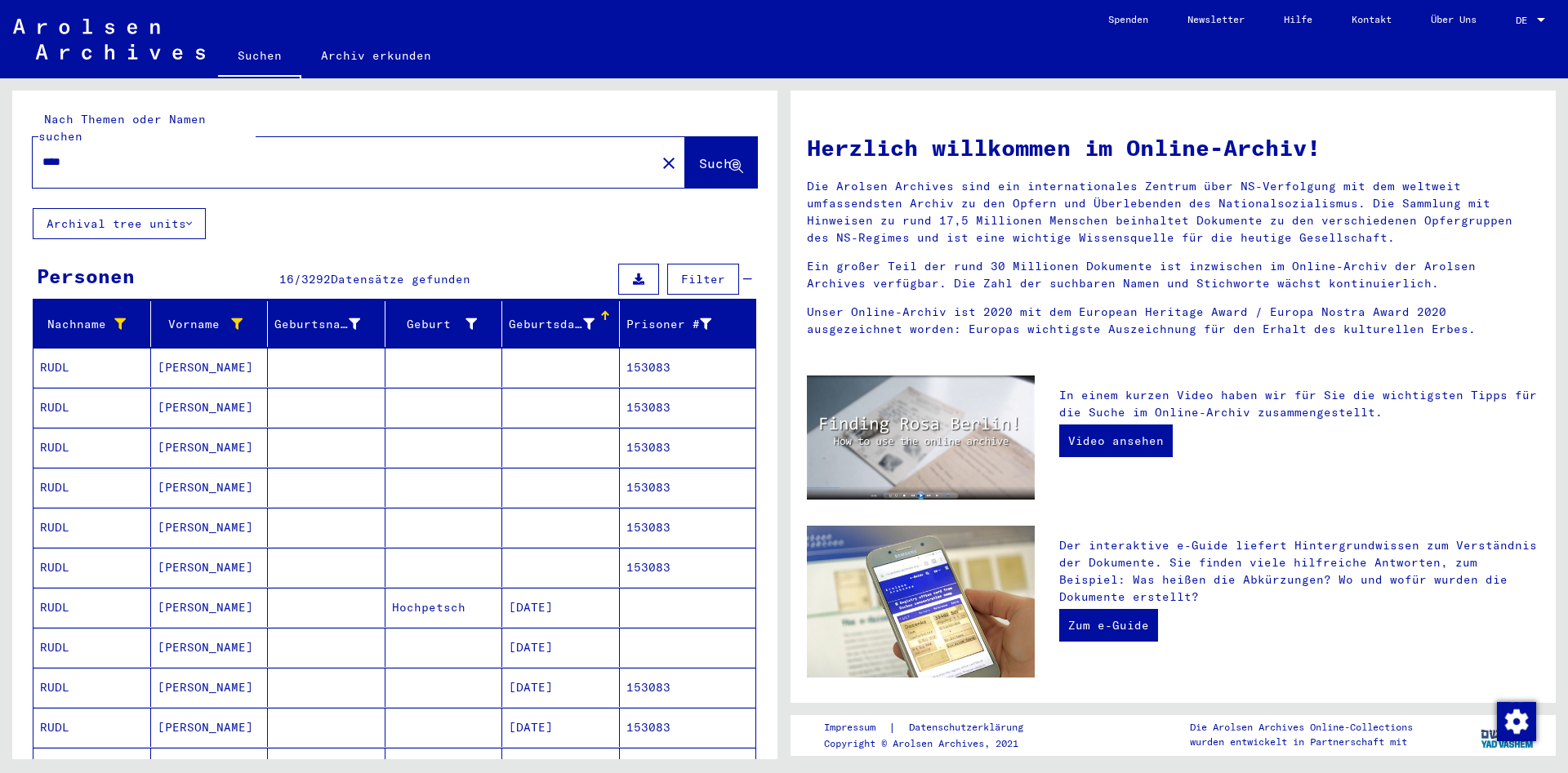
click at [602, 348] on mat-cell at bounding box center [561, 368] width 118 height 40
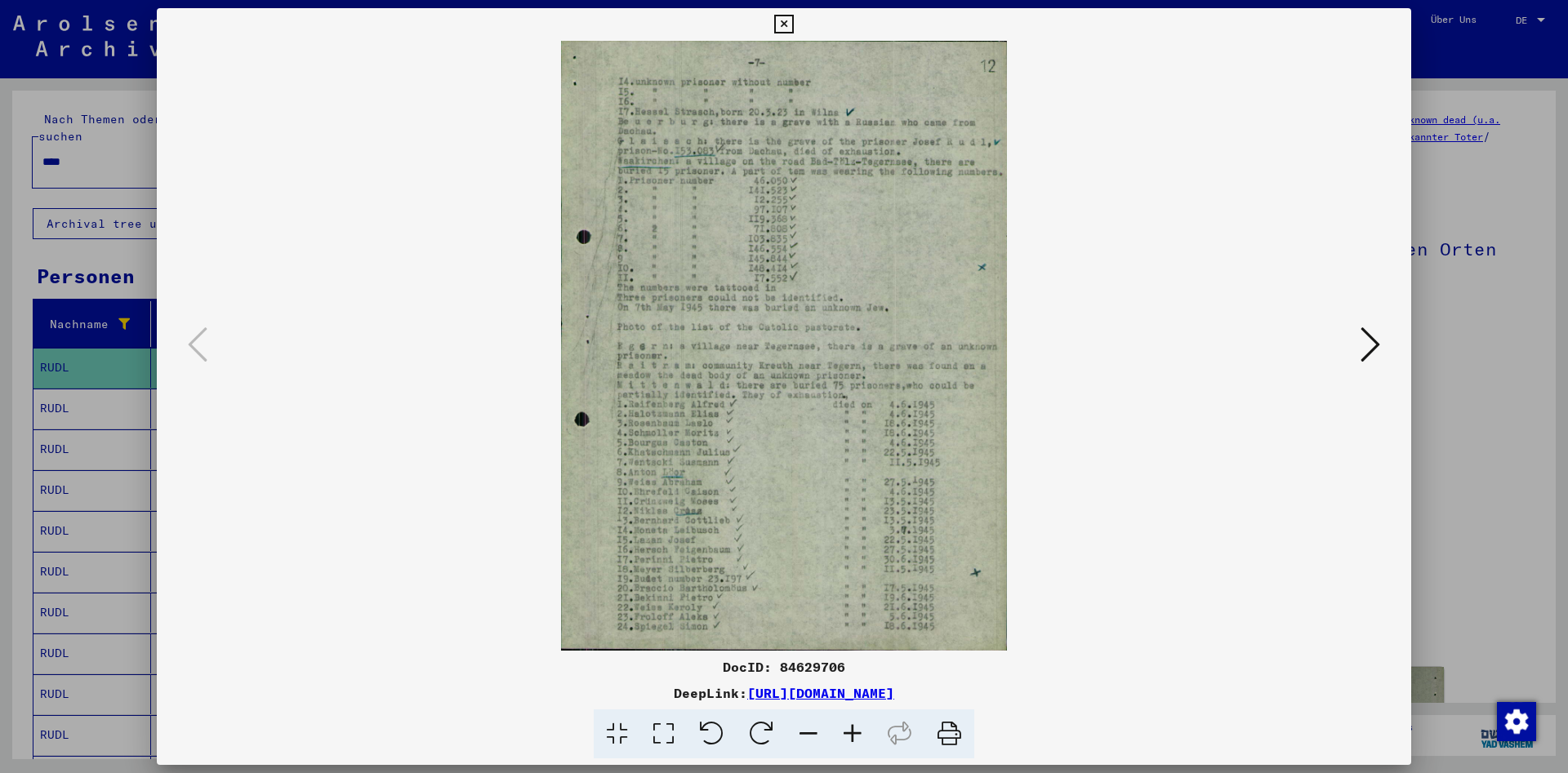
click at [806, 662] on div "DocID: 84629706" at bounding box center [784, 668] width 1254 height 20
click at [807, 659] on div "DocID: 84629706" at bounding box center [784, 668] width 1254 height 20
copy div "84629706"
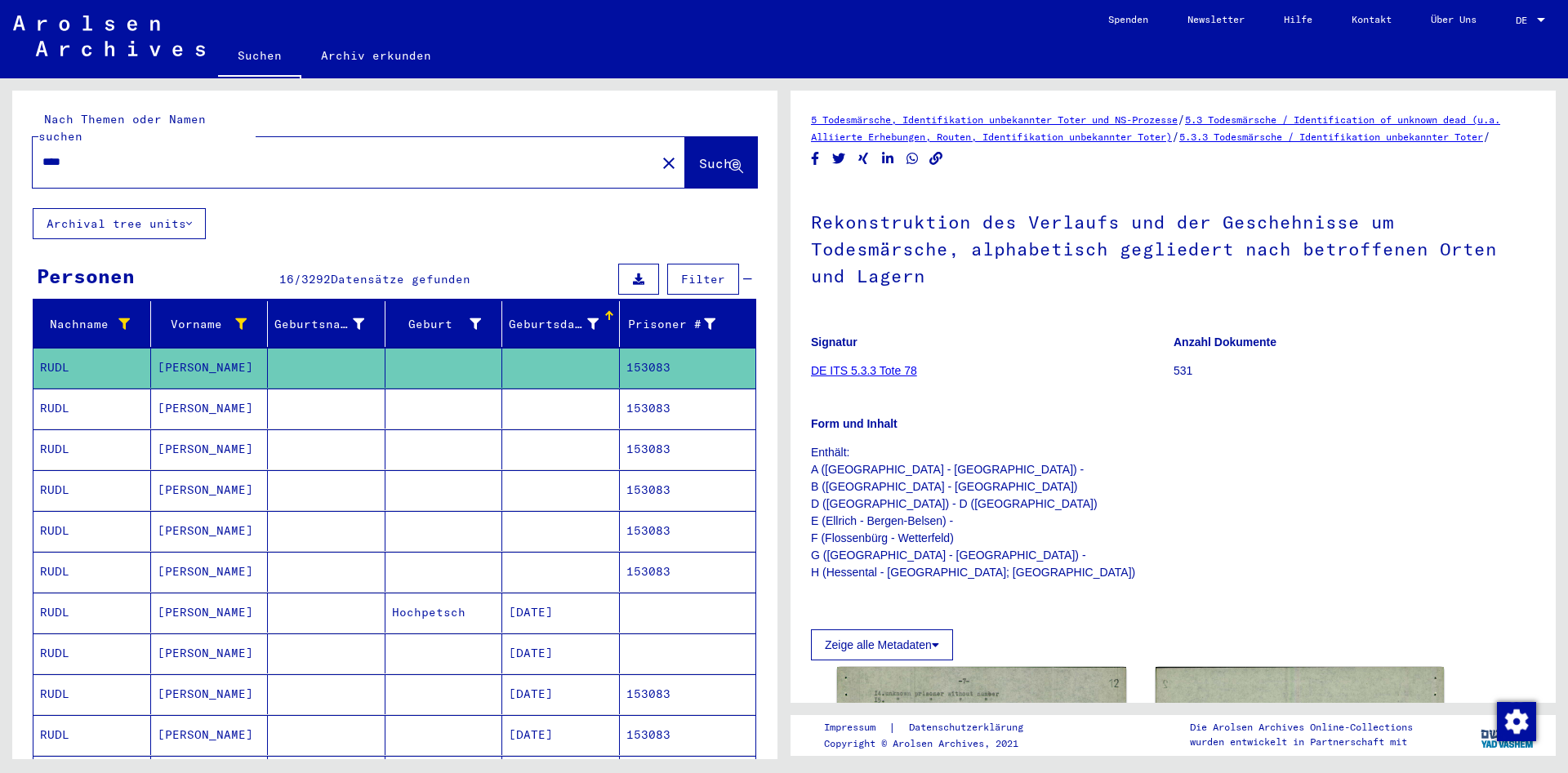
click at [565, 405] on mat-cell at bounding box center [561, 408] width 118 height 40
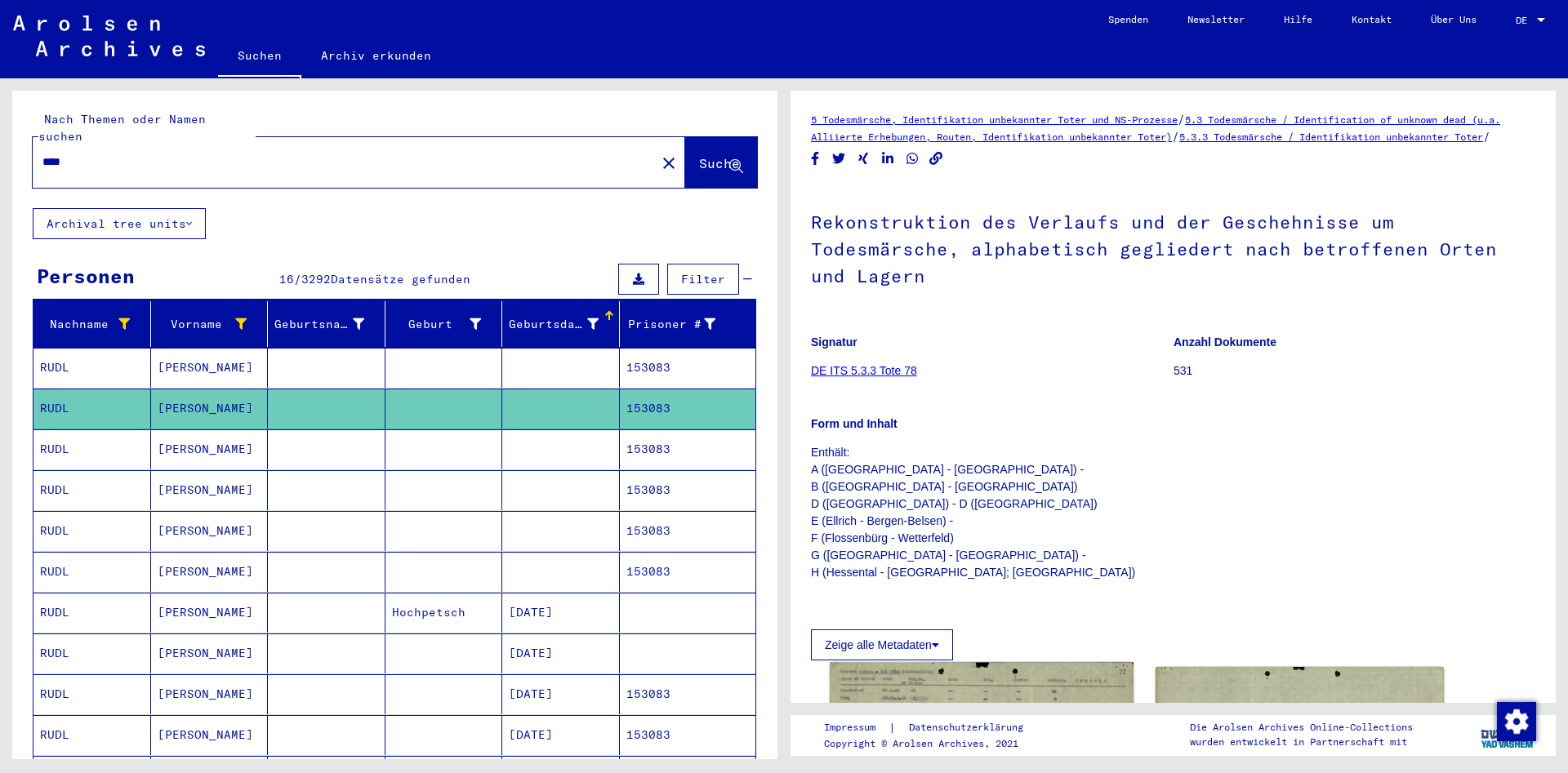
click at [982, 685] on img at bounding box center [981, 752] width 303 height 179
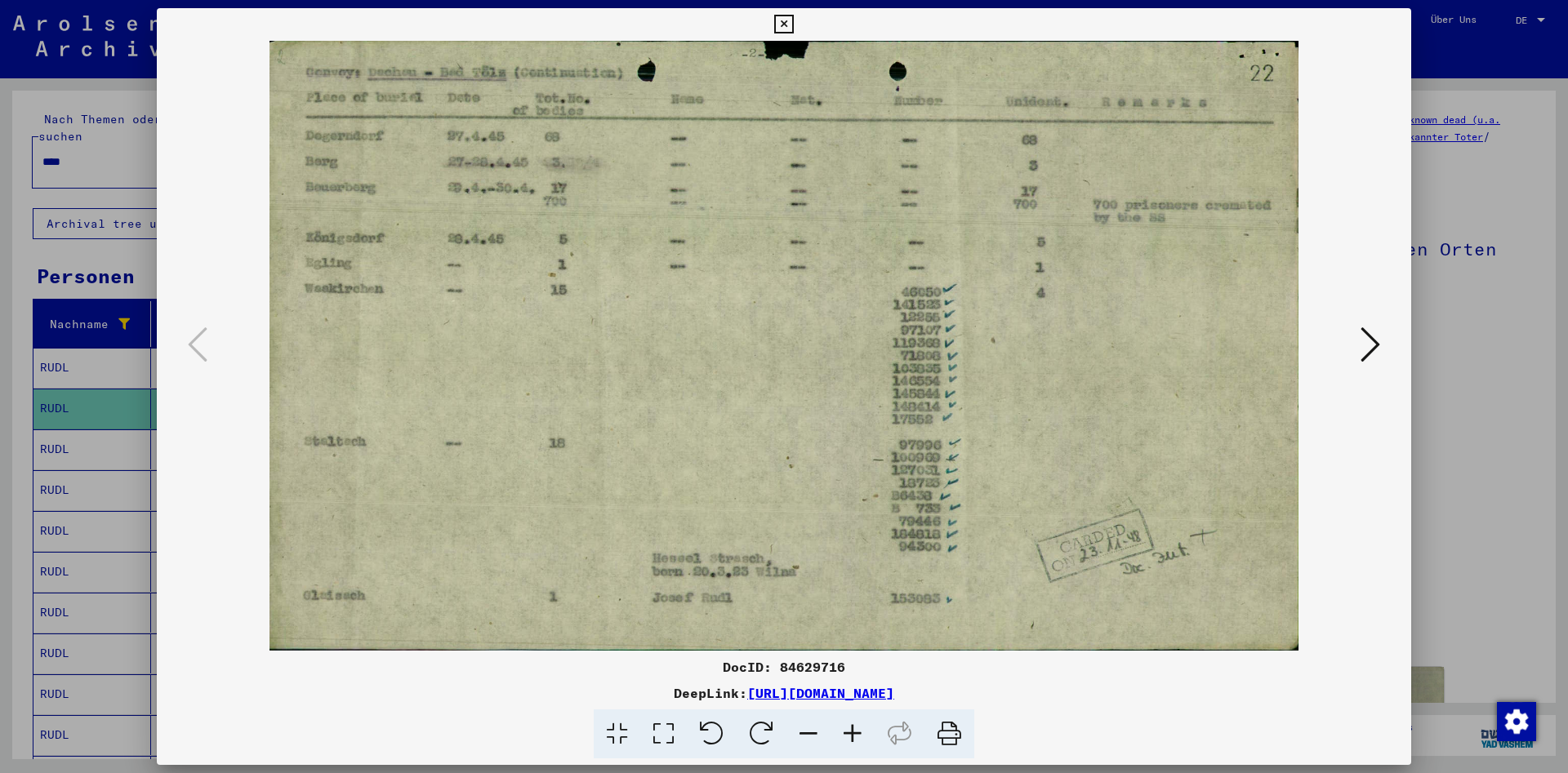
click at [807, 666] on div "DocID: 84629716" at bounding box center [784, 668] width 1254 height 20
copy div "84629716"
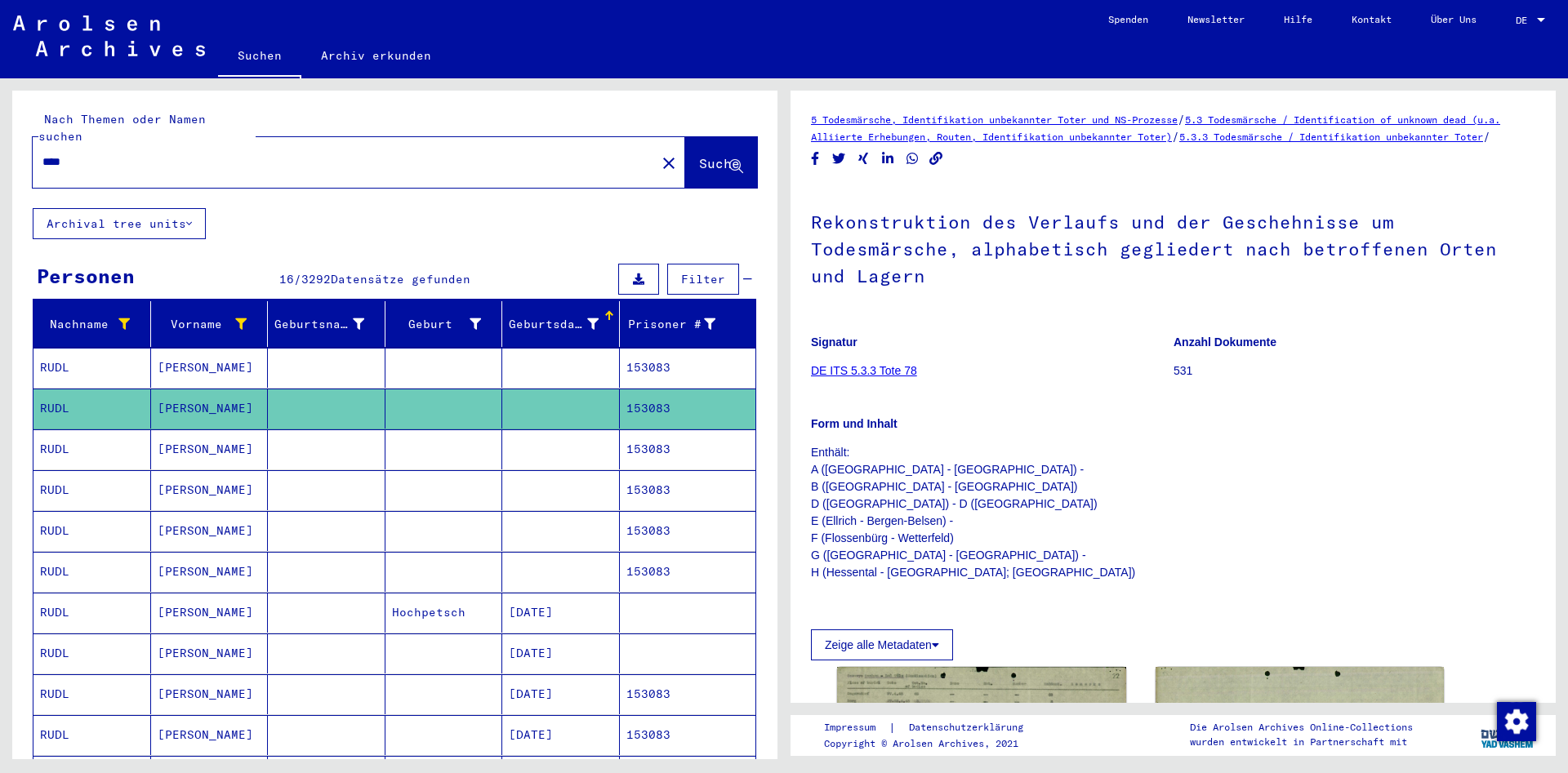
drag, startPoint x: 397, startPoint y: 417, endPoint x: 397, endPoint y: 430, distance: 13.0
click at [397, 430] on mat-cell at bounding box center [444, 450] width 118 height 40
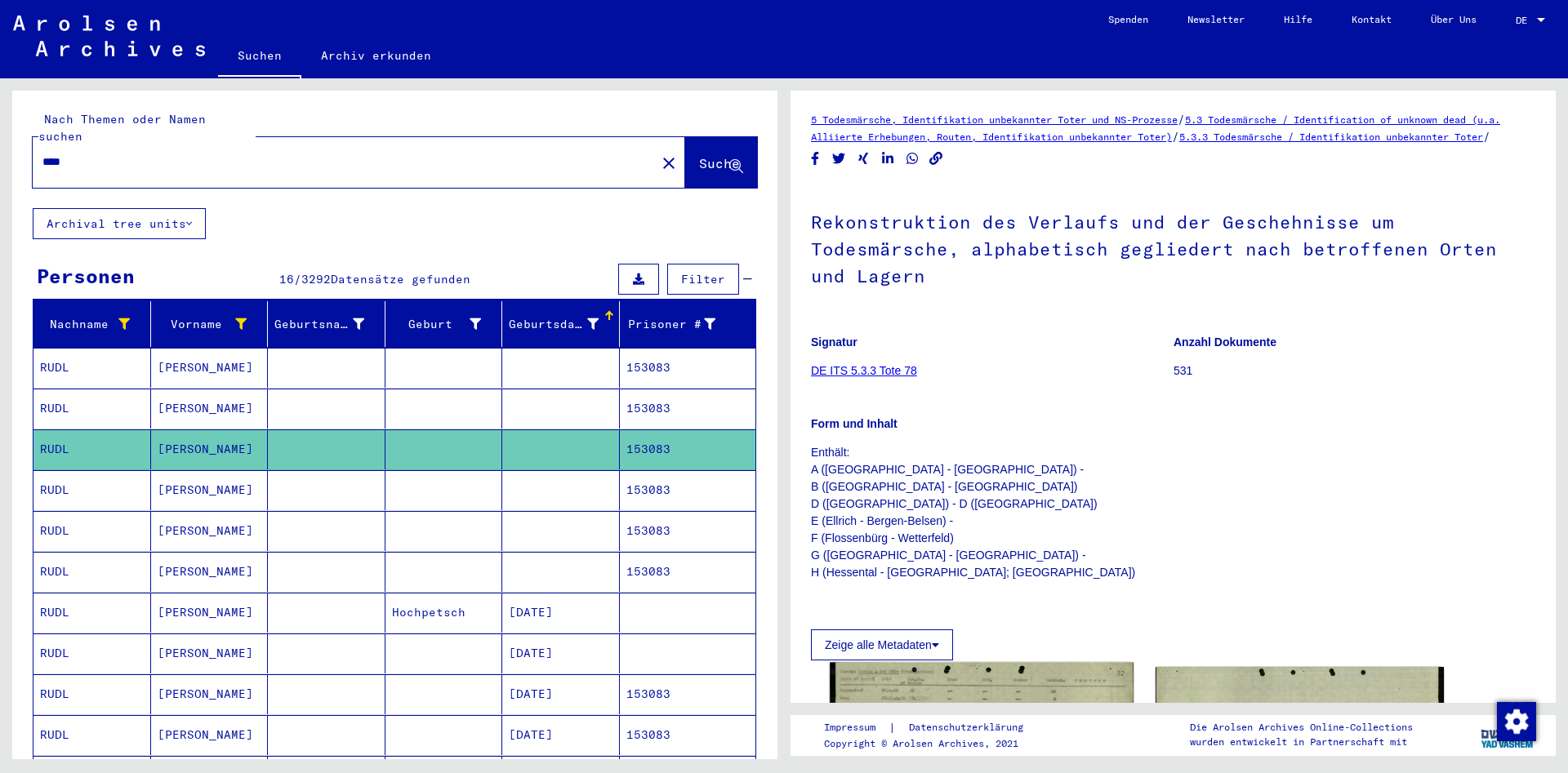
click at [929, 668] on img at bounding box center [981, 752] width 303 height 179
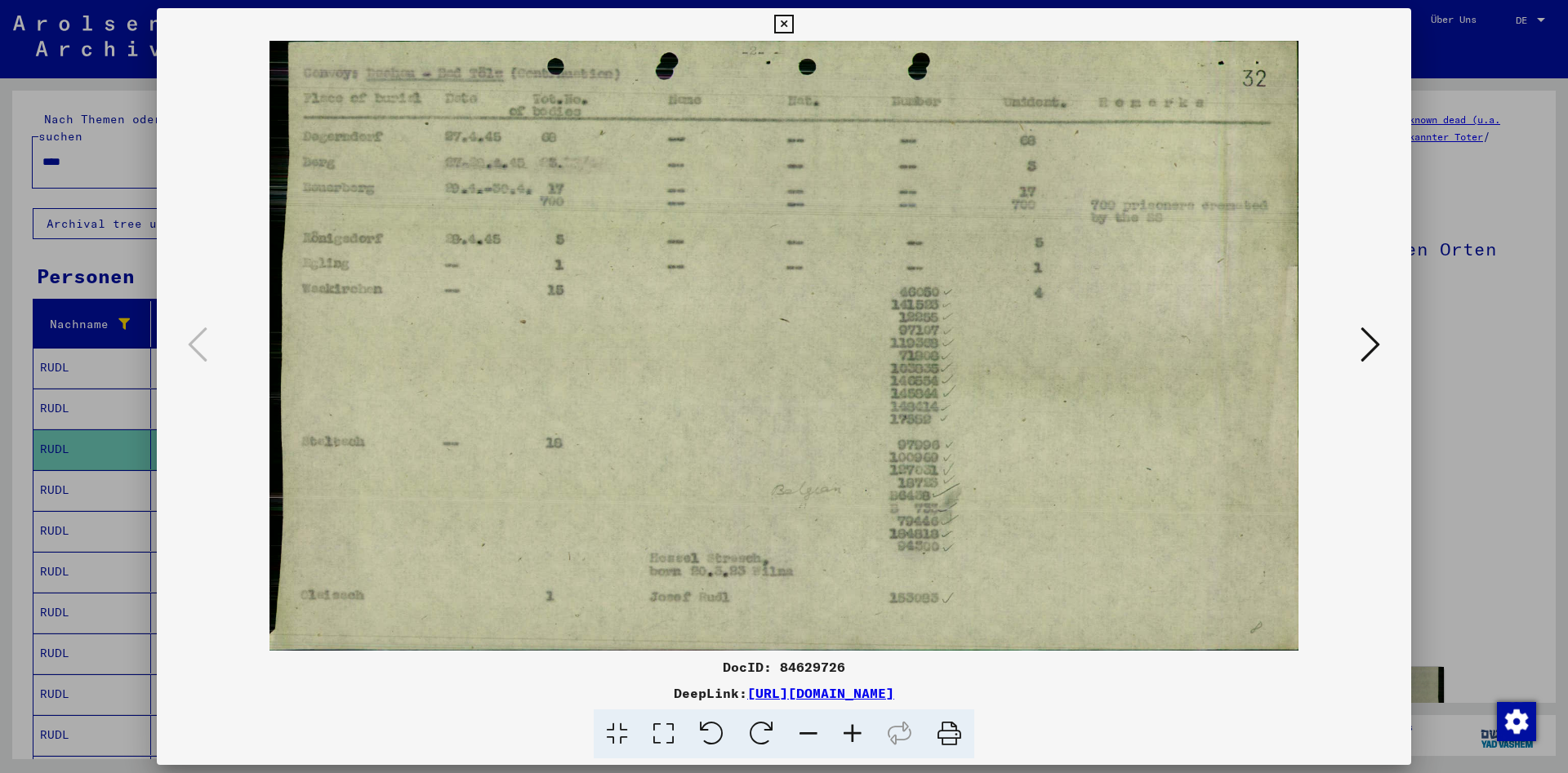
click at [804, 661] on div "DocID: 84629726" at bounding box center [784, 668] width 1254 height 20
copy div "84629726"
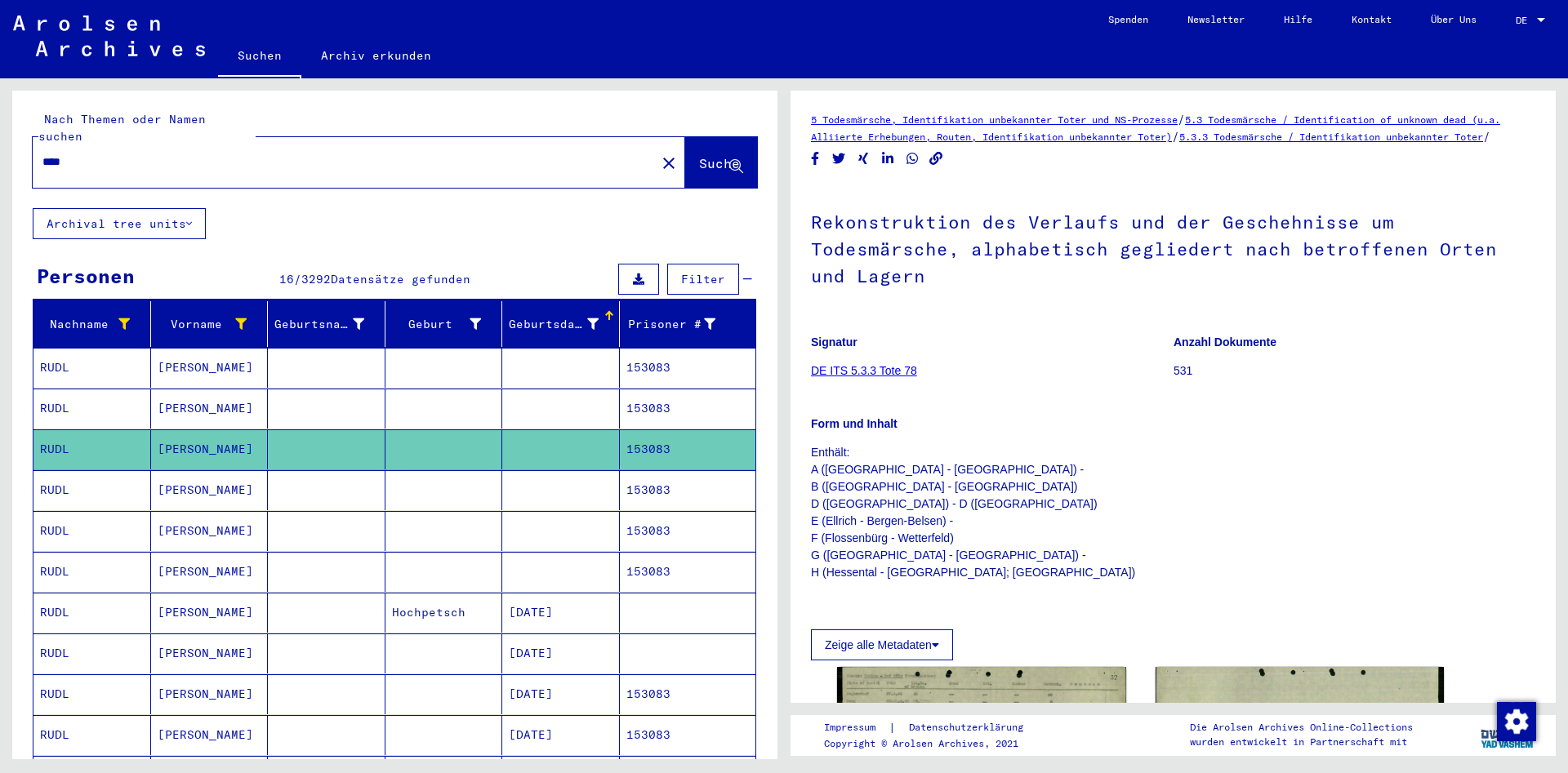
click at [403, 493] on mat-cell at bounding box center [444, 490] width 118 height 40
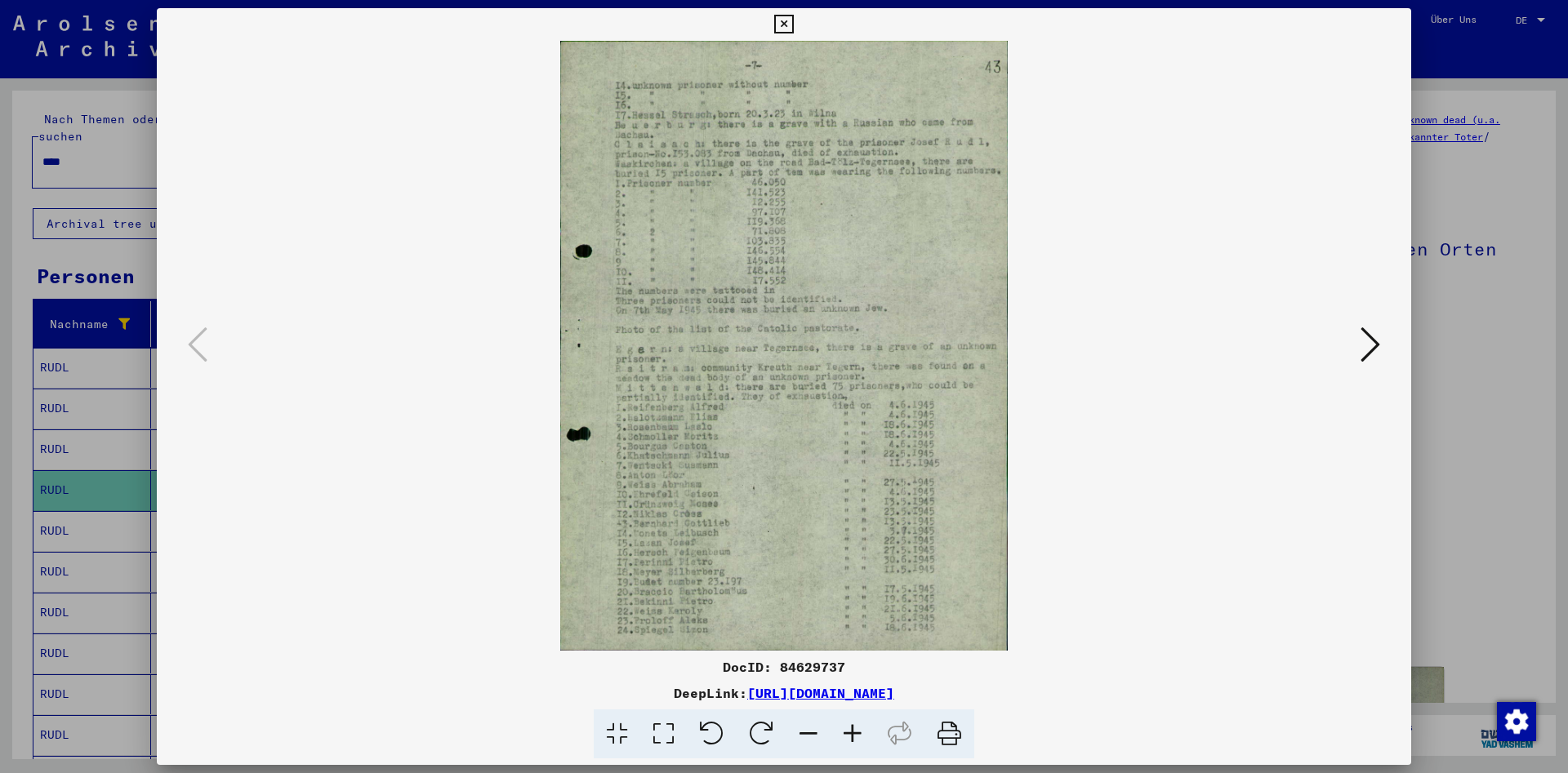
click at [814, 651] on div "DocID: 84629737 DeepLink: [URL][DOMAIN_NAME]" at bounding box center [784, 384] width 1254 height 751
click at [816, 659] on div "DocID: 84629737" at bounding box center [784, 668] width 1254 height 20
click at [816, 659] on div "DocID: 84629737" at bounding box center [784, 668] width 1254 height 20
copy div "84629737"
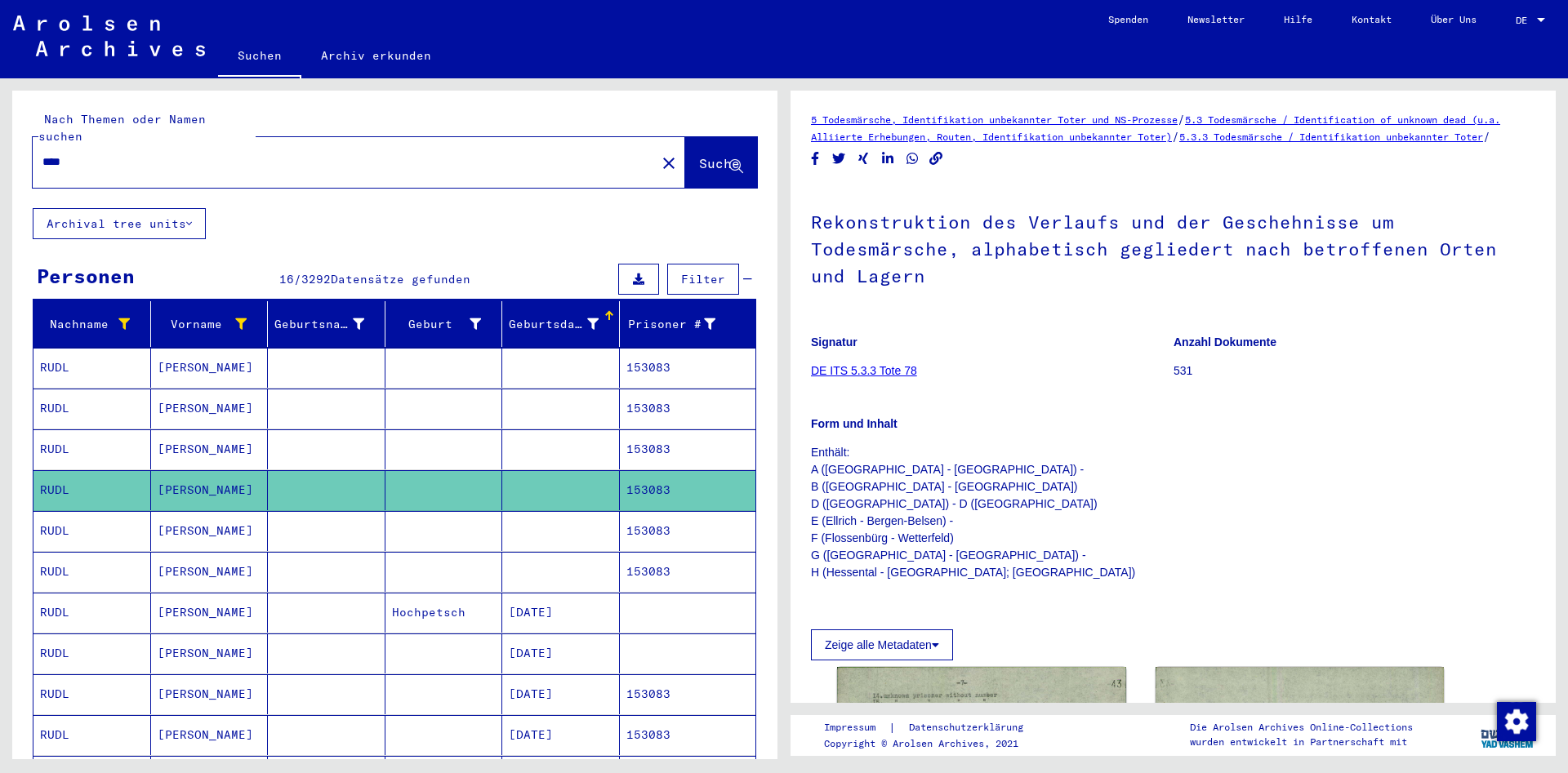
click at [348, 512] on mat-cell at bounding box center [326, 531] width 118 height 40
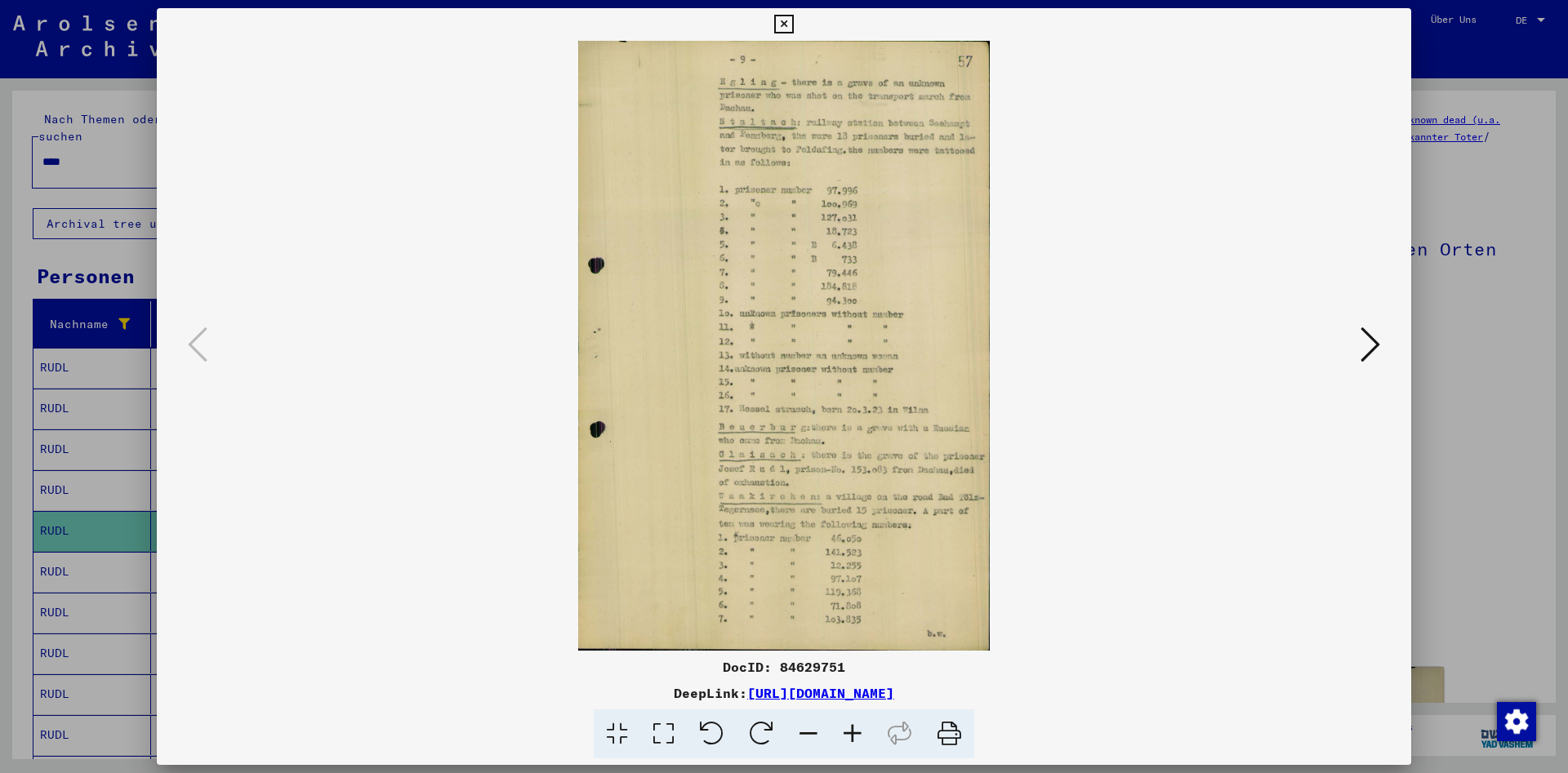
click at [822, 670] on div "DocID: 84629751" at bounding box center [784, 668] width 1254 height 20
click at [823, 670] on div "DocID: 84629751" at bounding box center [784, 668] width 1254 height 20
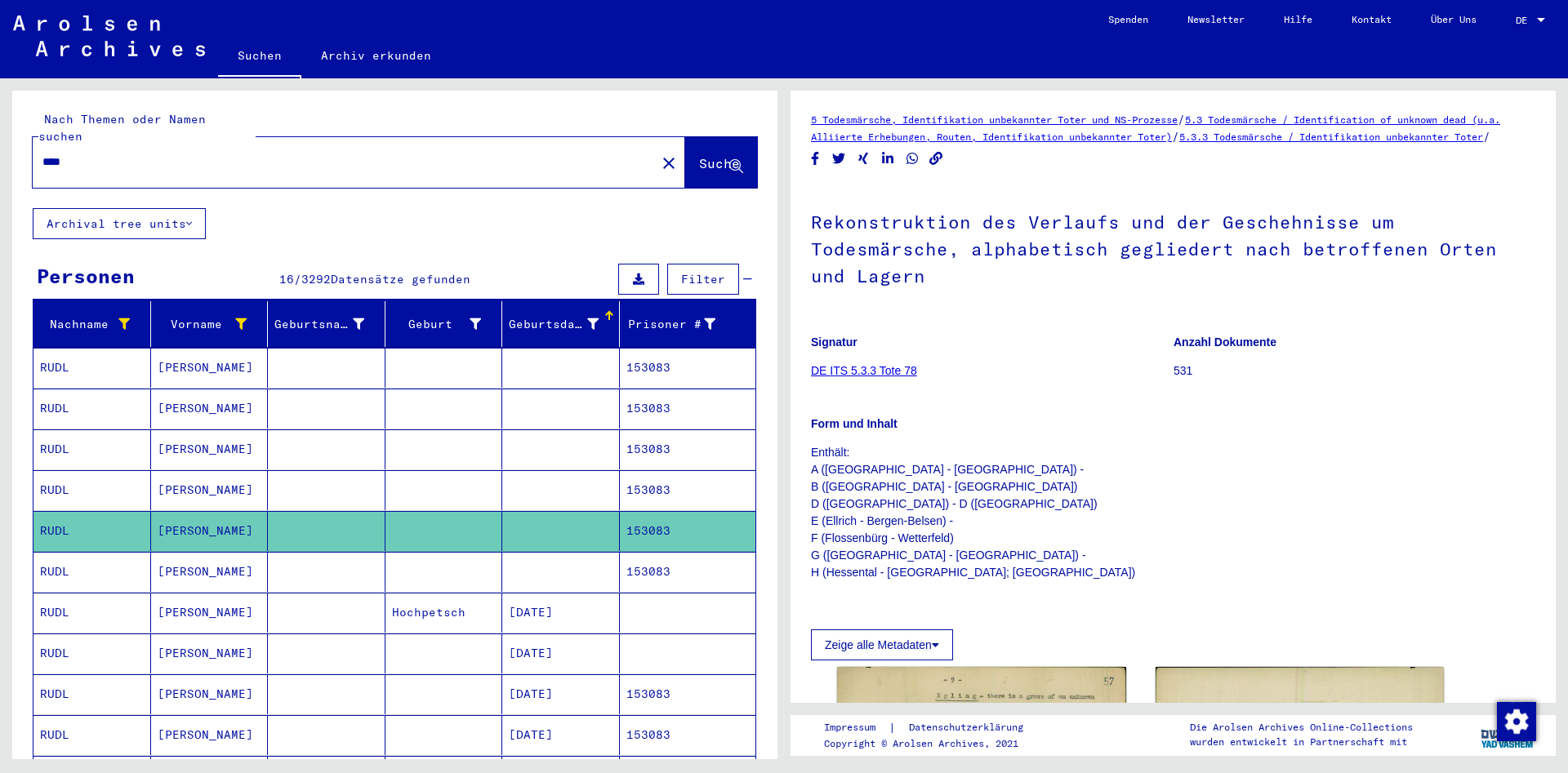
click at [675, 552] on mat-cell "153083" at bounding box center [688, 572] width 136 height 40
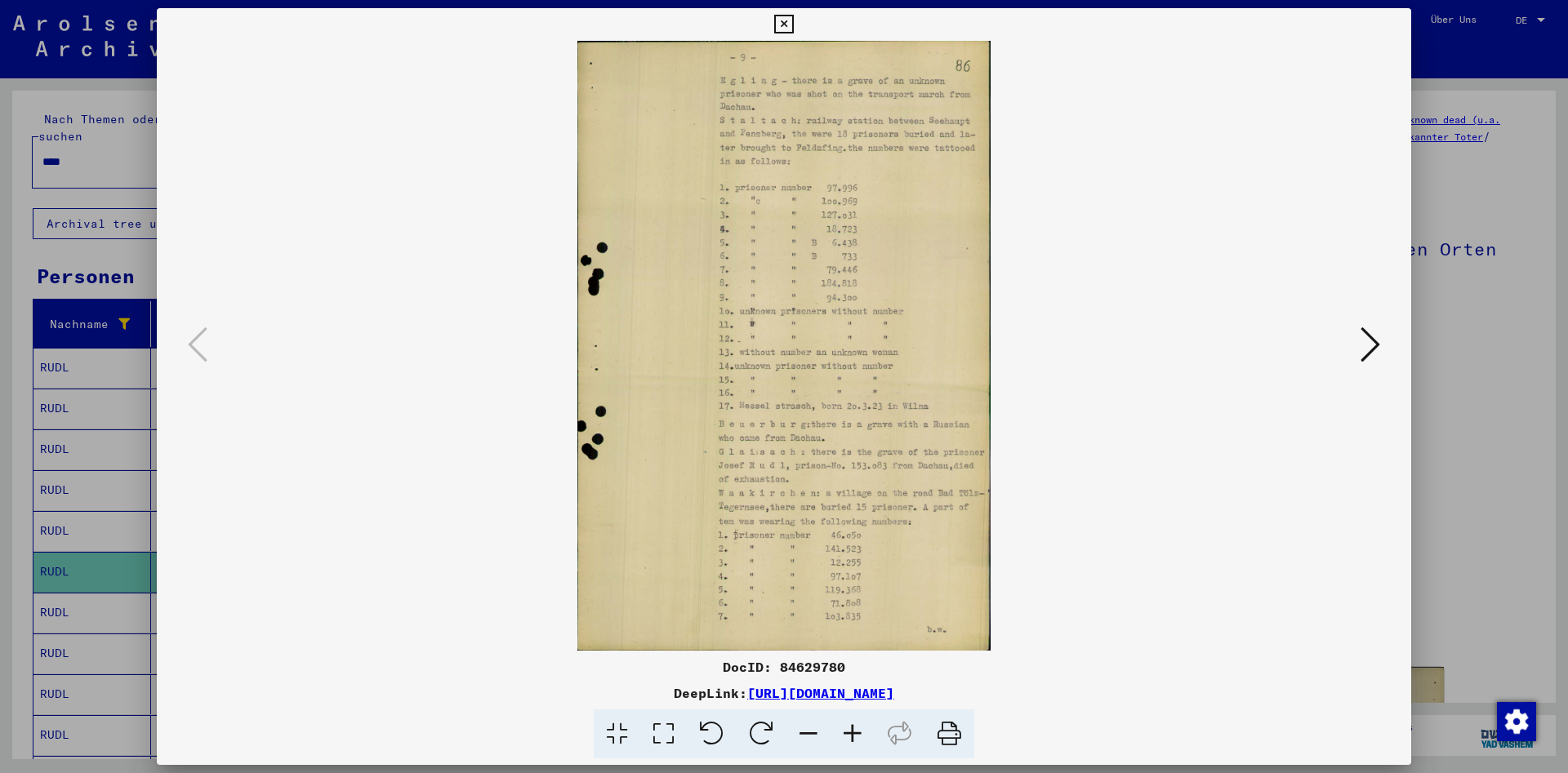
click at [806, 673] on div "DocID: 84629780" at bounding box center [784, 668] width 1254 height 20
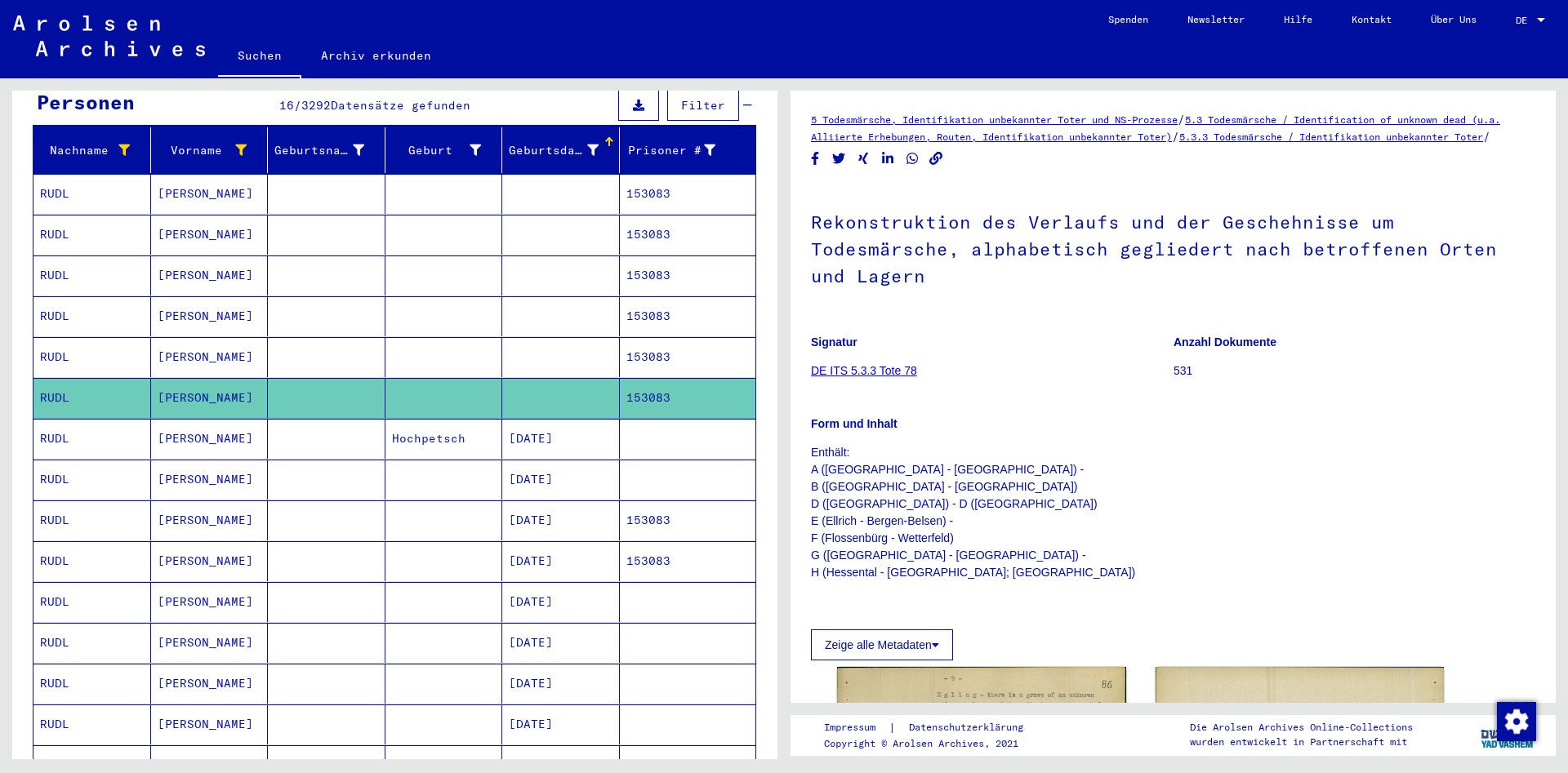
click at [650, 509] on mat-cell "153083" at bounding box center [688, 521] width 136 height 40
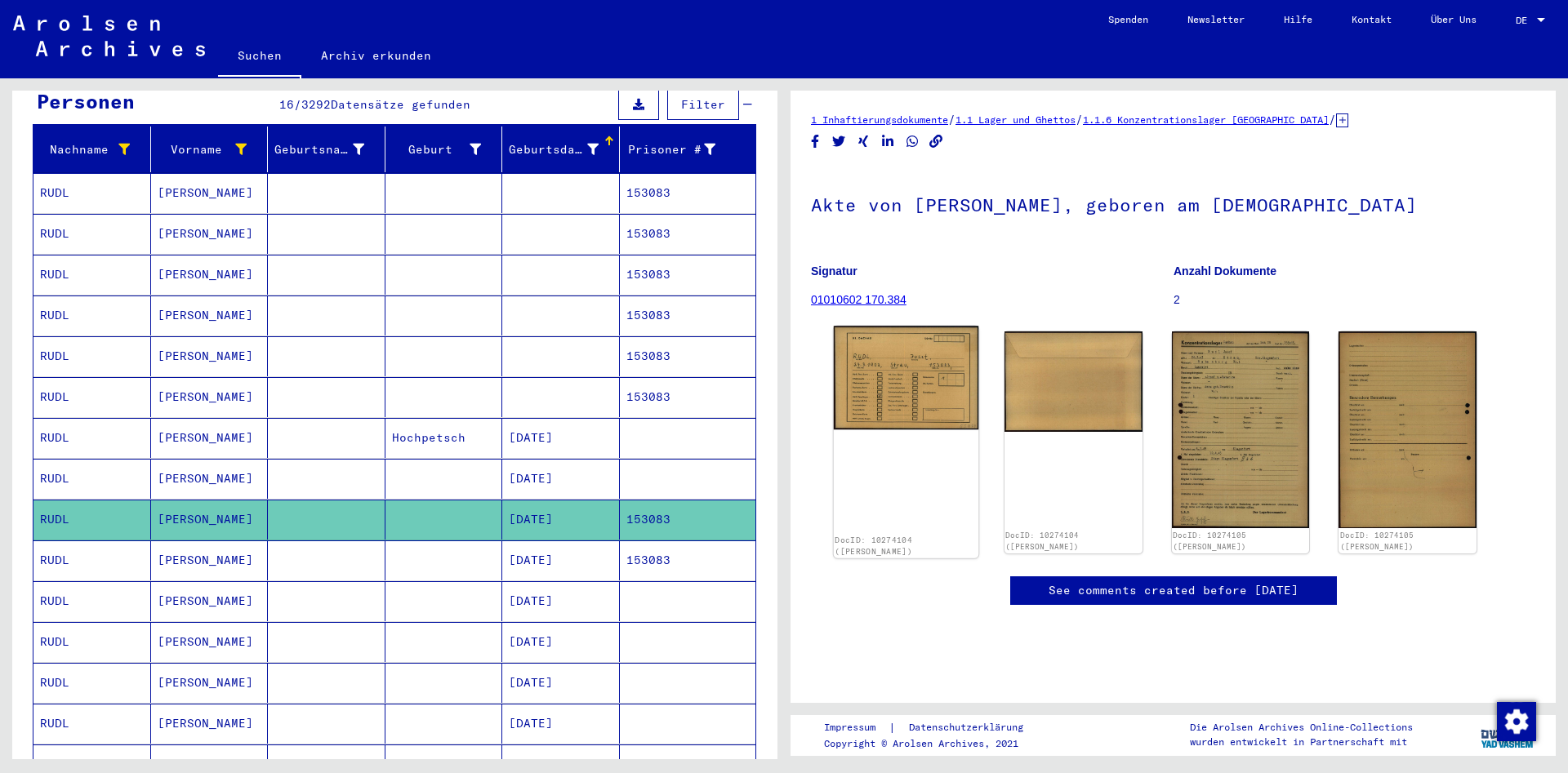
click at [929, 413] on img at bounding box center [906, 377] width 144 height 104
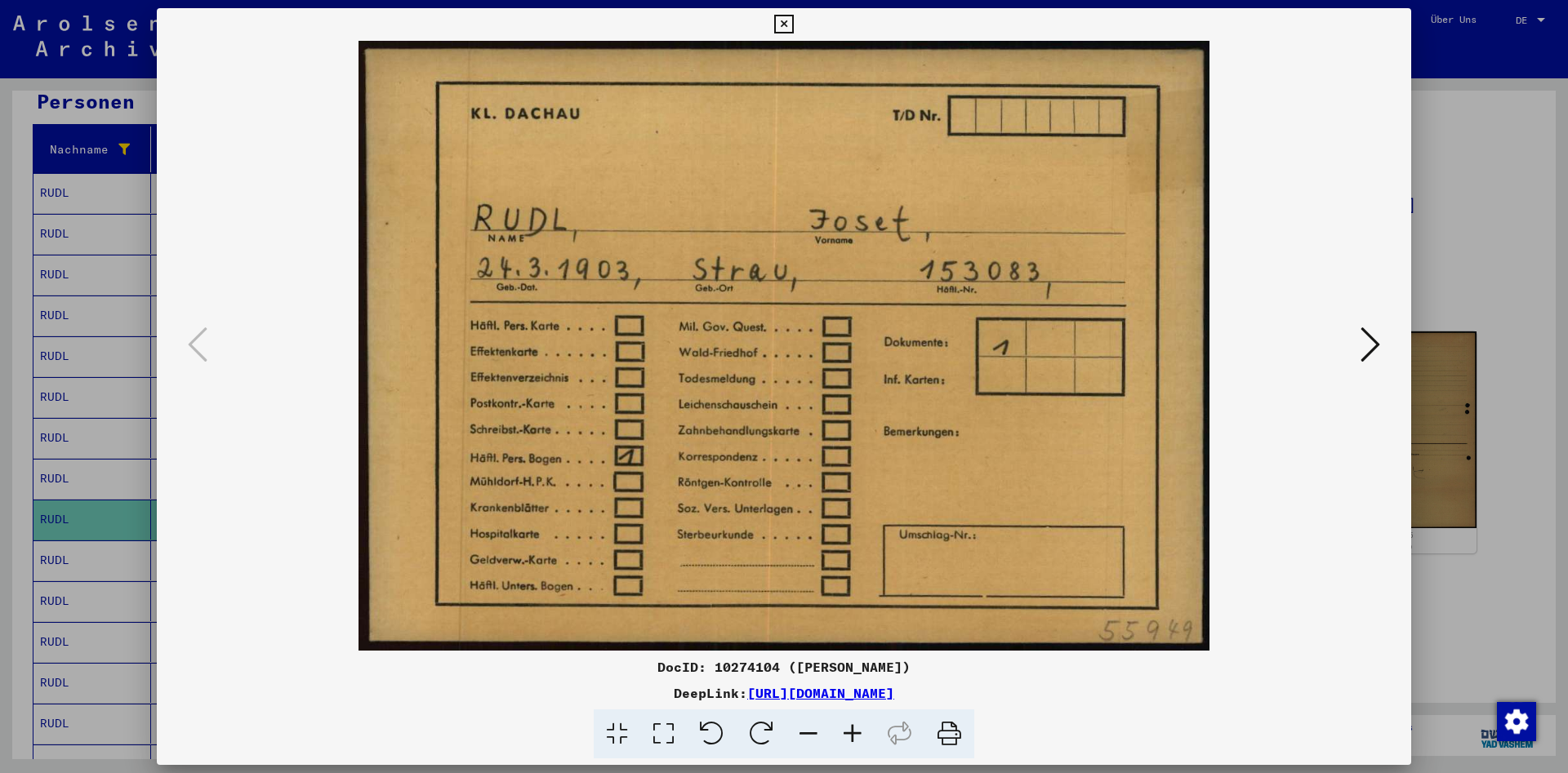
click at [763, 655] on div "DocID: 10274104 ([PERSON_NAME]) DeepLink: [URL][DOMAIN_NAME]" at bounding box center [784, 384] width 1254 height 751
click at [769, 666] on div "DocID: 10274104 ([PERSON_NAME])" at bounding box center [784, 668] width 1254 height 20
click at [769, 667] on div "DocID: 10274104 ([PERSON_NAME])" at bounding box center [784, 668] width 1254 height 20
click at [779, 667] on div "DocID: 10274104 ([PERSON_NAME])" at bounding box center [784, 668] width 1254 height 20
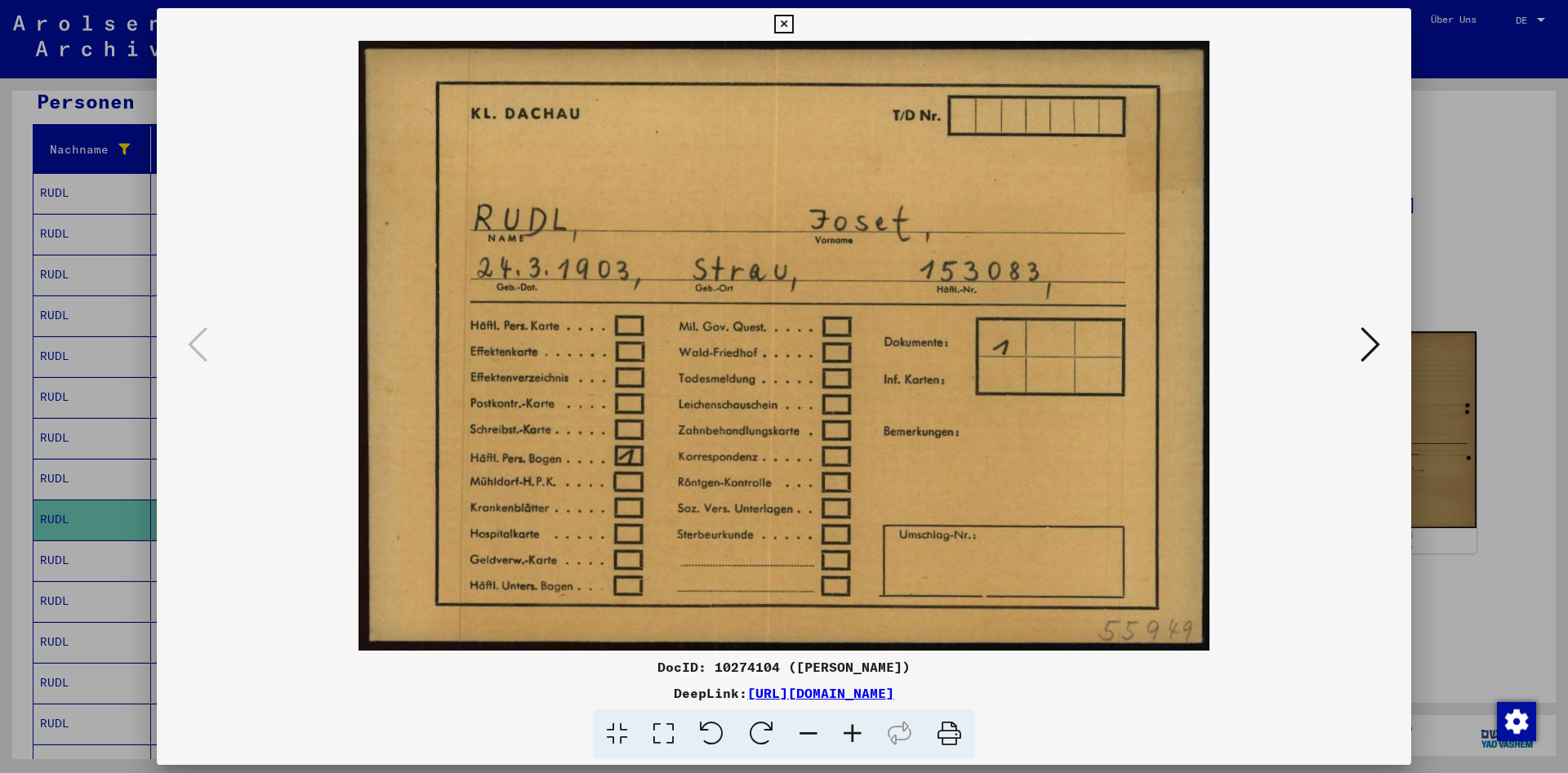
click at [780, 667] on div "DocID: 10274104 ([PERSON_NAME])" at bounding box center [784, 668] width 1254 height 20
click at [1365, 346] on icon at bounding box center [1371, 345] width 20 height 40
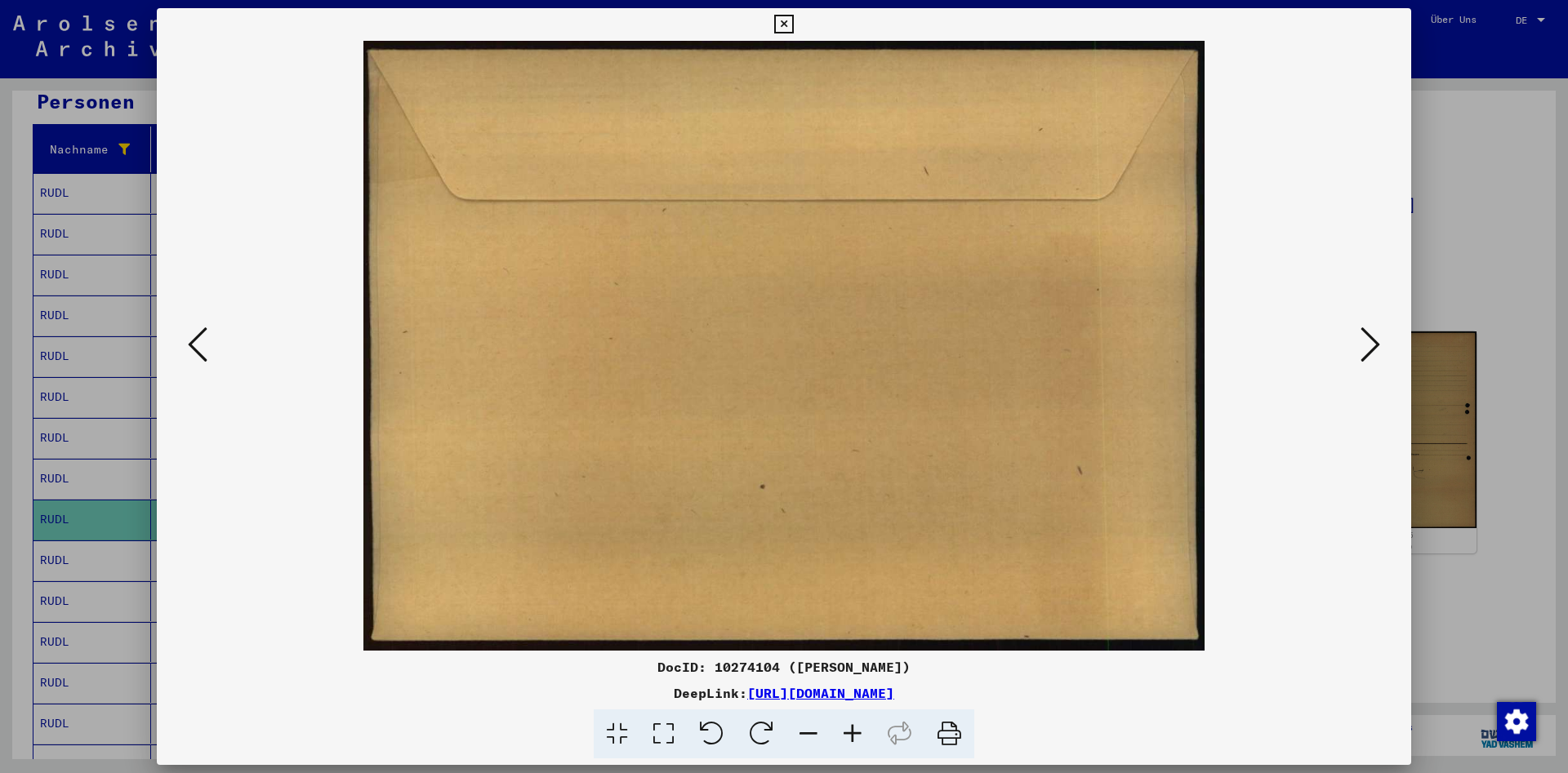
click at [1365, 346] on icon at bounding box center [1371, 345] width 20 height 40
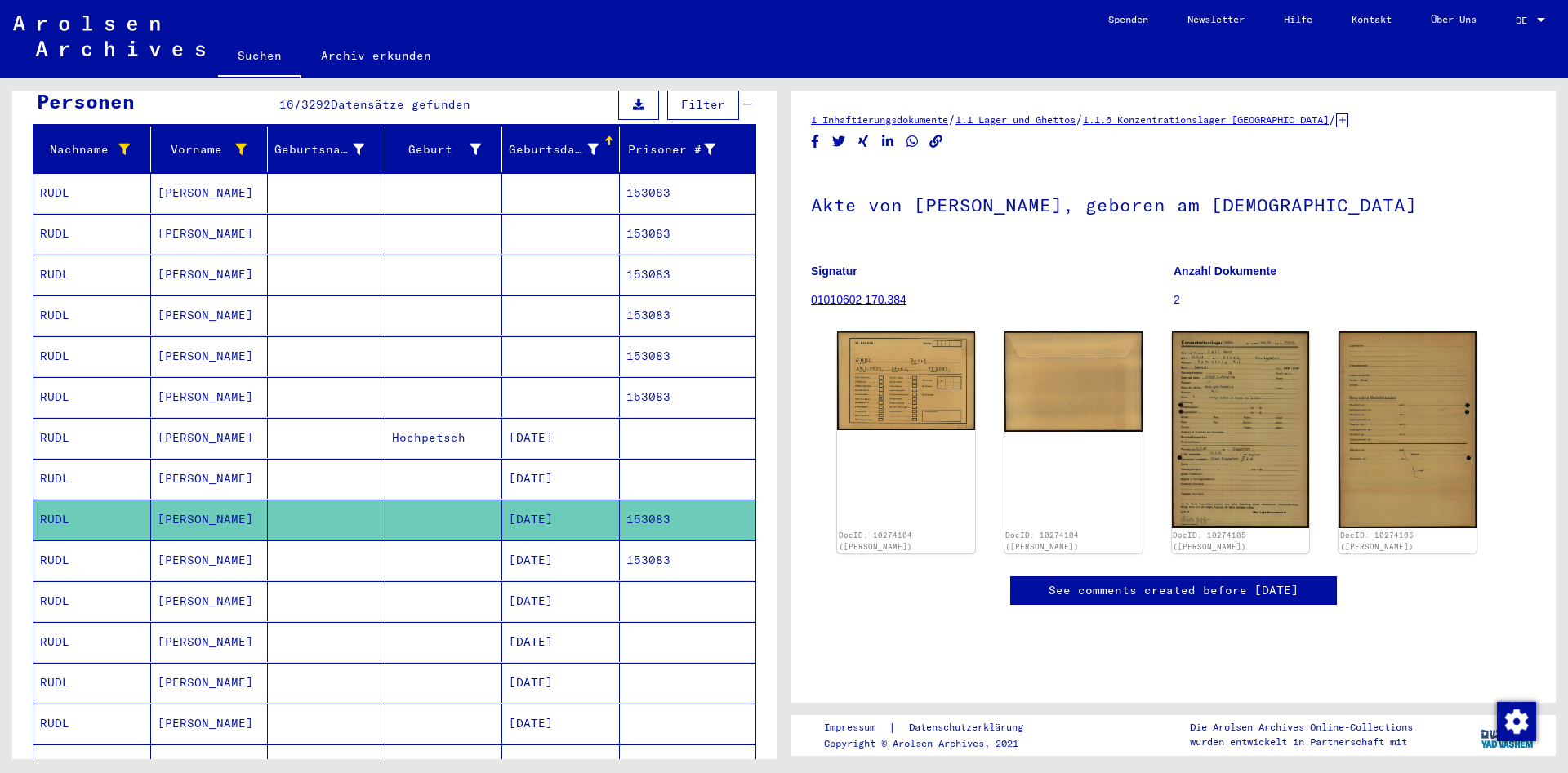
click at [674, 541] on mat-cell "153083" at bounding box center [688, 560] width 136 height 40
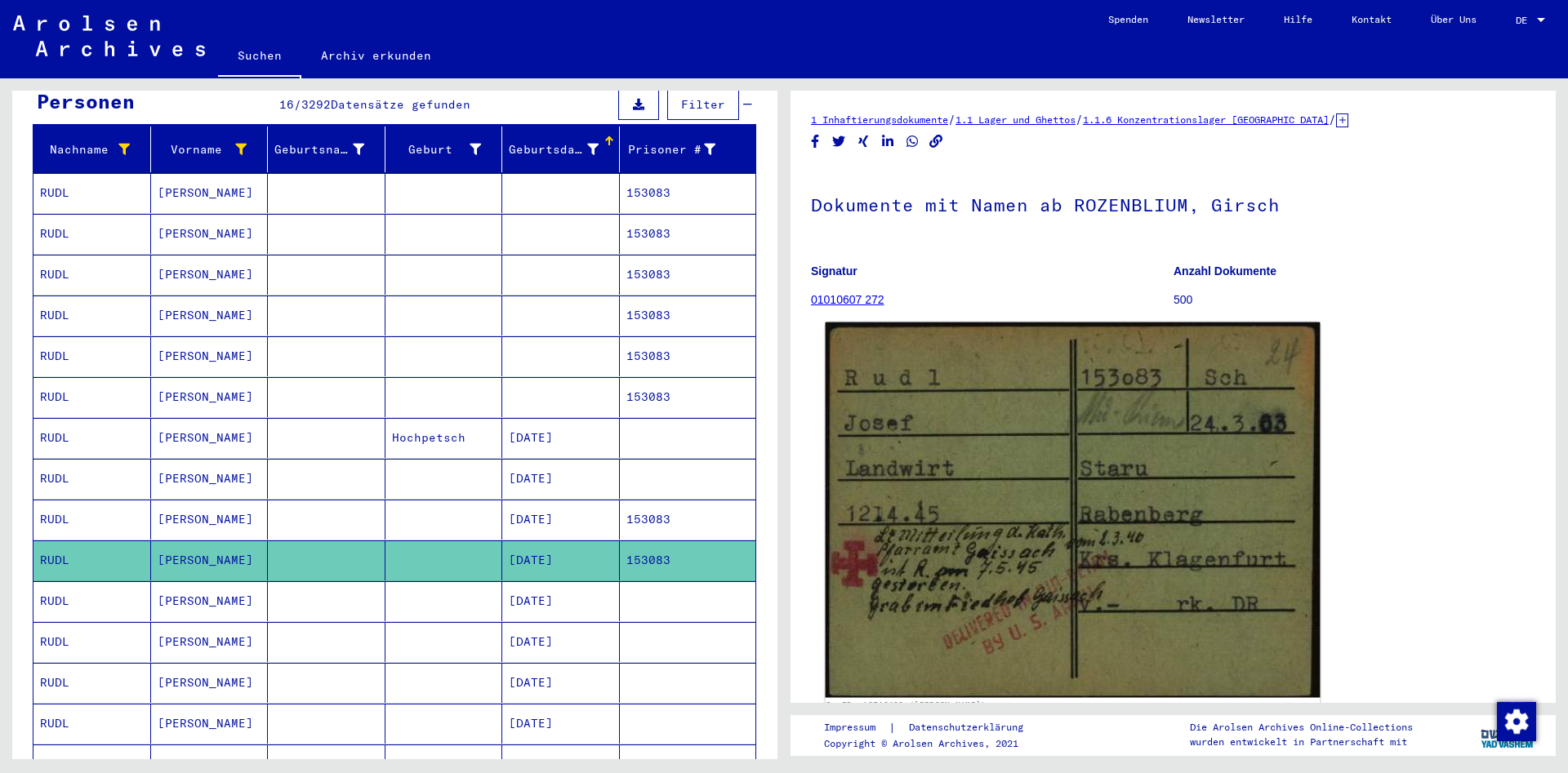
click at [1007, 528] on img at bounding box center [1072, 510] width 495 height 376
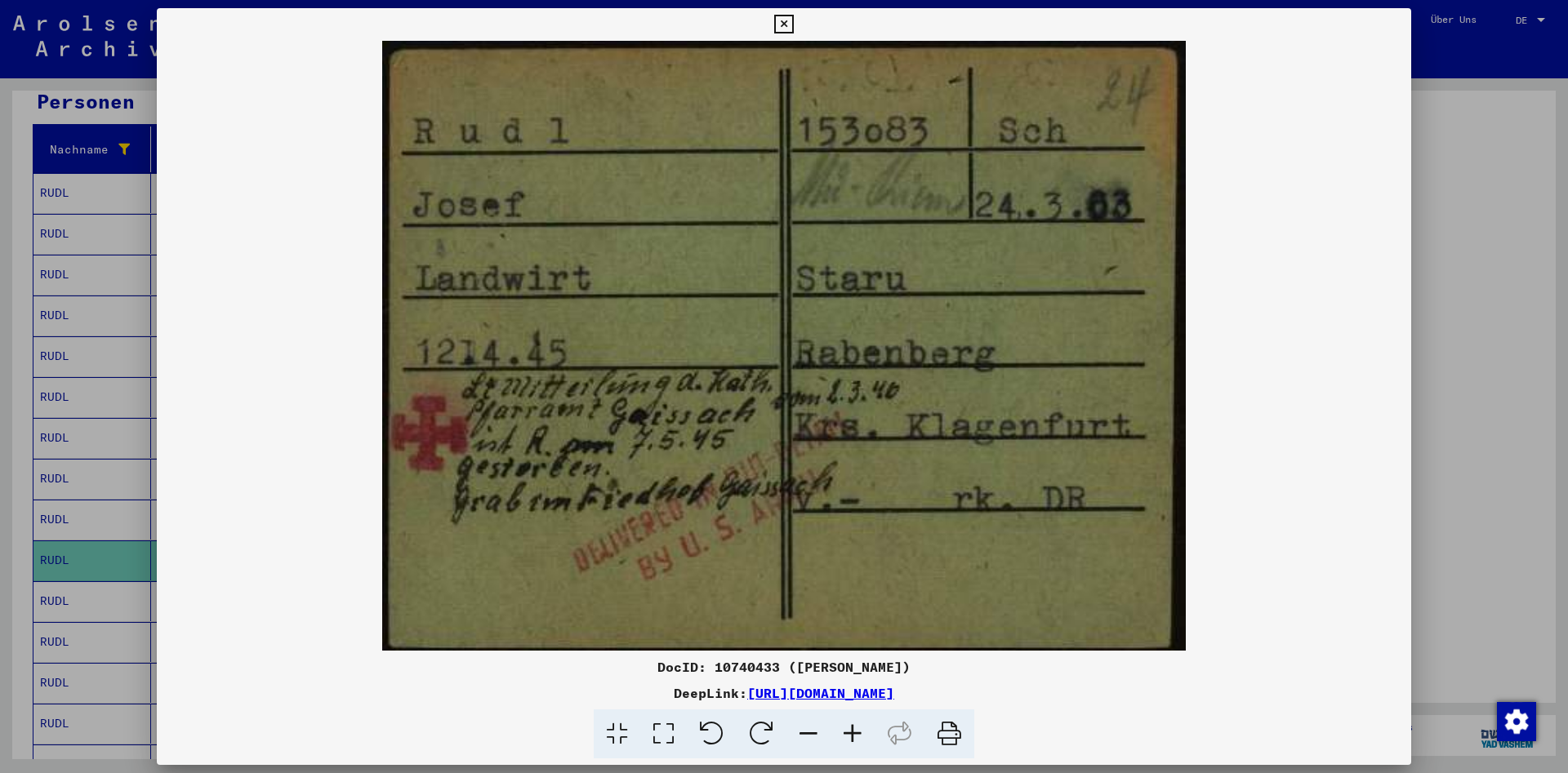
click at [760, 667] on div "DocID: 10740433 ([PERSON_NAME])" at bounding box center [784, 668] width 1254 height 20
click at [760, 668] on div "DocID: 10740433 ([PERSON_NAME])" at bounding box center [784, 668] width 1254 height 20
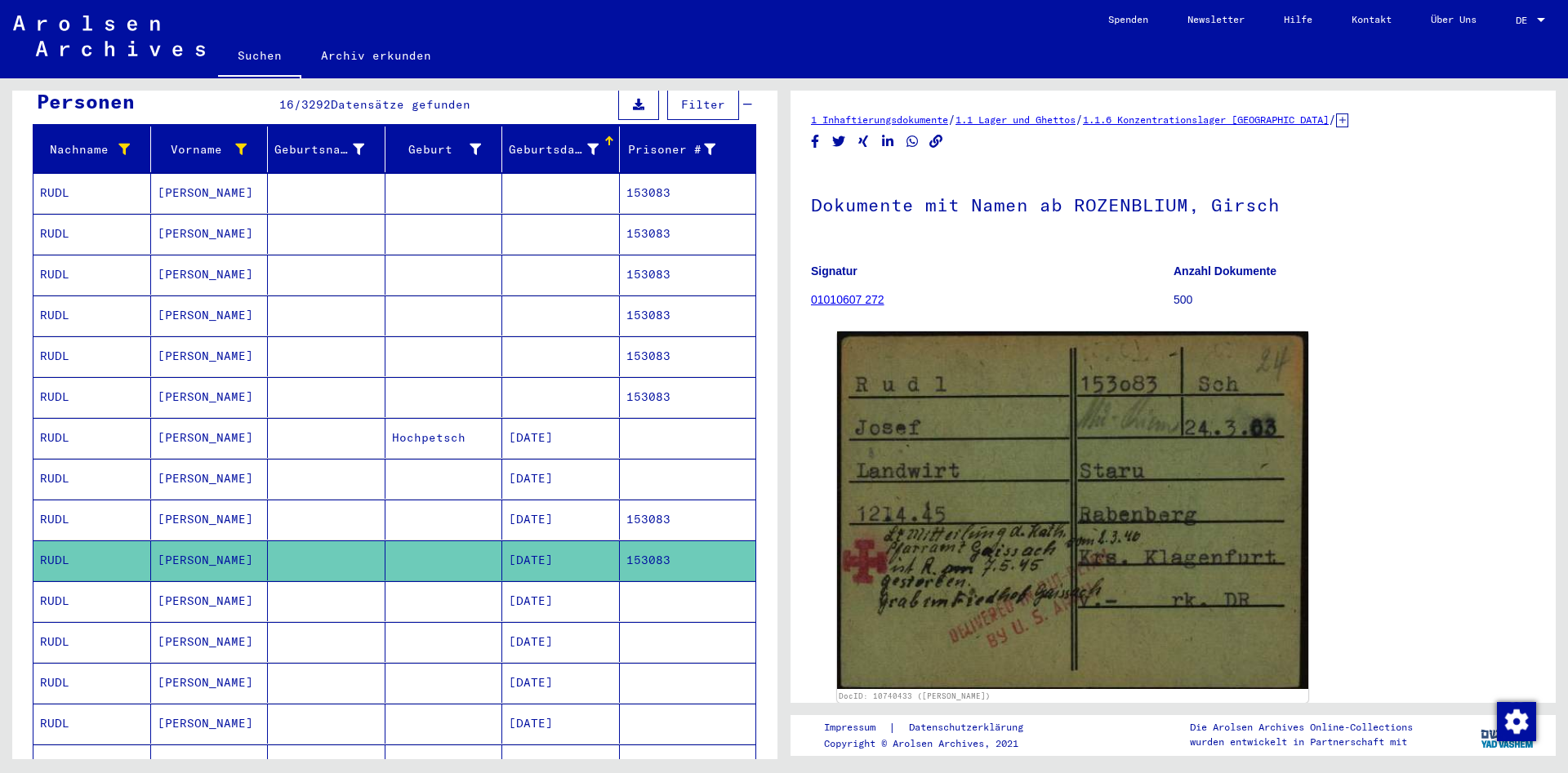
click at [621, 591] on mat-cell at bounding box center [688, 601] width 136 height 40
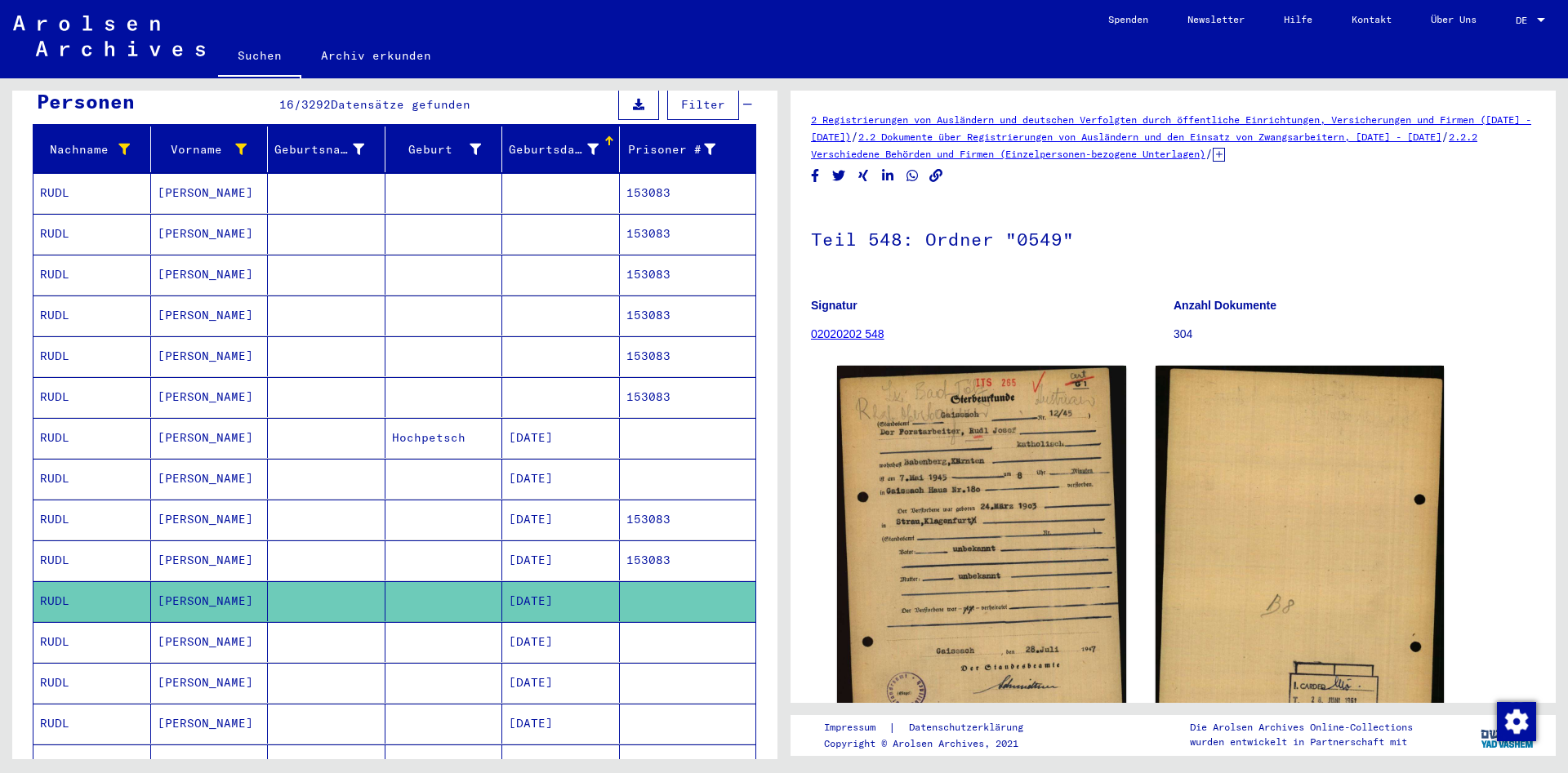
drag, startPoint x: 824, startPoint y: 341, endPoint x: 825, endPoint y: 329, distance: 12.0
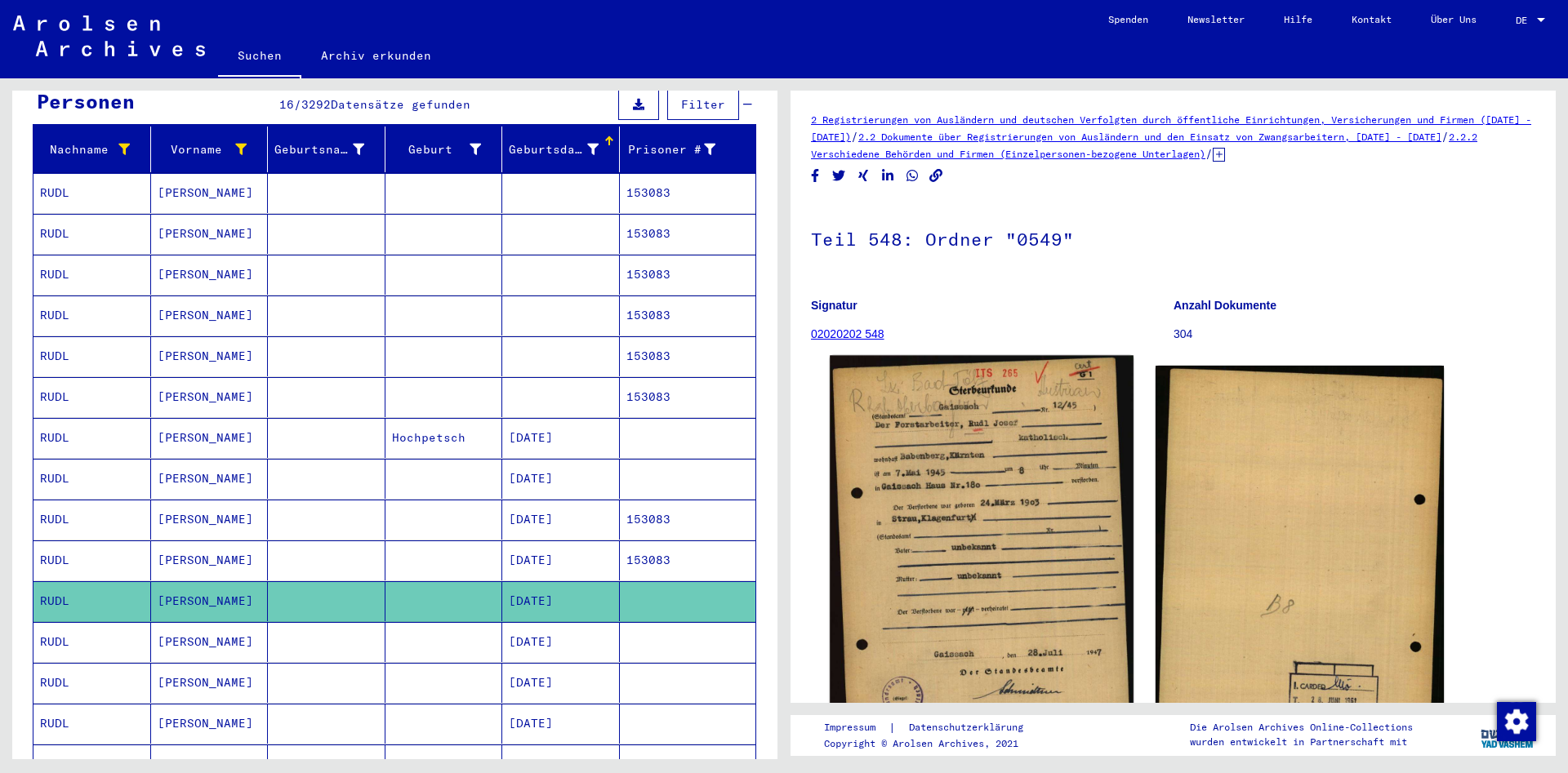
click at [1023, 530] on img at bounding box center [981, 562] width 303 height 414
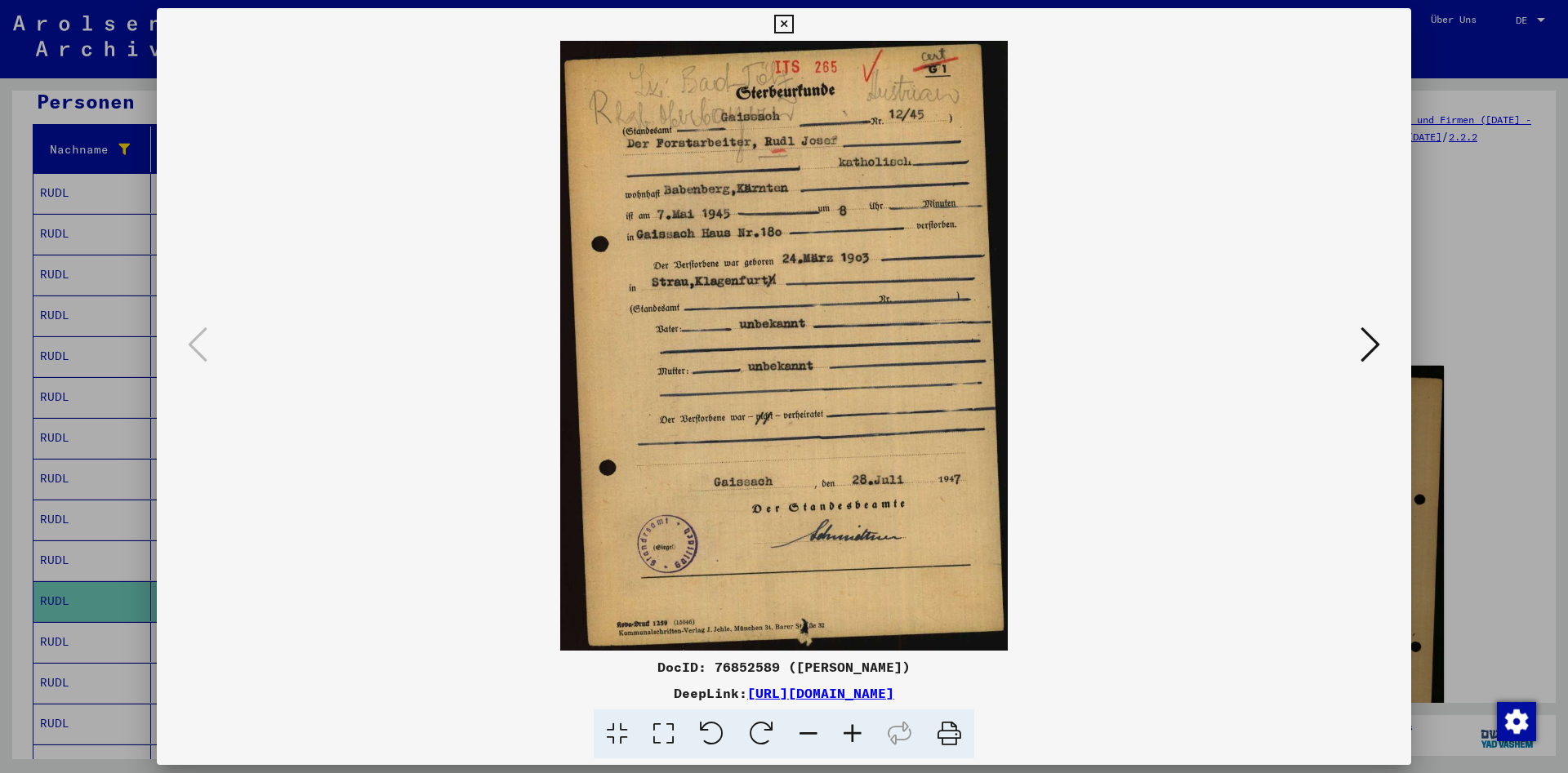
click at [753, 667] on div "DocID: 76852589 ([PERSON_NAME])" at bounding box center [784, 668] width 1254 height 20
click at [753, 669] on div "DocID: 76852589 ([PERSON_NAME])" at bounding box center [784, 668] width 1254 height 20
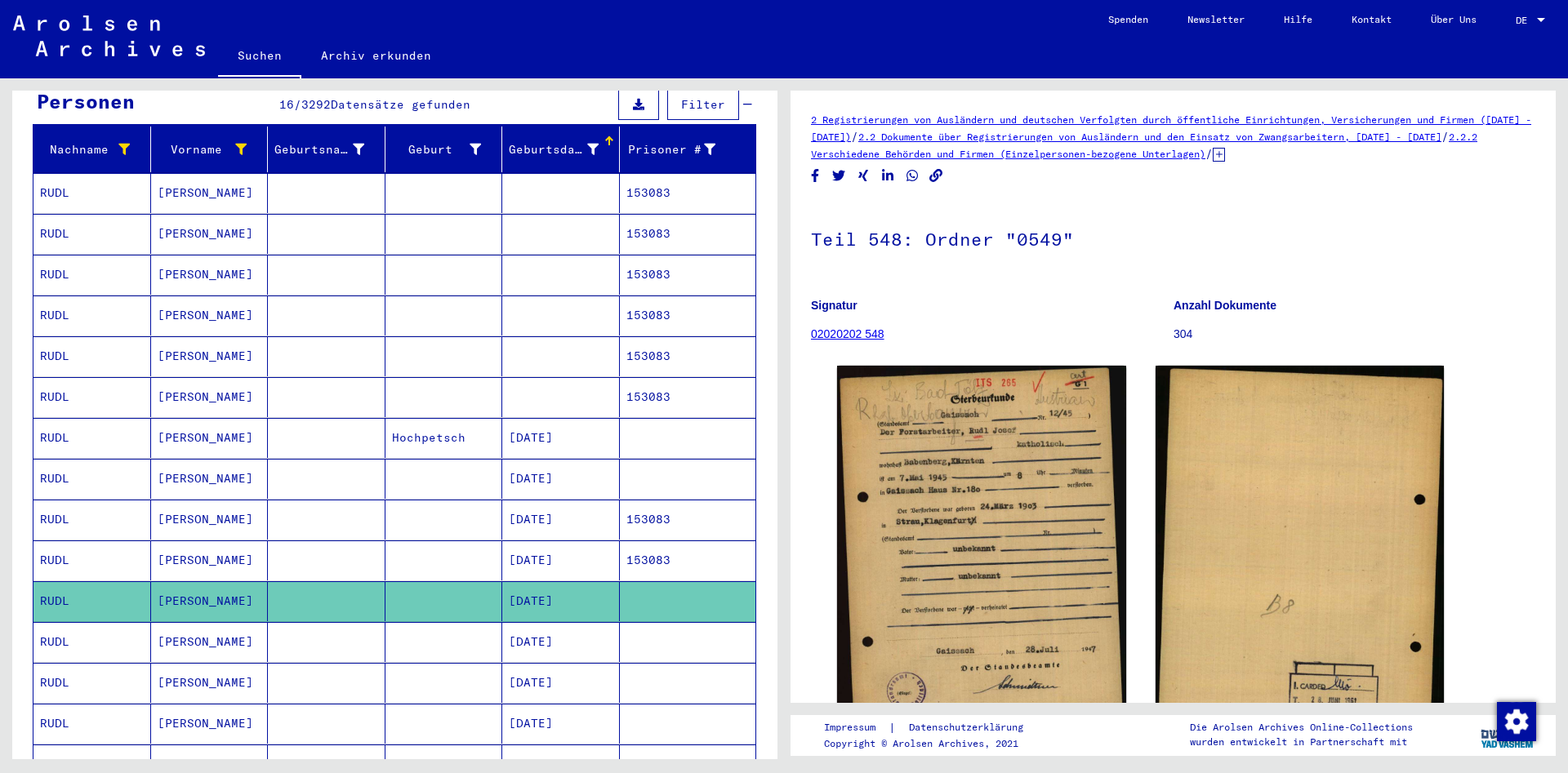
click at [661, 623] on mat-cell at bounding box center [688, 642] width 136 height 40
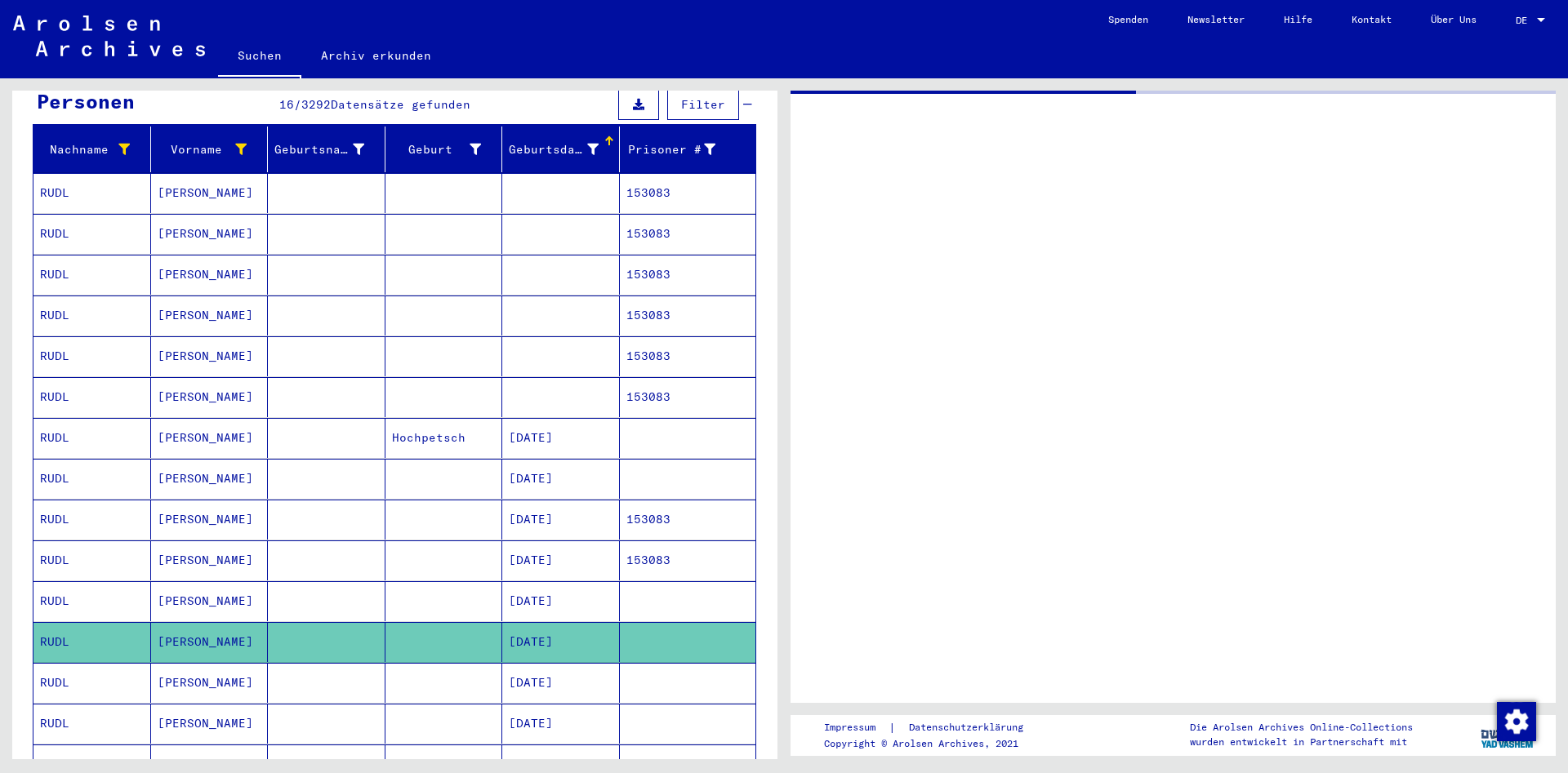
click at [668, 581] on mat-cell at bounding box center [688, 601] width 136 height 40
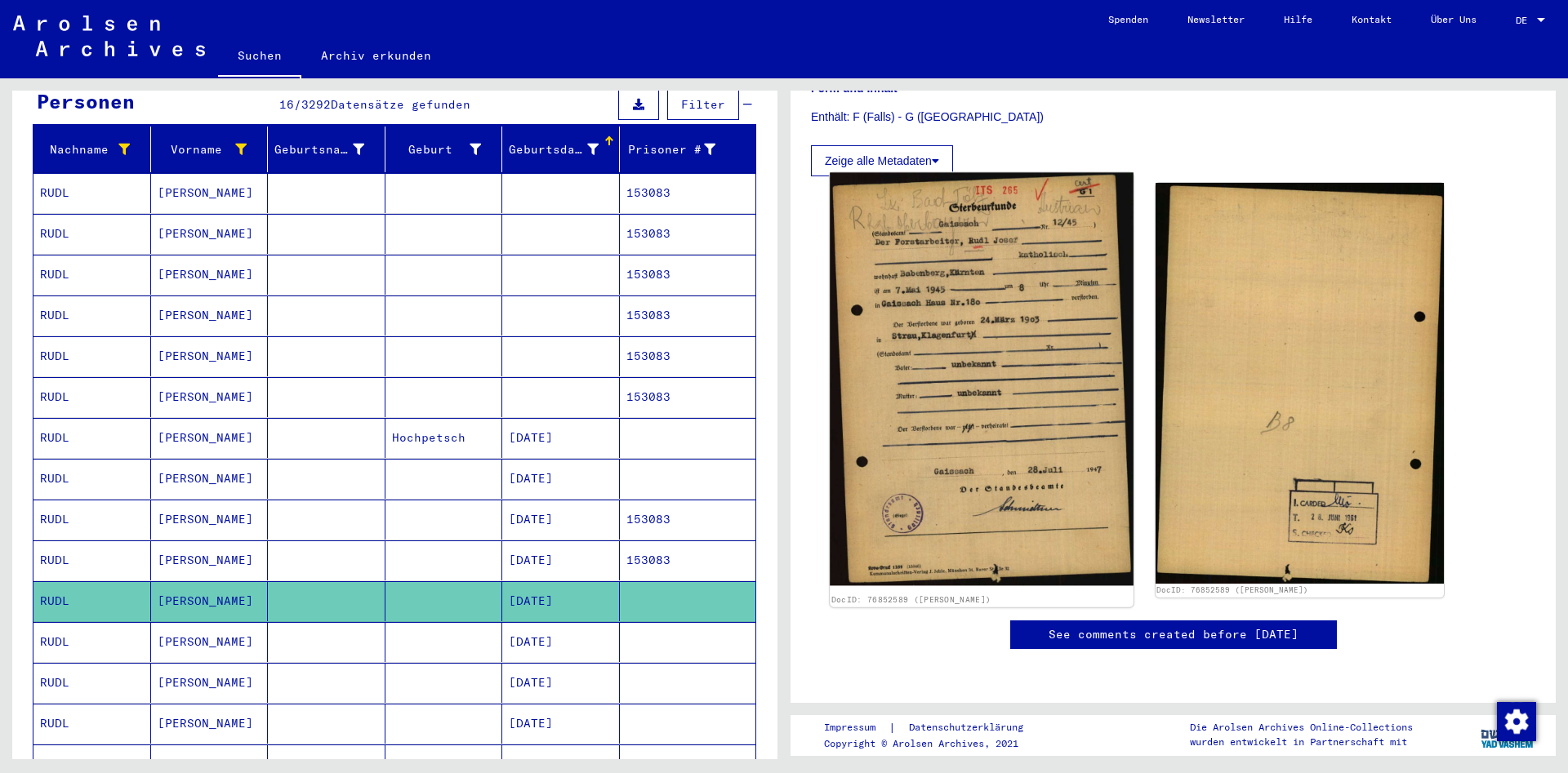
scroll to position [441, 0]
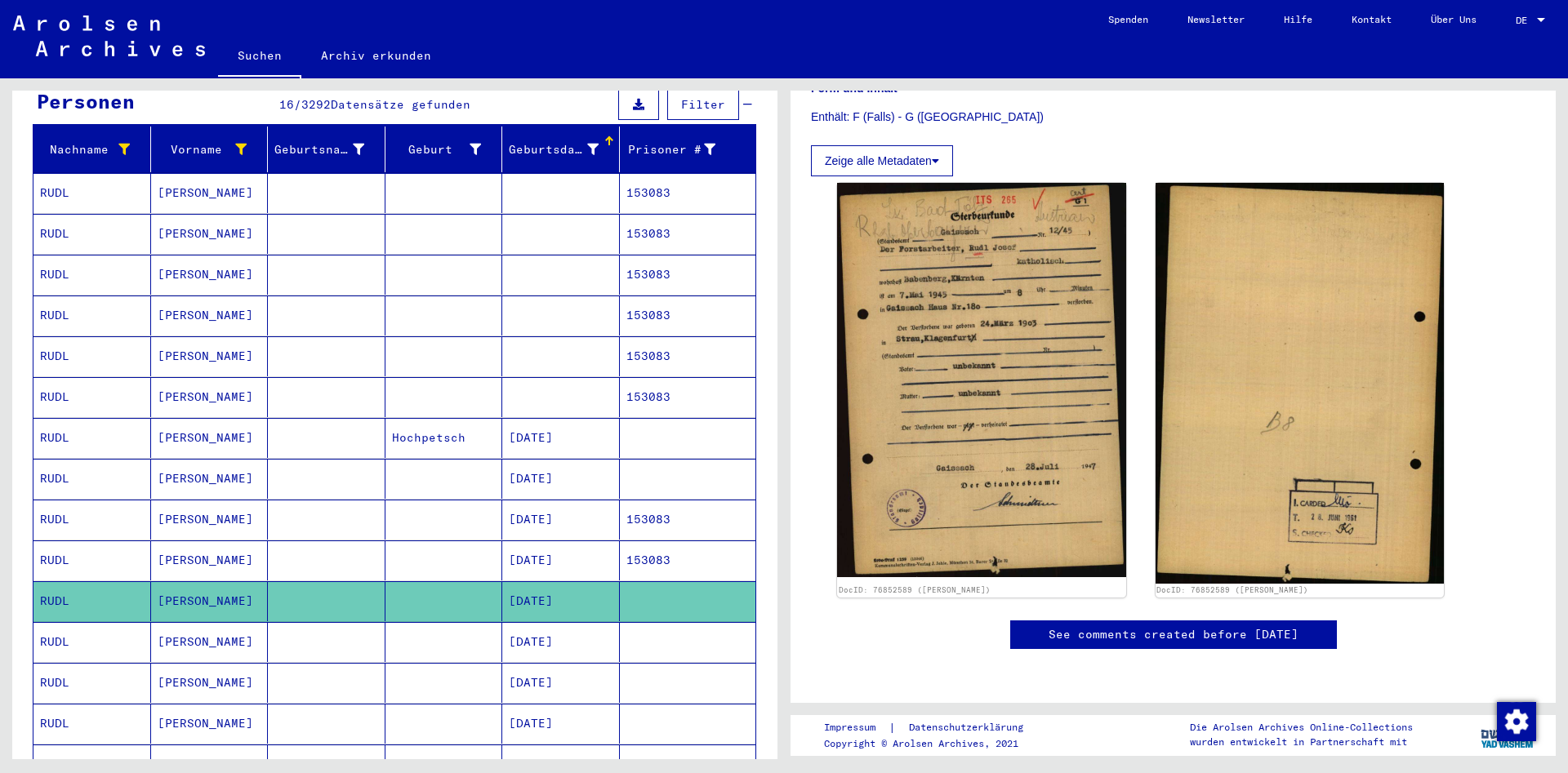
click at [615, 624] on mat-cell "[DATE]" at bounding box center [561, 642] width 118 height 40
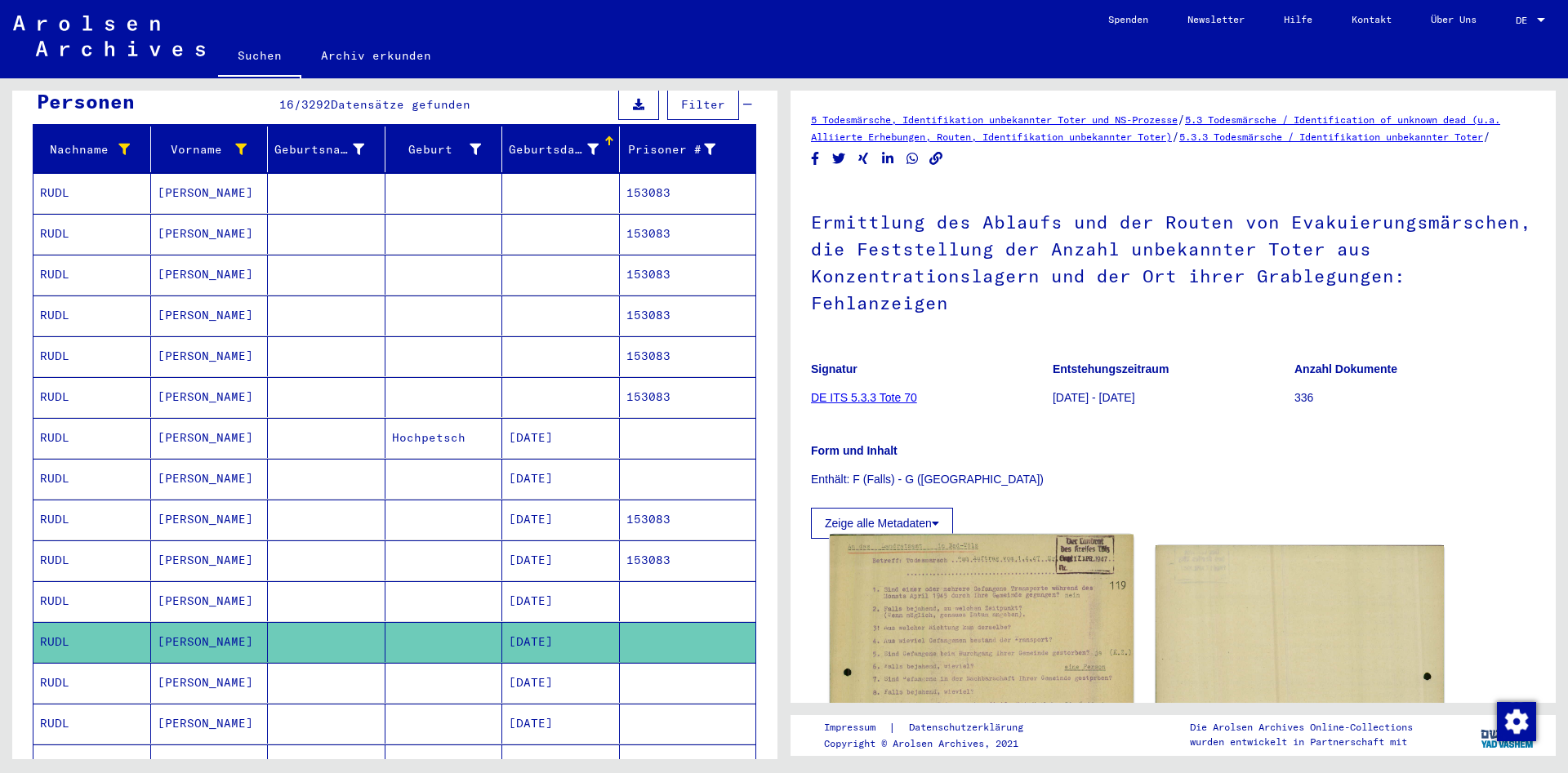
click at [981, 578] on img at bounding box center [981, 757] width 303 height 444
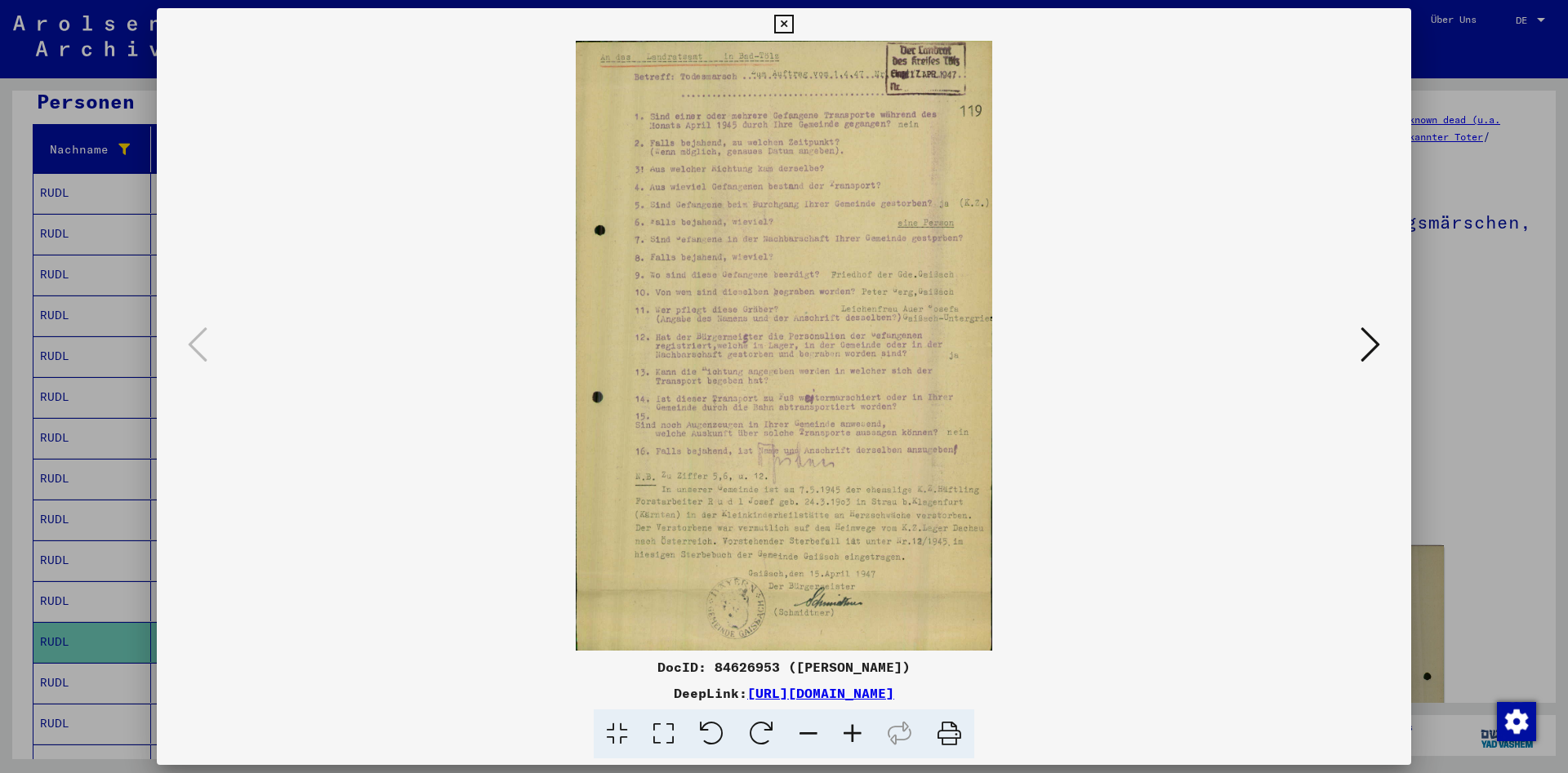
click at [762, 666] on div "DocID: 84626953 ([PERSON_NAME])" at bounding box center [784, 668] width 1254 height 20
click at [774, 665] on div "DocID: 84626953 ([PERSON_NAME])" at bounding box center [784, 668] width 1254 height 20
click at [782, 670] on div "DocID: 84626953 ([PERSON_NAME])" at bounding box center [784, 668] width 1254 height 20
click at [755, 323] on img at bounding box center [784, 345] width 1144 height 610
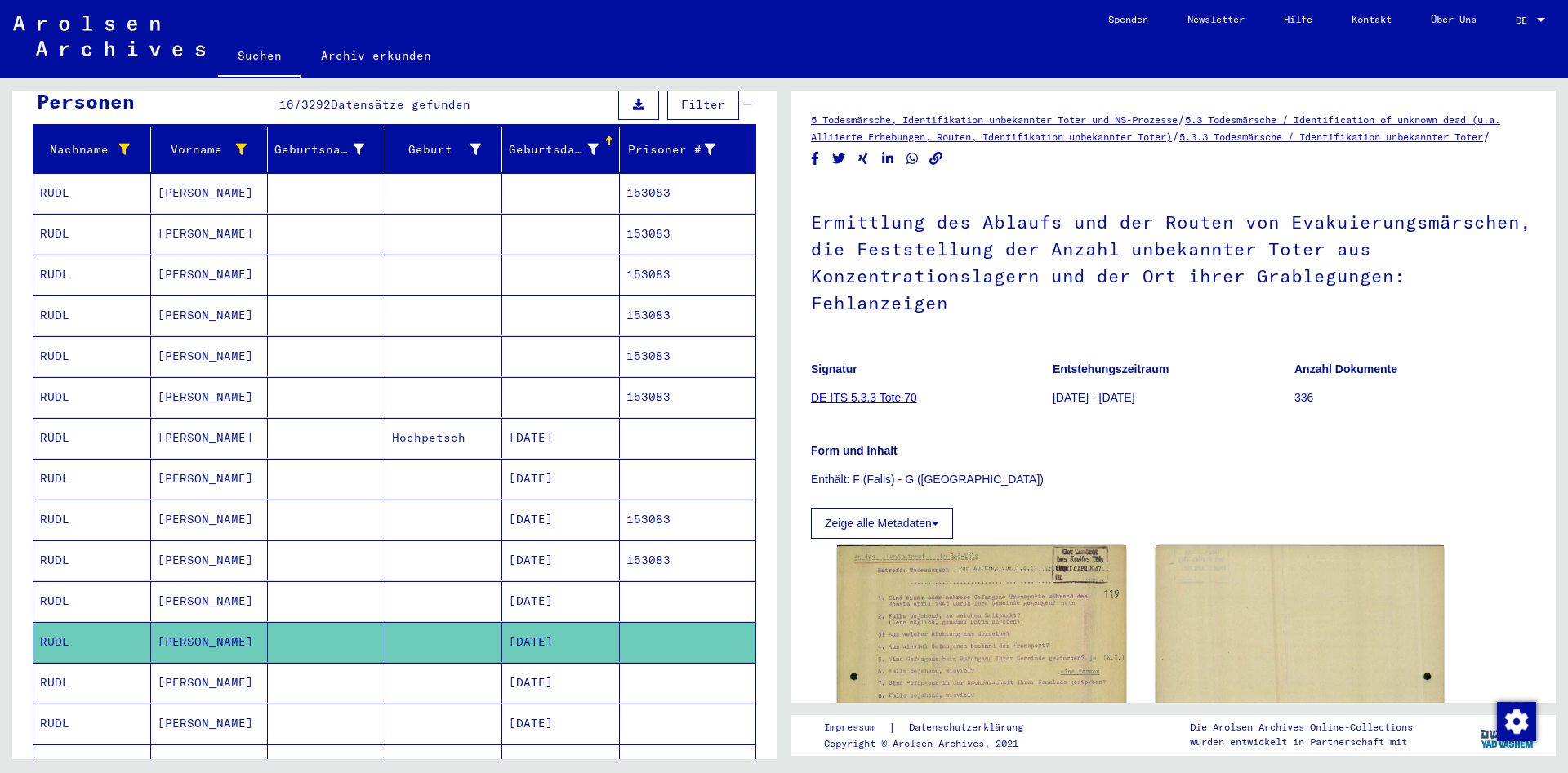
click at [680, 645] on mat-cell at bounding box center [688, 642] width 136 height 40
click at [676, 663] on mat-cell at bounding box center [688, 683] width 136 height 40
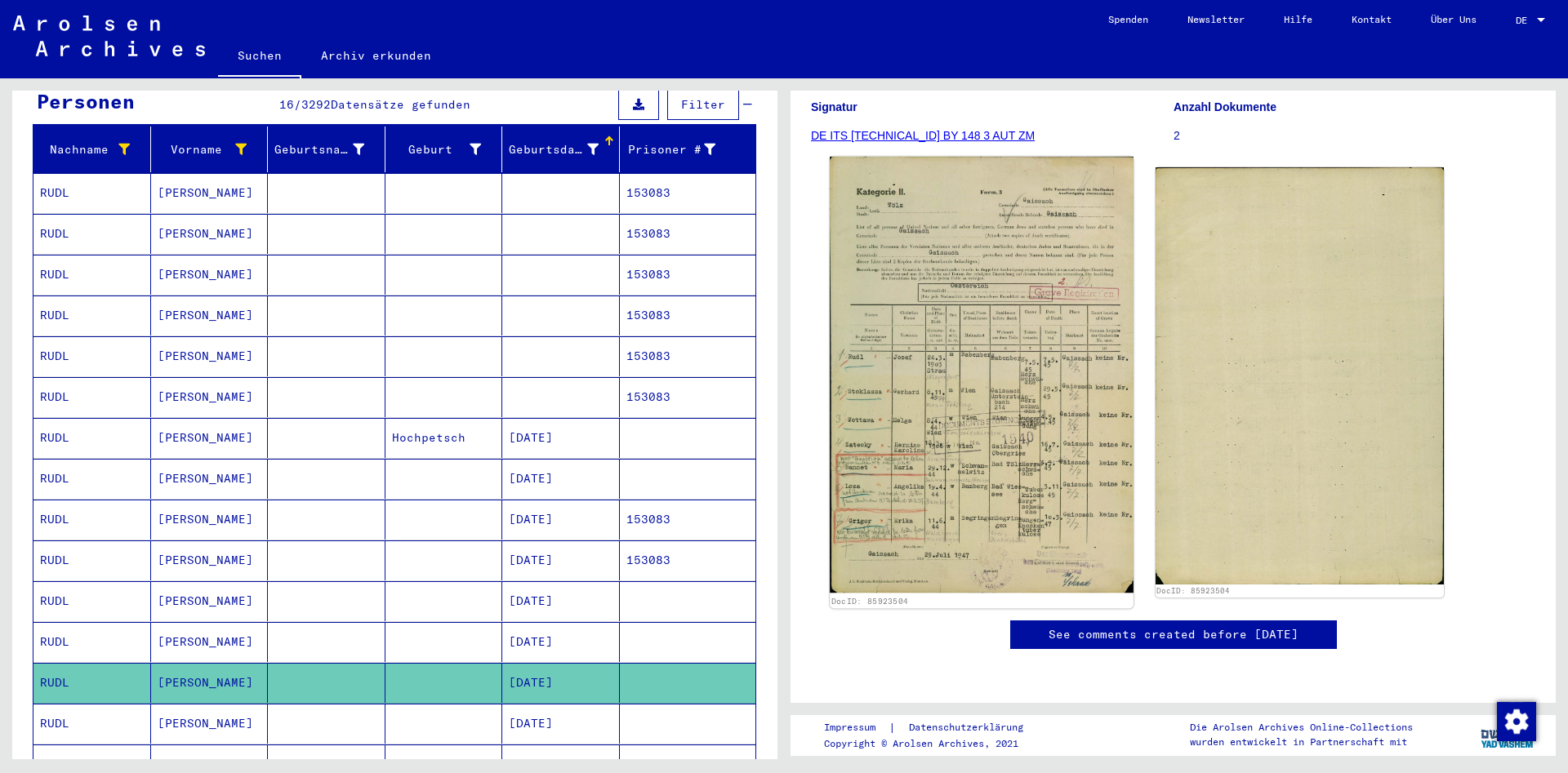
scroll to position [352, 0]
click at [966, 379] on img at bounding box center [981, 375] width 303 height 437
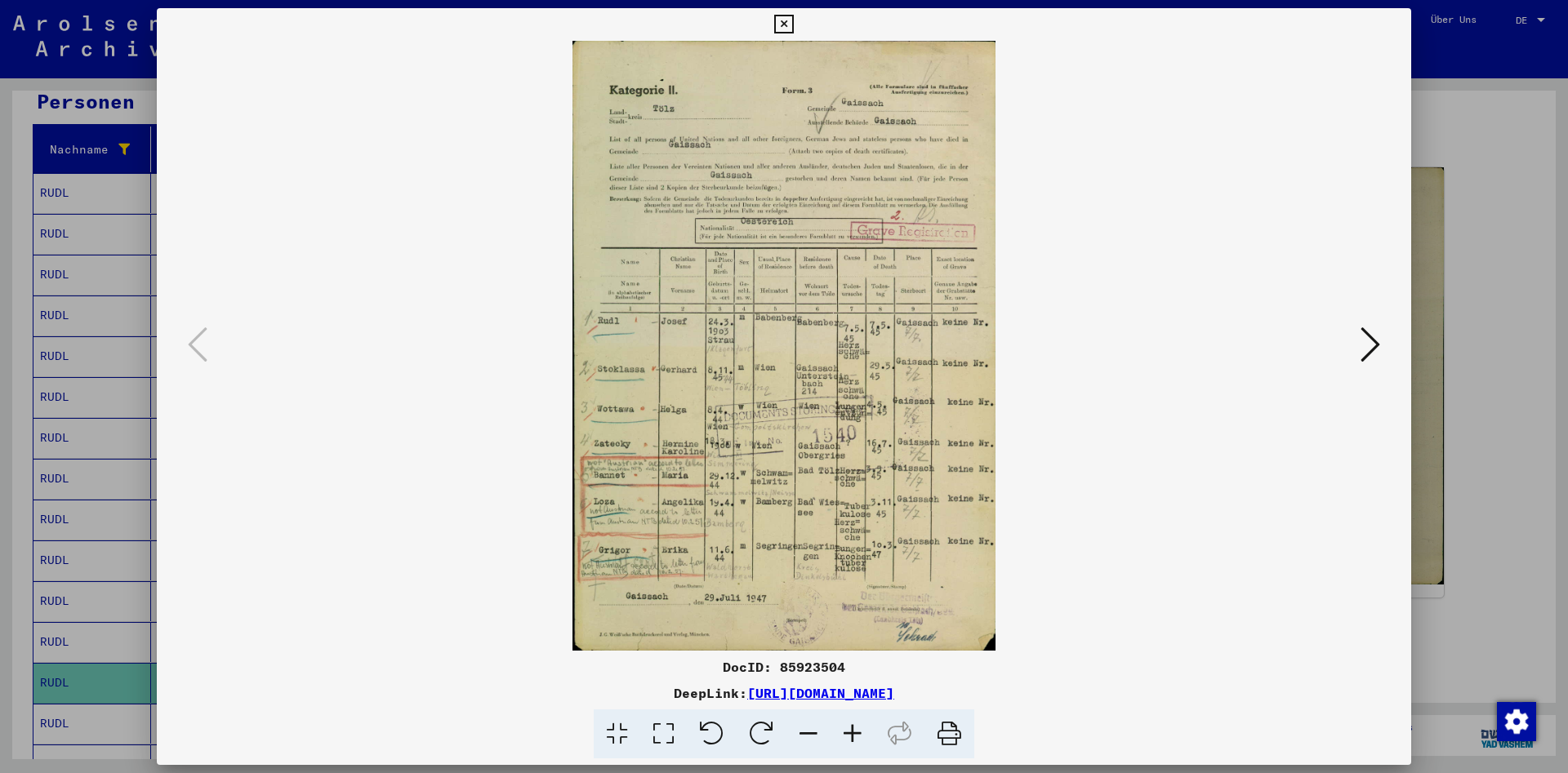
click at [791, 669] on div "DocID: 85923504" at bounding box center [784, 668] width 1254 height 20
click at [792, 669] on div "DocID: 85923504" at bounding box center [784, 668] width 1254 height 20
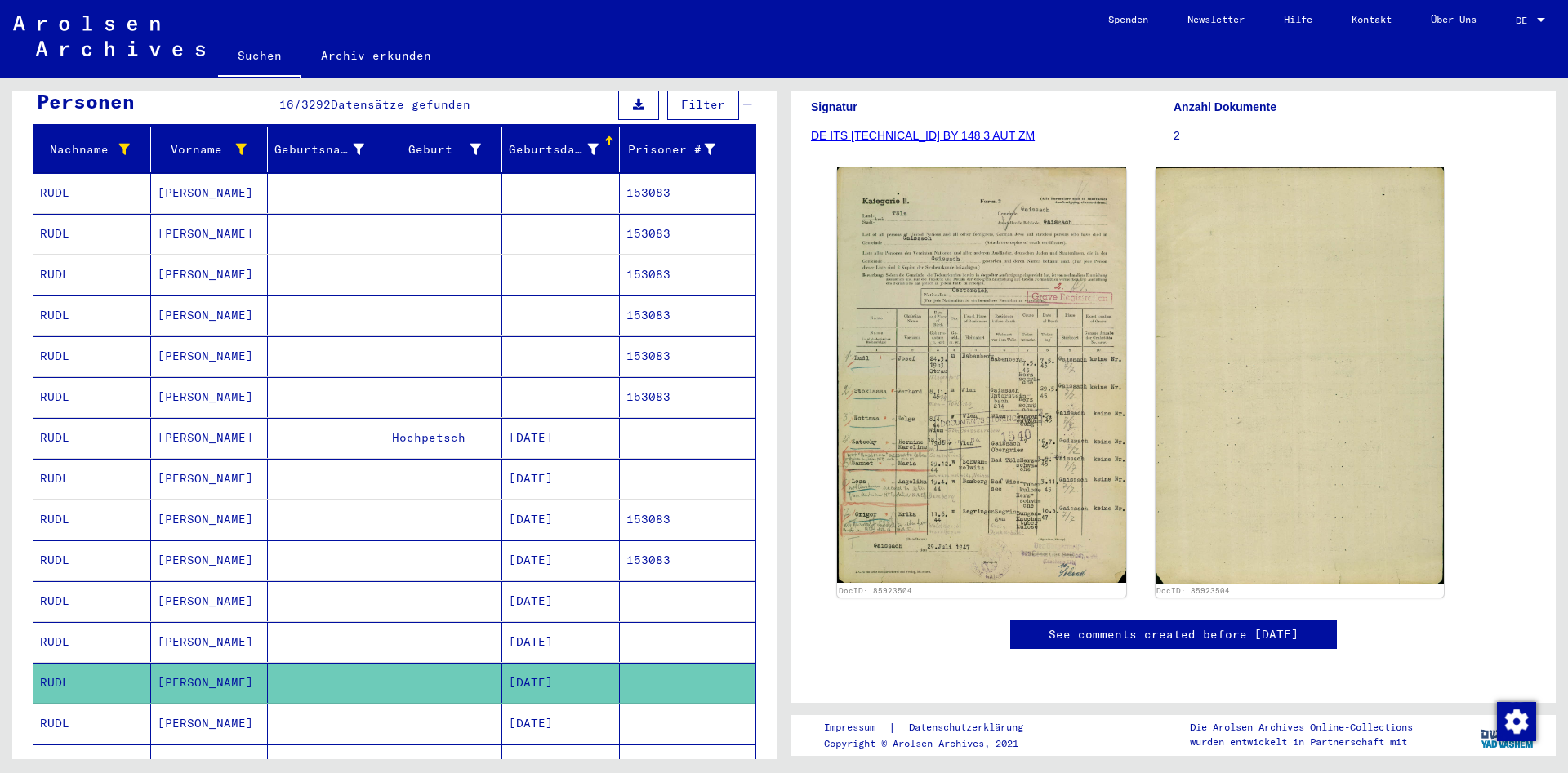
click at [416, 704] on mat-cell at bounding box center [444, 723] width 118 height 40
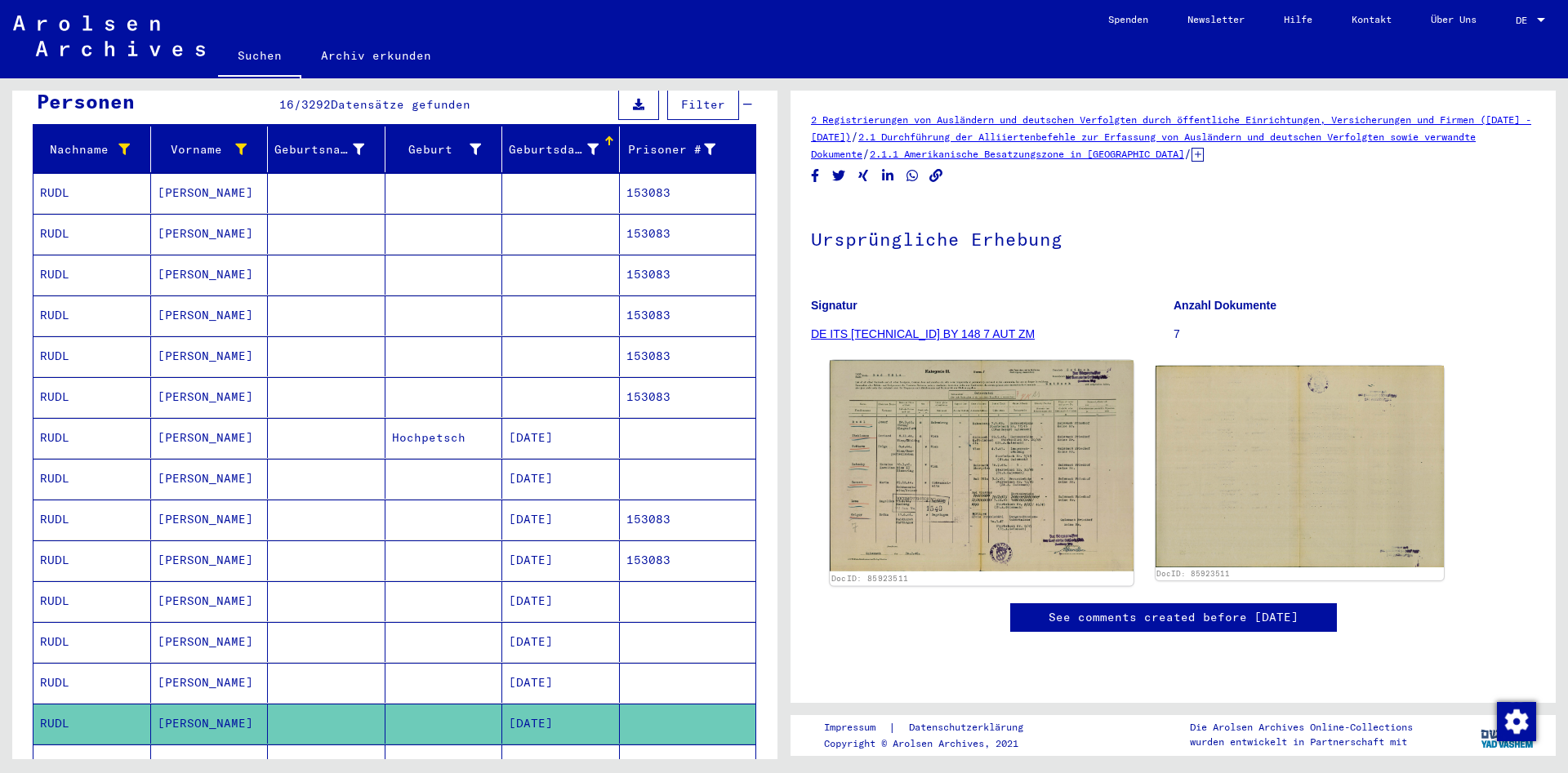
click at [925, 420] on img at bounding box center [981, 467] width 303 height 211
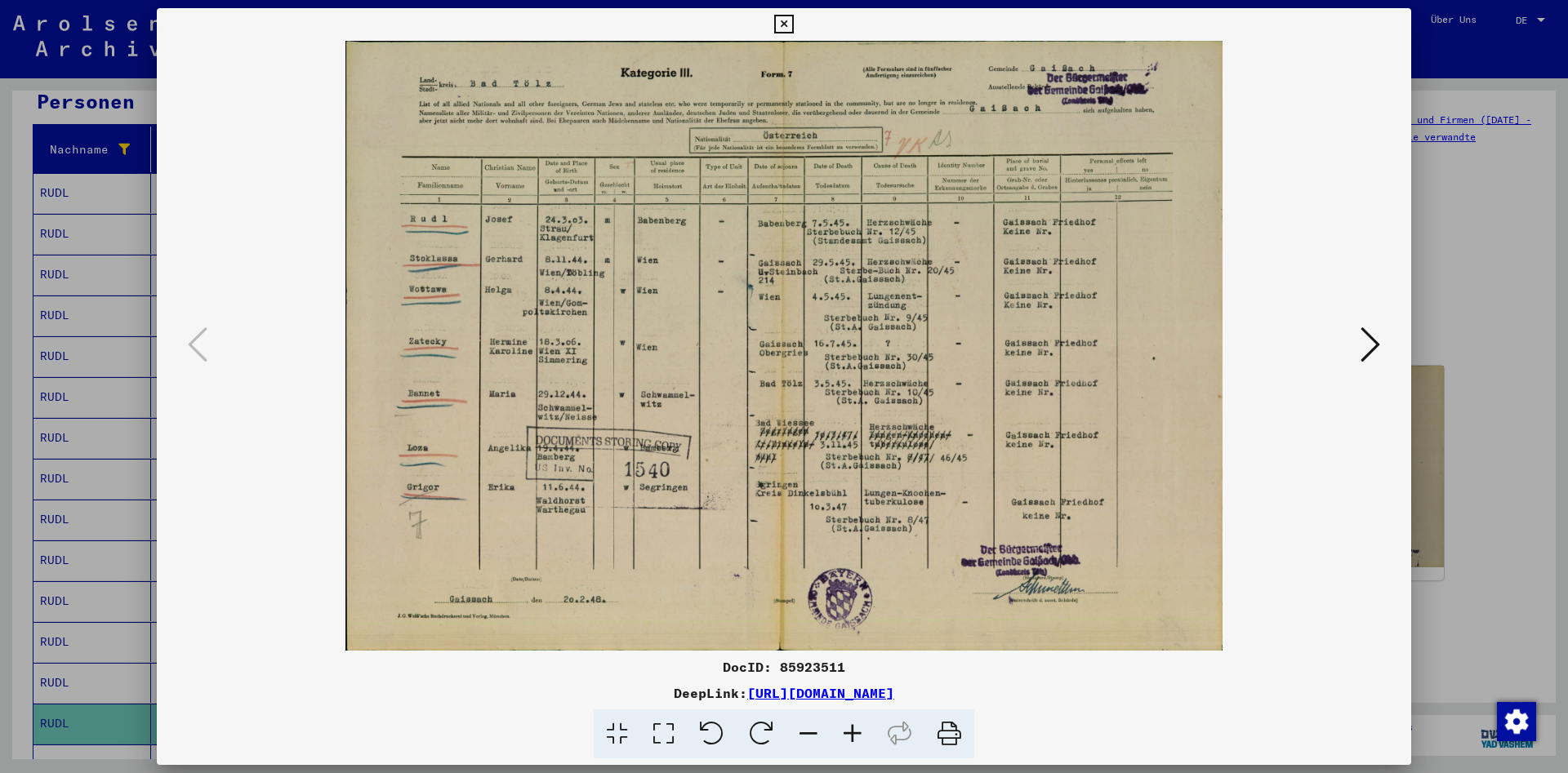
click at [807, 667] on div "DocID: 85923511" at bounding box center [784, 668] width 1254 height 20
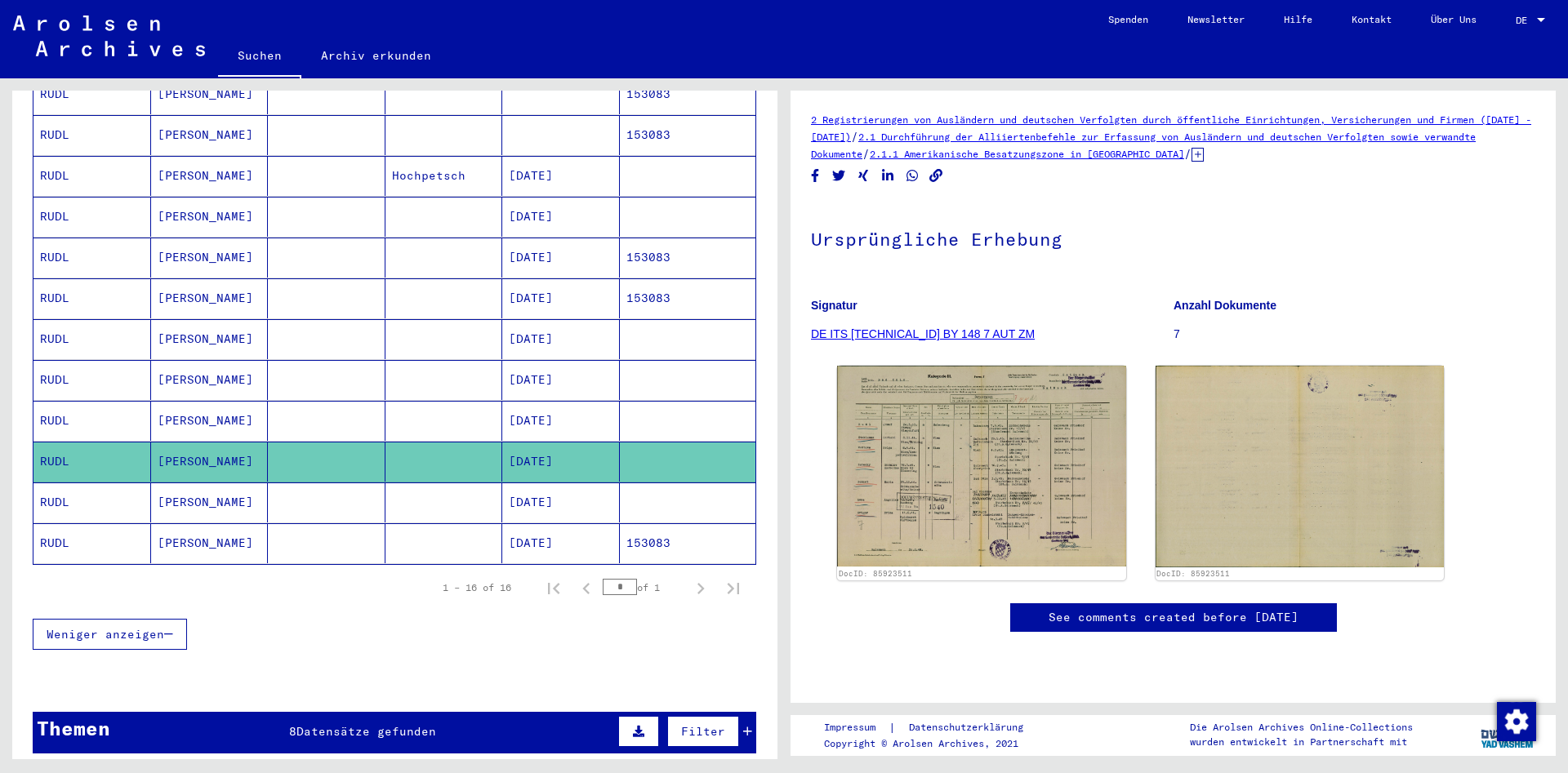
scroll to position [439, 0]
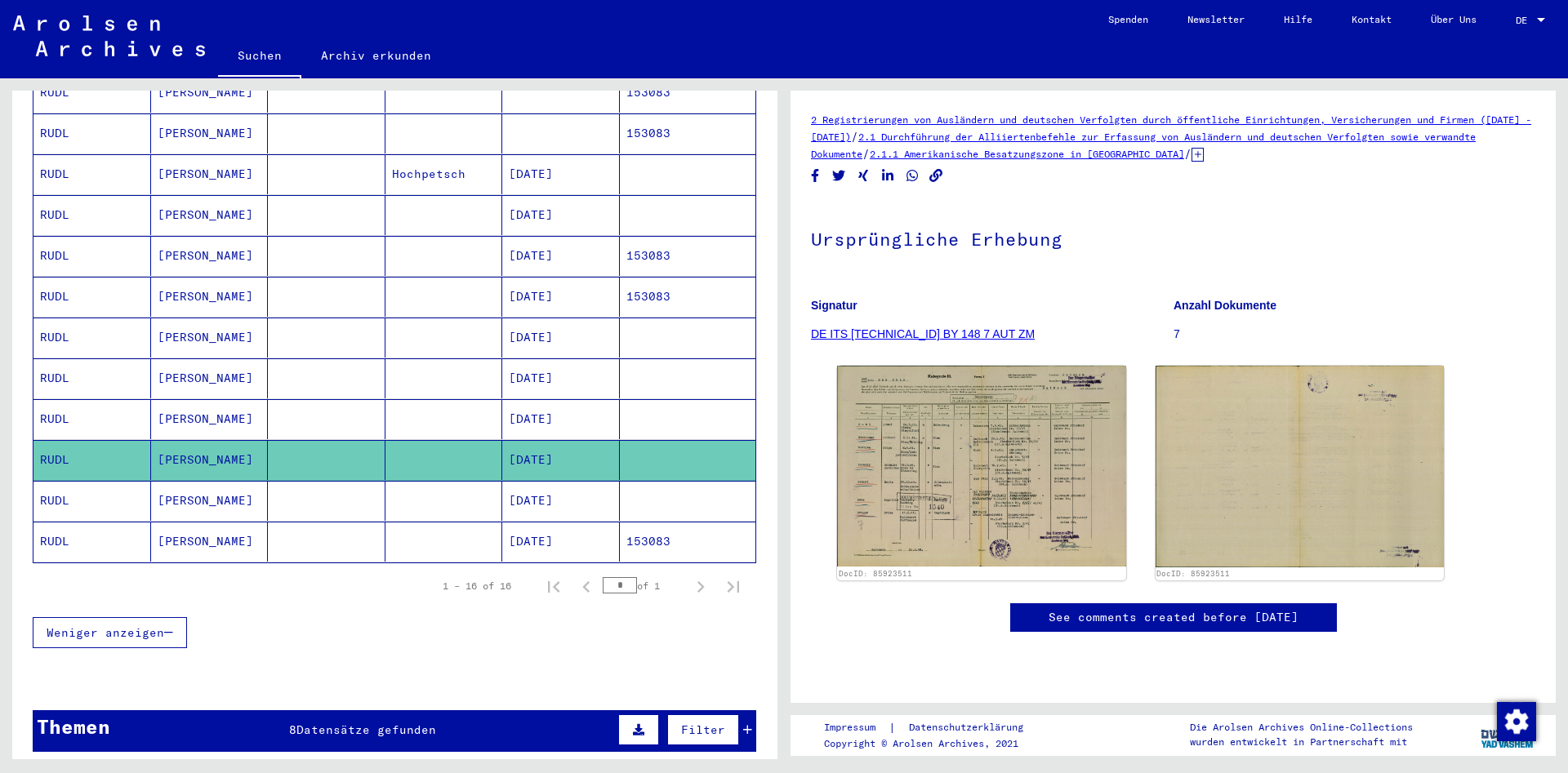
click at [588, 482] on mat-cell "[DATE]" at bounding box center [561, 501] width 118 height 40
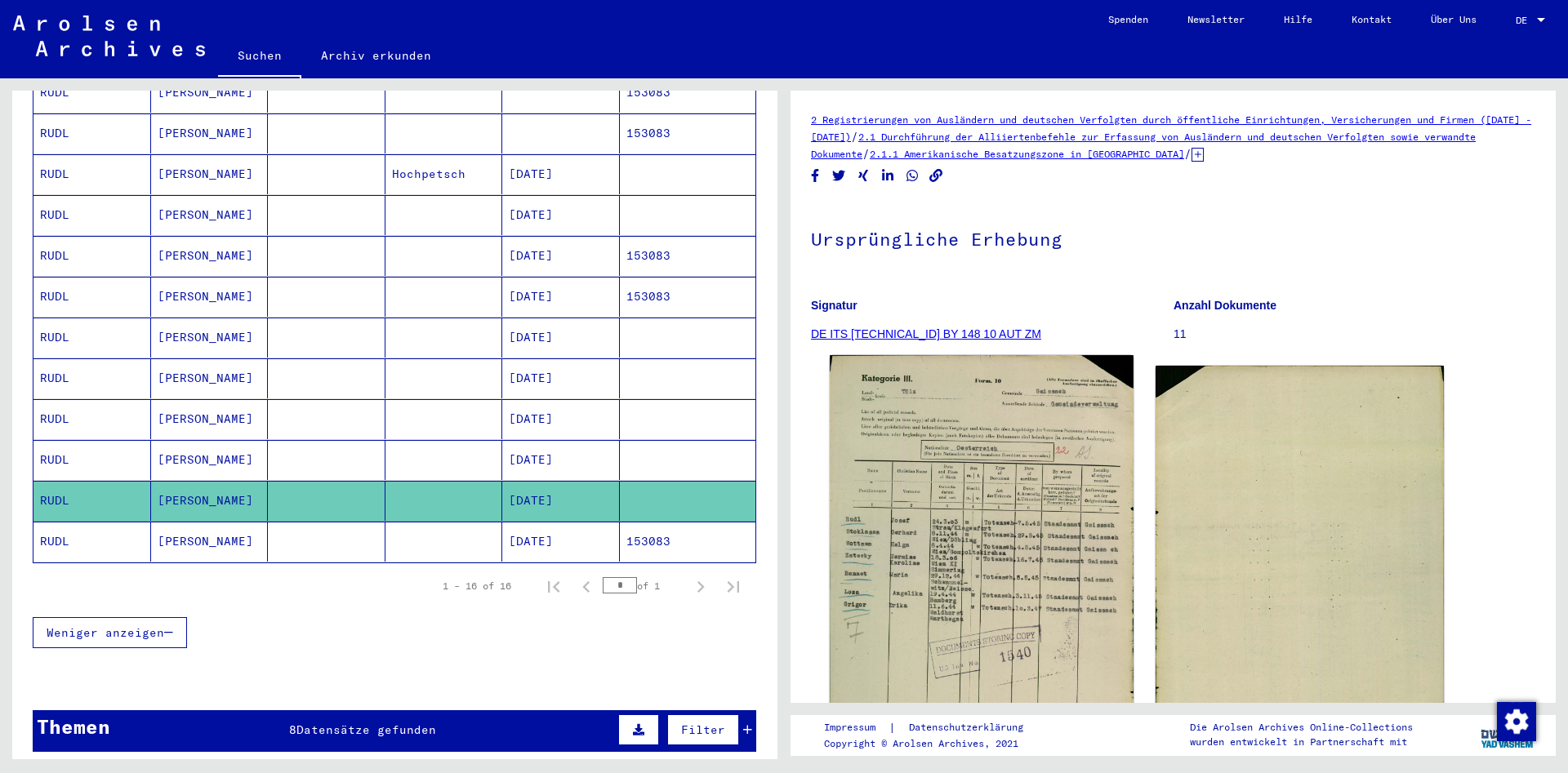
click at [964, 456] on img at bounding box center [981, 569] width 303 height 430
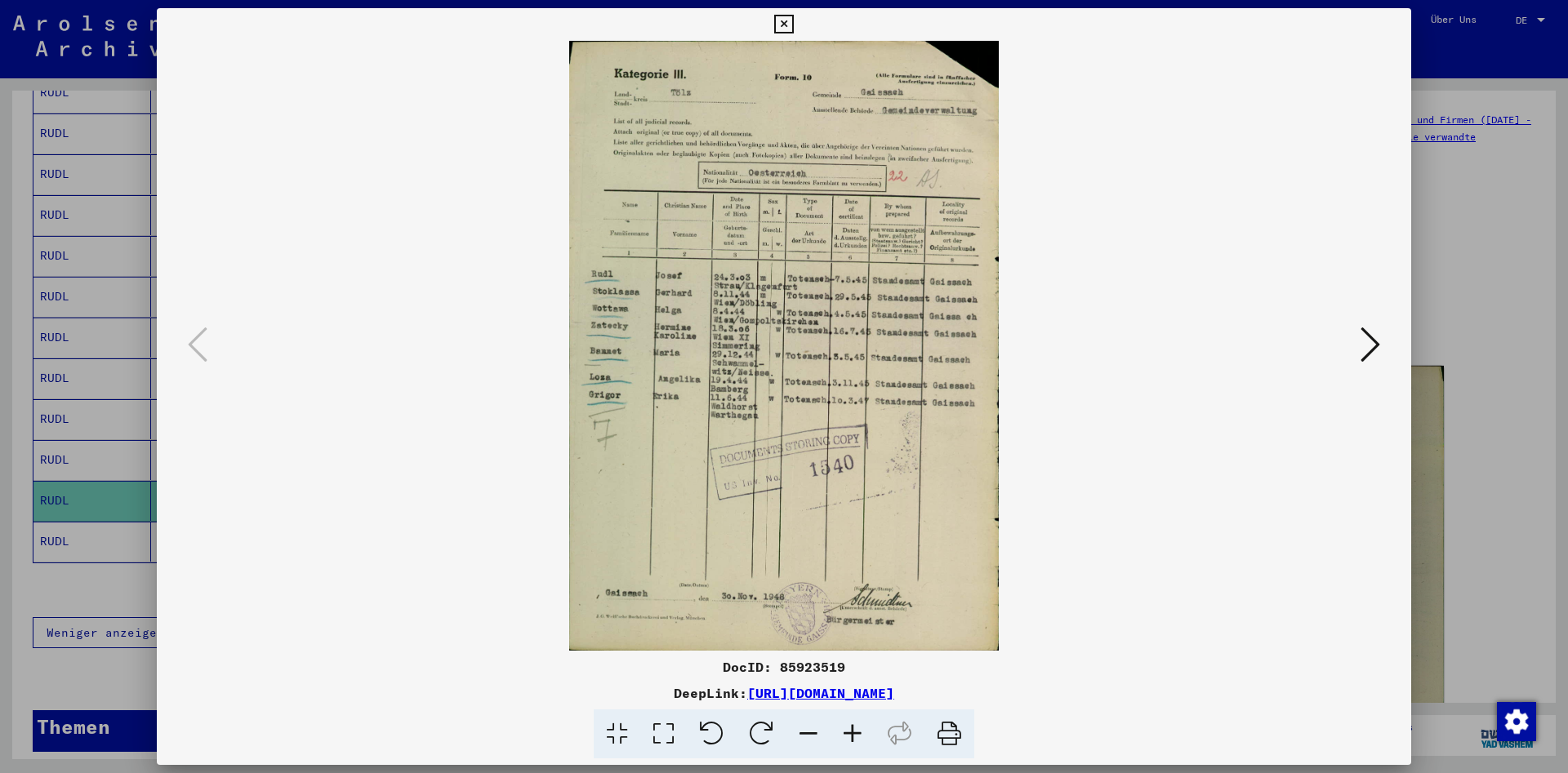
click at [811, 668] on div "DocID: 85923519" at bounding box center [784, 668] width 1254 height 20
click at [812, 668] on div "DocID: 85923519" at bounding box center [784, 668] width 1254 height 20
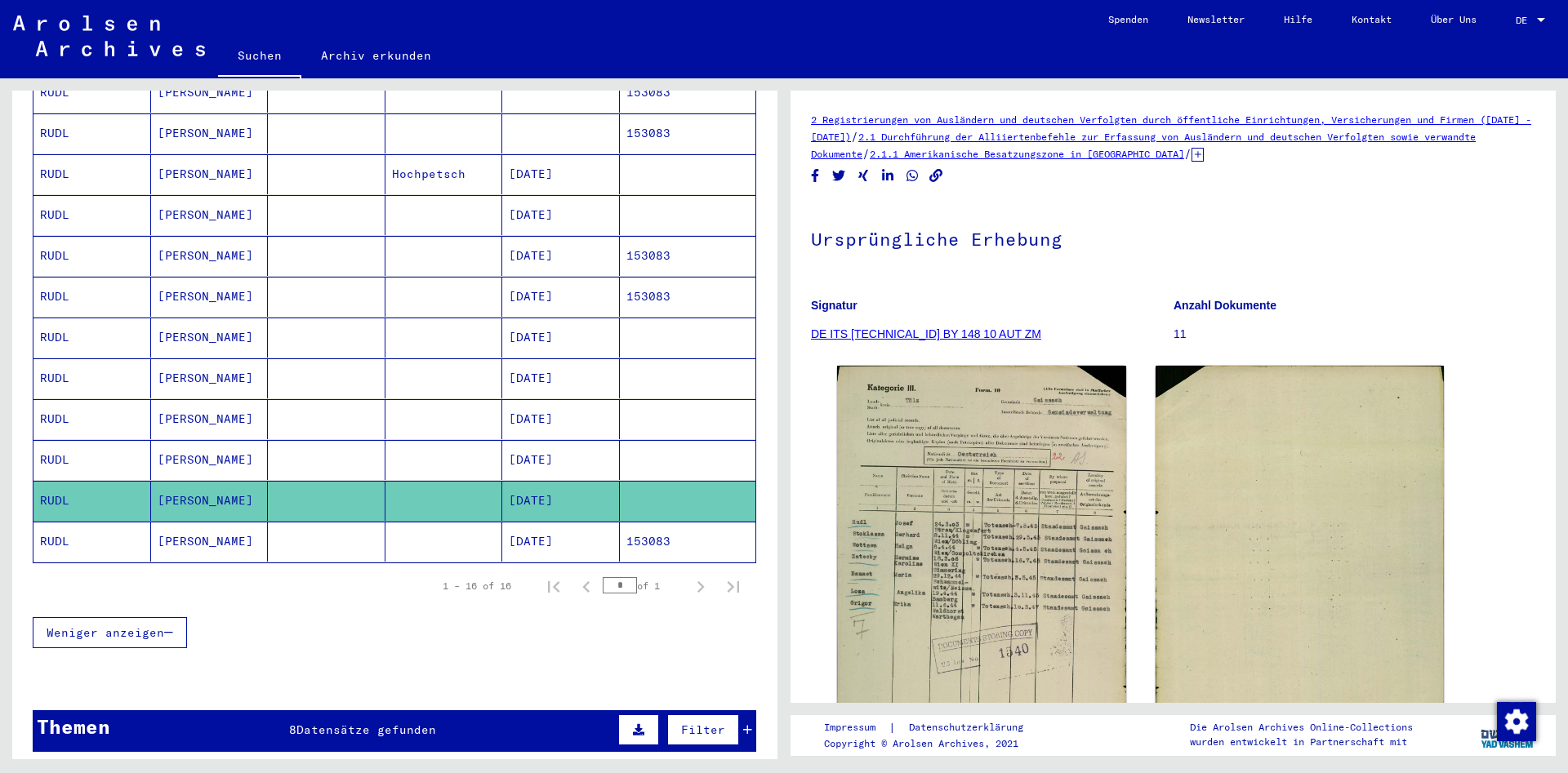
click at [566, 523] on mat-cell "[DATE]" at bounding box center [561, 541] width 118 height 40
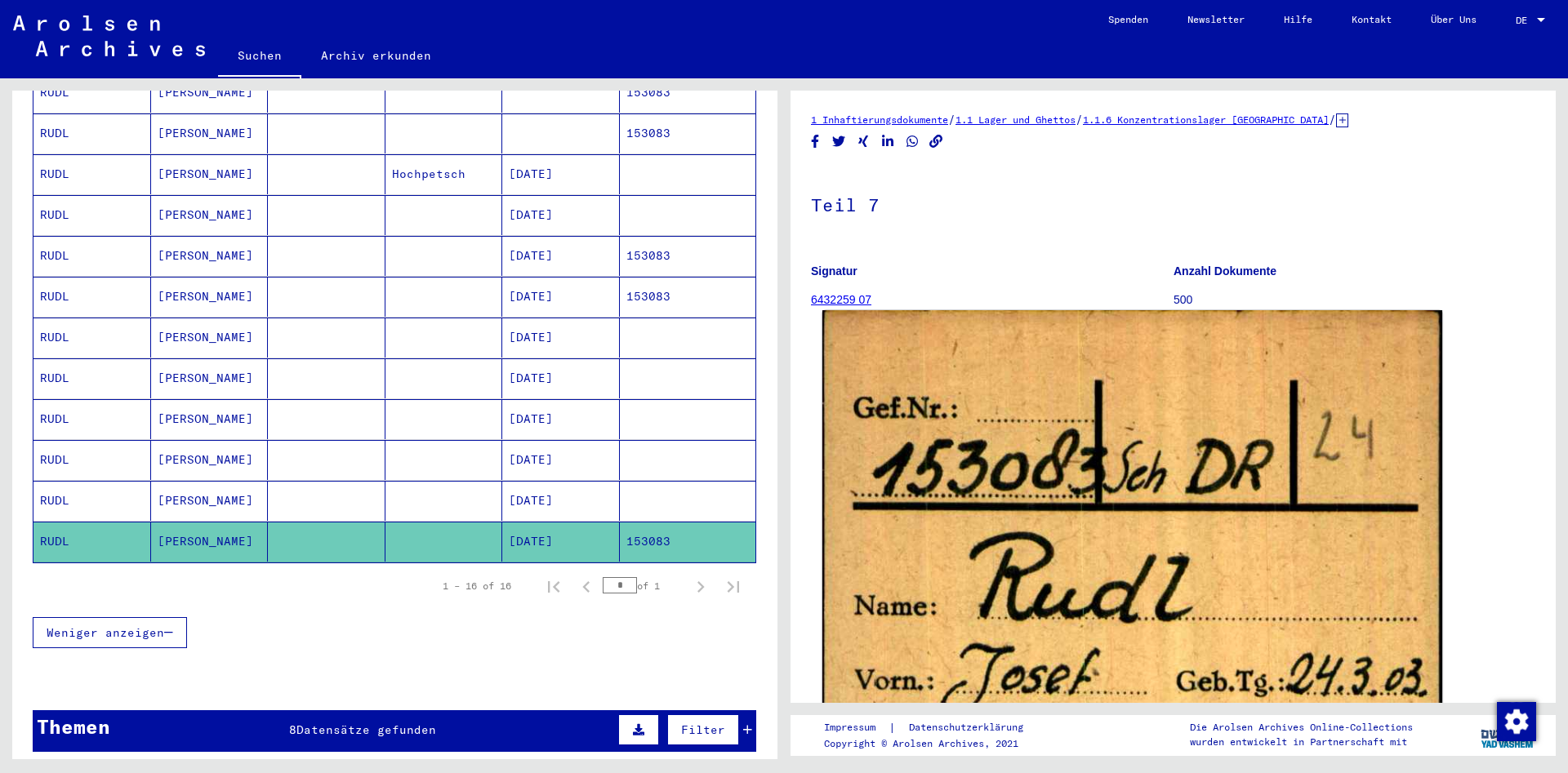
click at [1020, 519] on img at bounding box center [1133, 748] width 620 height 876
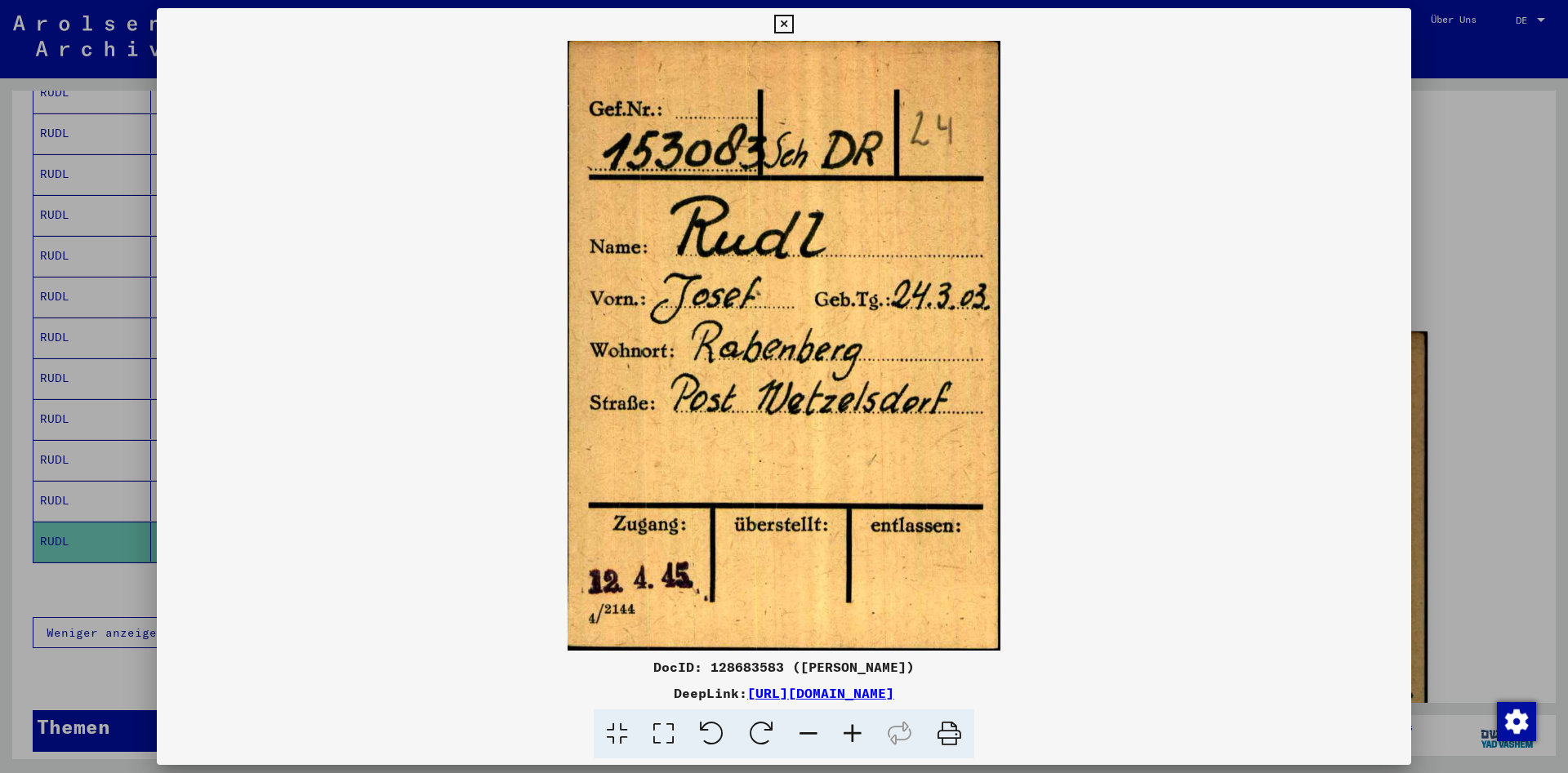
click at [765, 668] on div "DocID: 128683583 ([PERSON_NAME])" at bounding box center [784, 668] width 1254 height 20
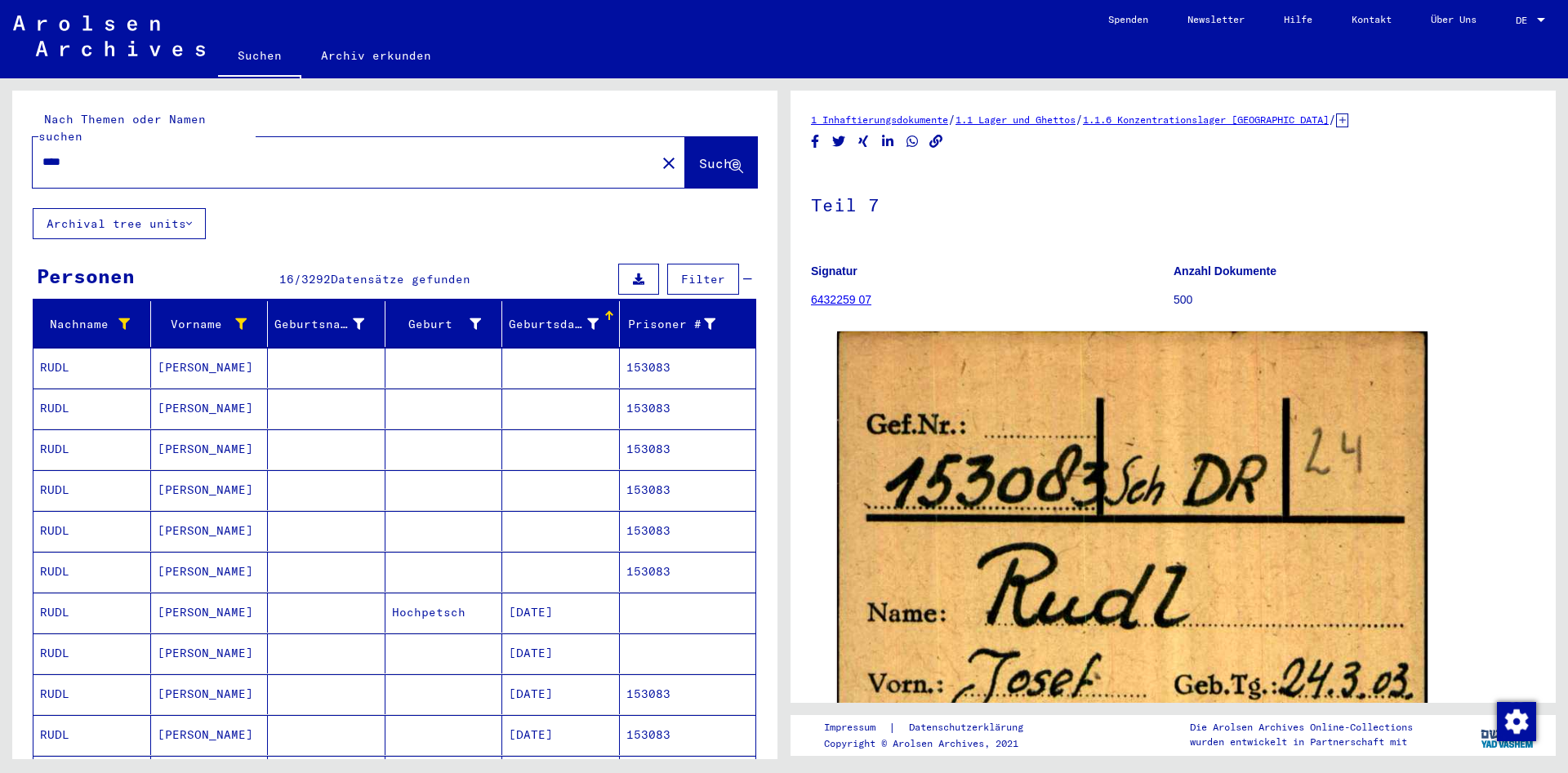
drag, startPoint x: 137, startPoint y: 144, endPoint x: 37, endPoint y: 125, distance: 101.8
click at [42, 153] on input "****" at bounding box center [344, 161] width 604 height 17
paste input "*******"
click at [716, 155] on span "Suche" at bounding box center [719, 163] width 41 height 16
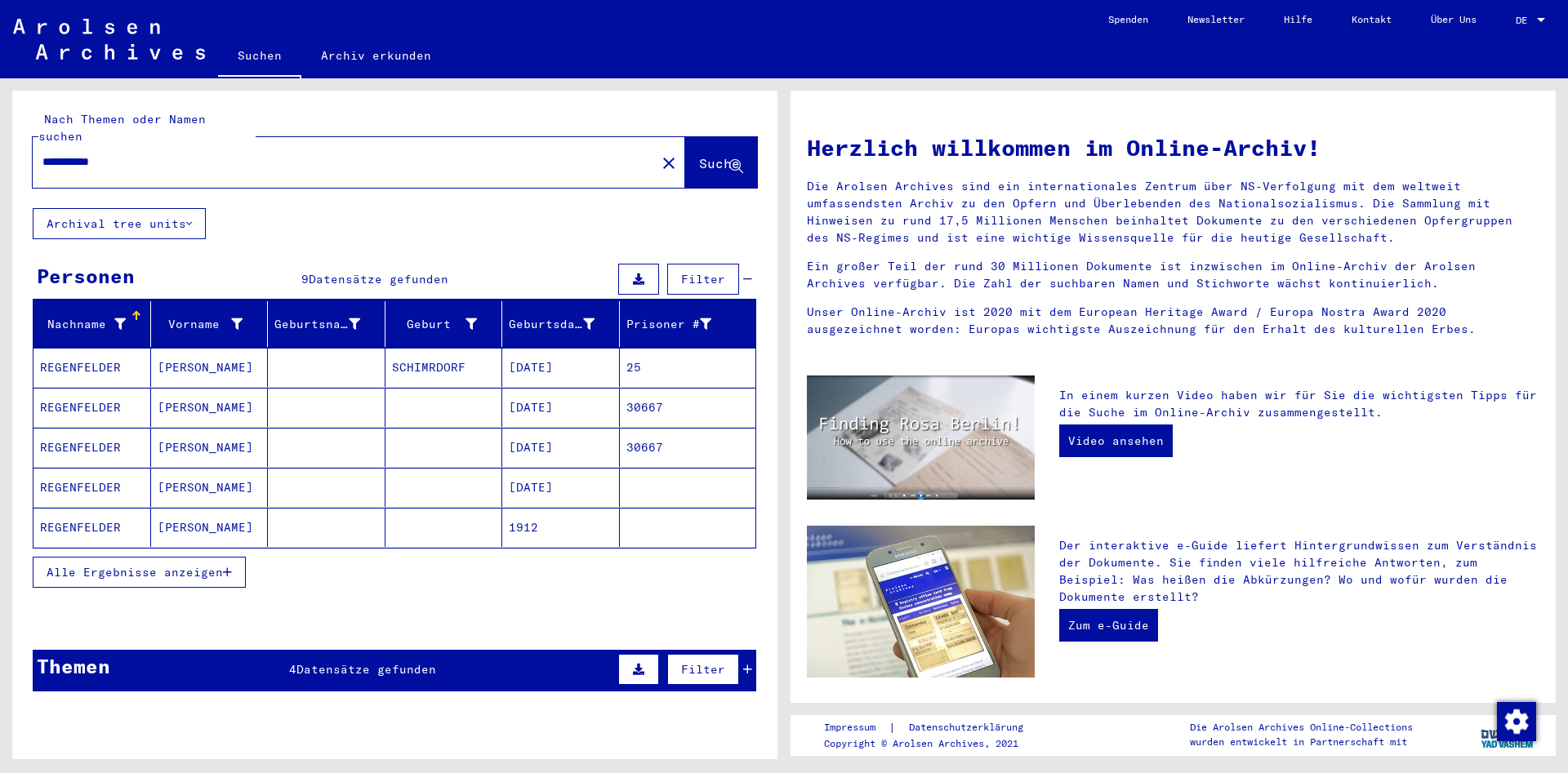
click at [213, 565] on span "Alle Ergebnisse anzeigen" at bounding box center [135, 572] width 177 height 14
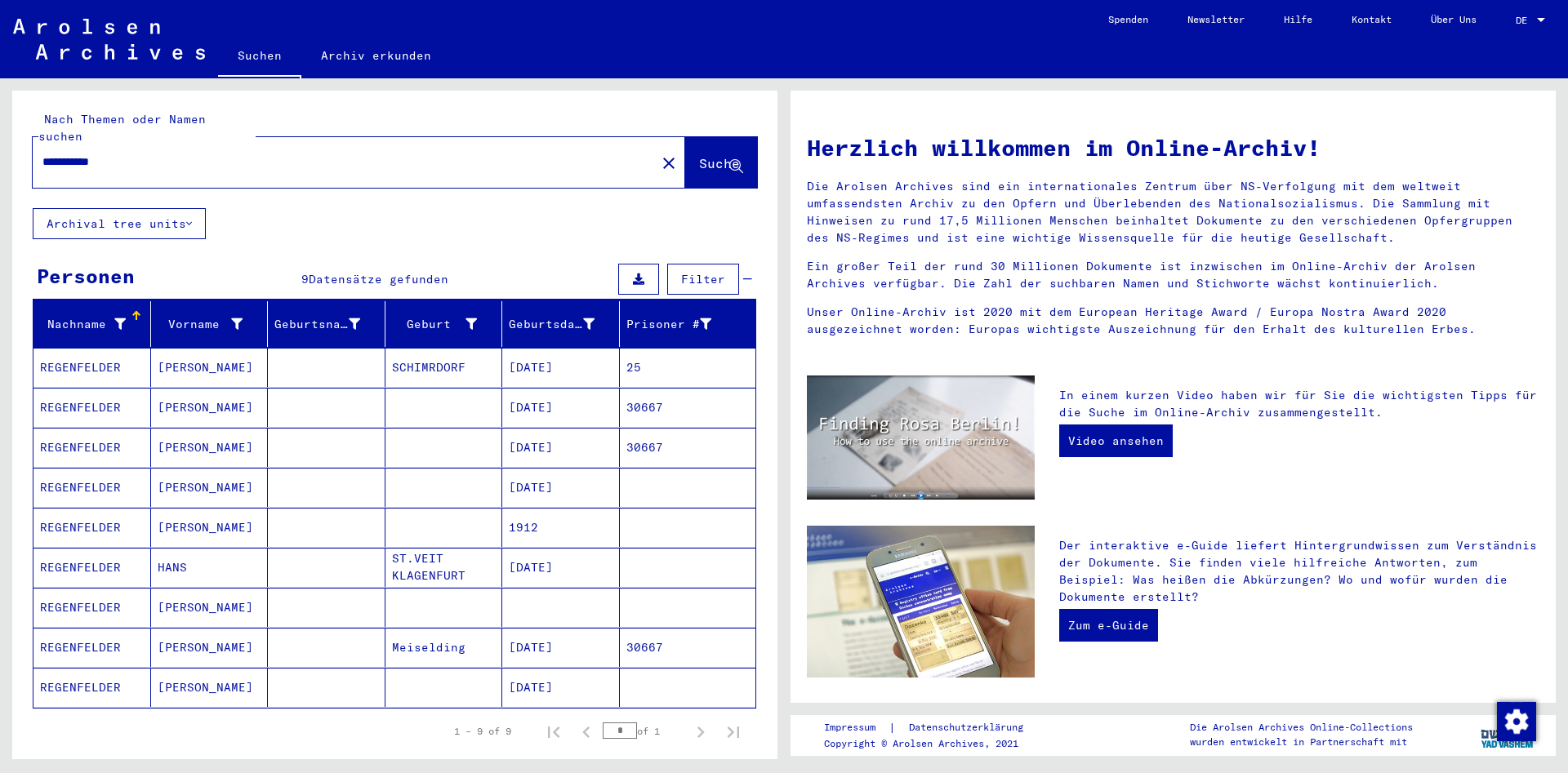
drag, startPoint x: 142, startPoint y: 152, endPoint x: 0, endPoint y: 179, distance: 144.5
click at [42, 170] on input "**********" at bounding box center [339, 161] width 594 height 17
paste input "*"
type input "**********"
click at [725, 155] on span "Suche" at bounding box center [719, 163] width 41 height 16
